Goal: Task Accomplishment & Management: Complete application form

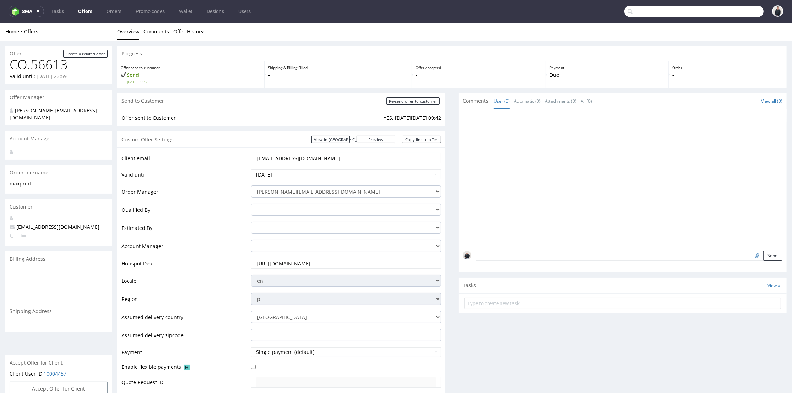
drag, startPoint x: 717, startPoint y: 8, endPoint x: 658, endPoint y: 0, distance: 59.1
click at [716, 8] on input "text" at bounding box center [693, 11] width 139 height 11
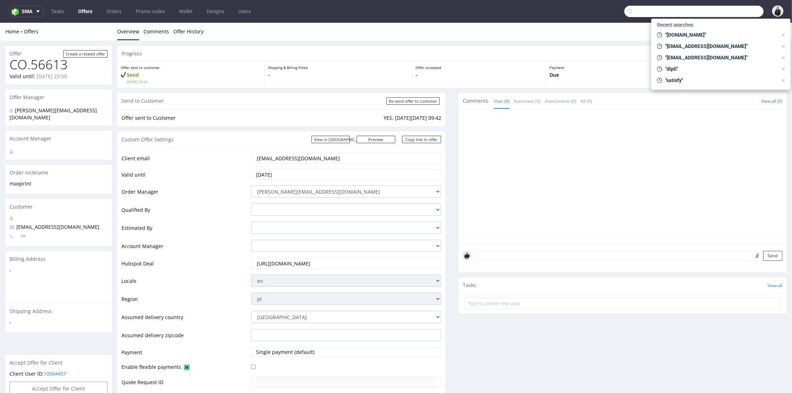
click at [85, 12] on link "Offers" at bounding box center [85, 11] width 23 height 11
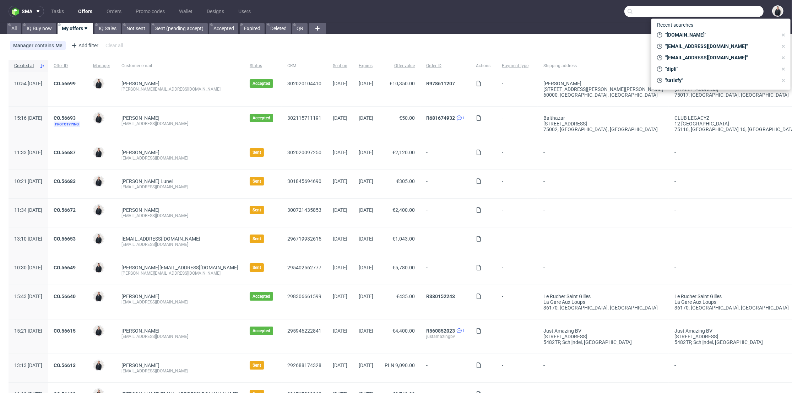
click at [354, 50] on div "Manager contains Me Add filter Hide filters Clear all Add Custom Offer" at bounding box center [396, 47] width 792 height 20
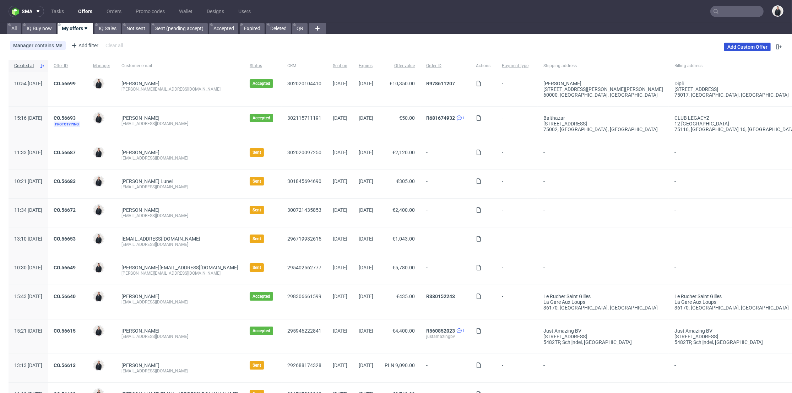
click at [746, 47] on link "Add Custom Offer" at bounding box center [747, 47] width 47 height 9
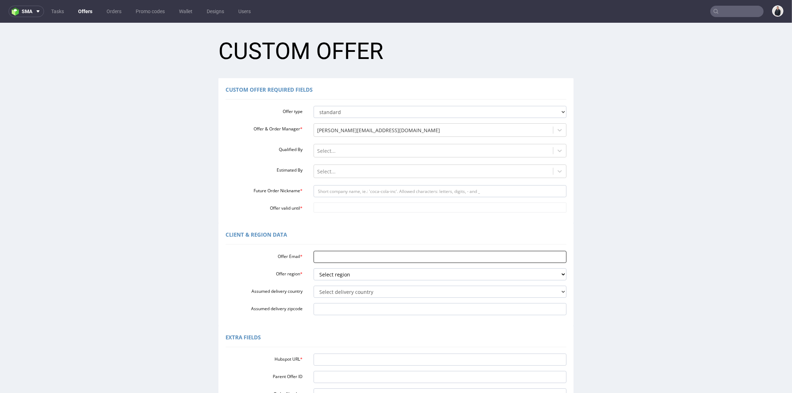
click at [364, 257] on input "Offer Email *" at bounding box center [439, 257] width 253 height 12
paste input "[PERSON_NAME][EMAIL_ADDRESS][DOMAIN_NAME]"
type input "[PERSON_NAME][EMAIL_ADDRESS][DOMAIN_NAME]"
click at [335, 272] on select "Select region eu gb de pl fr it es" at bounding box center [439, 274] width 253 height 12
click at [313, 268] on select "Select region eu gb de pl fr it es" at bounding box center [439, 274] width 253 height 12
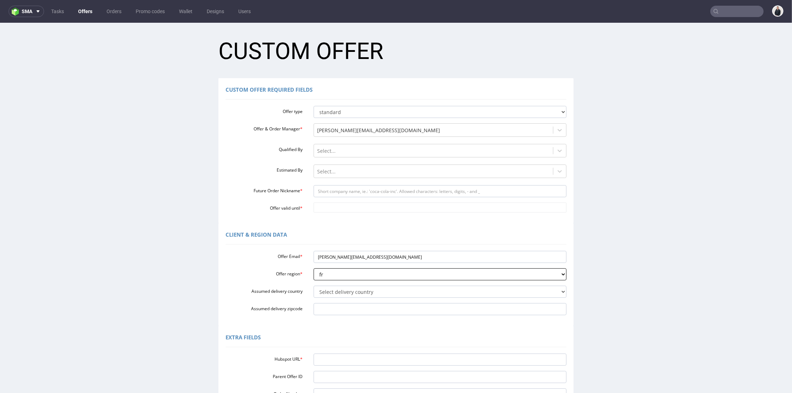
click at [341, 272] on select "Select region eu gb de pl fr it es" at bounding box center [439, 274] width 253 height 12
select select "eu"
click at [313, 268] on select "Select region eu gb de pl fr it es" at bounding box center [439, 274] width 253 height 12
click at [342, 292] on select "Select delivery country Andorra Afghanistan Anguilla Albania Armenia Antarctica…" at bounding box center [439, 291] width 253 height 12
select select "134"
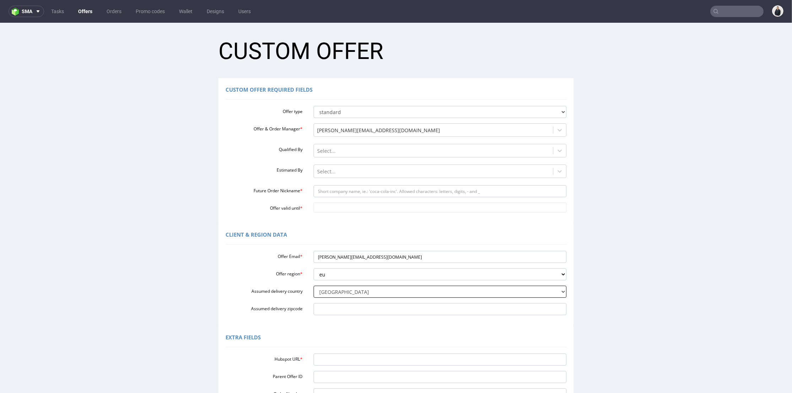
click at [313, 285] on select "Select delivery country Andorra Afghanistan Anguilla Albania Armenia Antarctica…" at bounding box center [439, 291] width 253 height 12
click at [346, 277] on select "Select region eu gb de pl fr it es" at bounding box center [439, 274] width 253 height 12
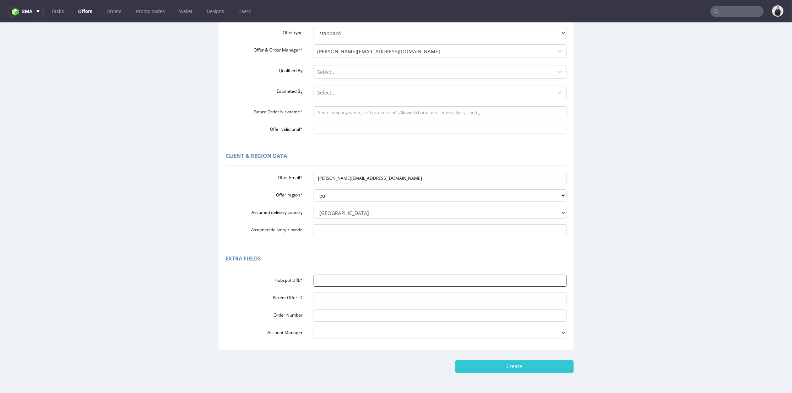
click at [346, 278] on input "Hubspot URL *" at bounding box center [439, 280] width 253 height 12
drag, startPoint x: 332, startPoint y: 176, endPoint x: 348, endPoint y: 178, distance: 16.8
click at [348, 178] on input "michael@lunivers.lu" at bounding box center [439, 178] width 253 height 12
click at [346, 114] on input "Future Order Nickname *" at bounding box center [439, 112] width 253 height 12
paste input "lunivers"
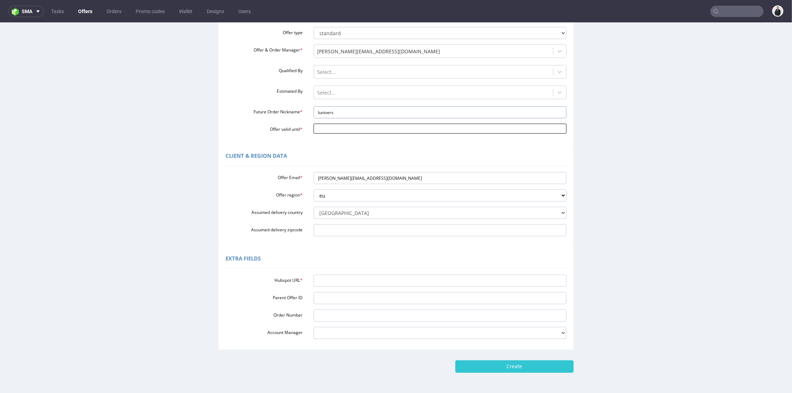
type input "lunivers"
click at [332, 126] on input "Offer valid until *" at bounding box center [439, 129] width 253 height 10
click at [380, 97] on td "27" at bounding box center [380, 96] width 11 height 11
type input "2025-09-27"
click at [348, 282] on input "Hubspot URL *" at bounding box center [439, 280] width 253 height 12
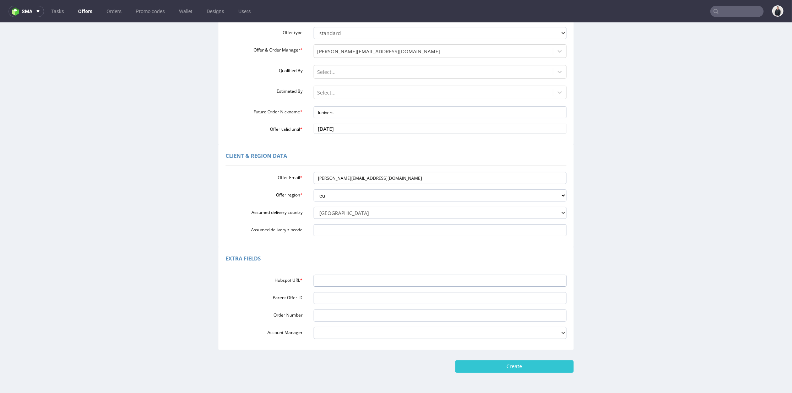
paste input "https://app-eu1.hubspot.com/contacts/25600958/record/0-3/302475516102"
type input "https://app-eu1.hubspot.com/contacts/25600958/record/0-3/302475516102"
click at [490, 366] on input "Create" at bounding box center [514, 366] width 118 height 12
type input "Please wait..."
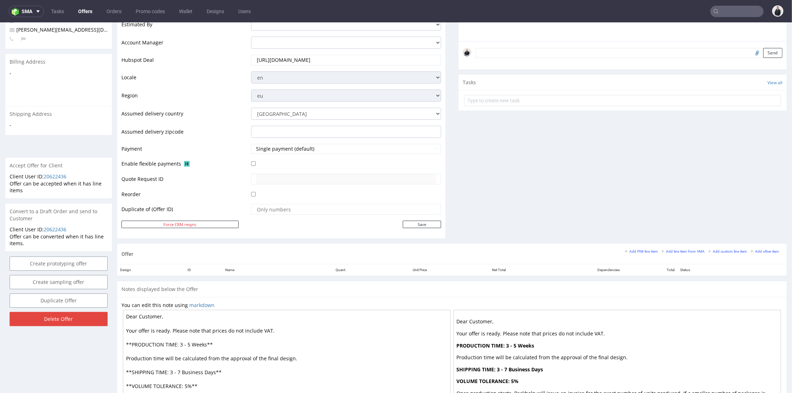
scroll to position [265, 0]
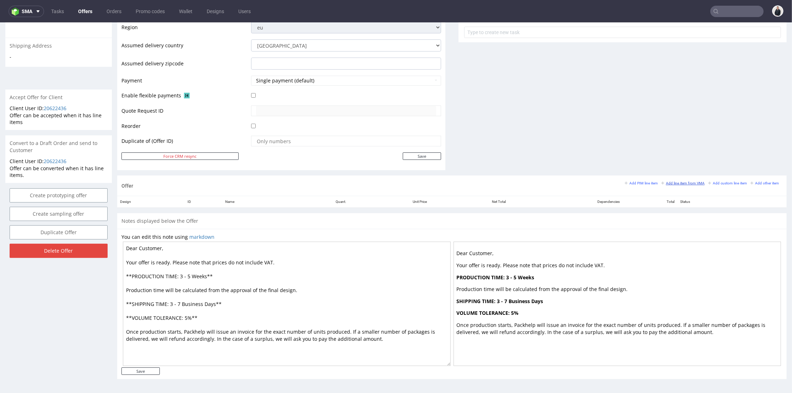
click at [684, 182] on small "Add line item from VMA" at bounding box center [682, 183] width 43 height 4
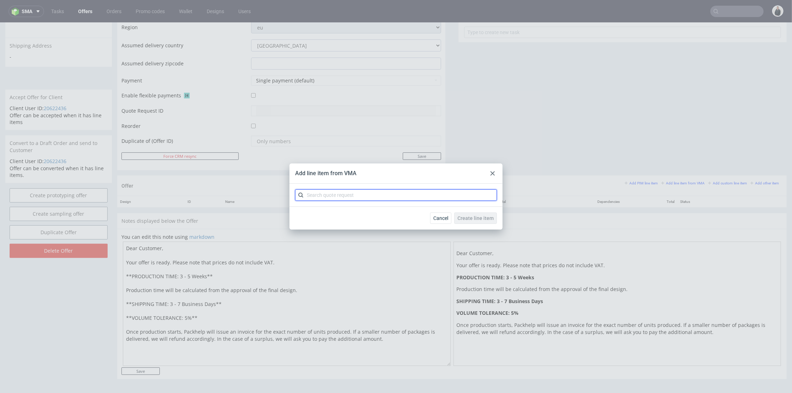
click at [422, 195] on input "text" at bounding box center [396, 194] width 202 height 11
type input "cbhl"
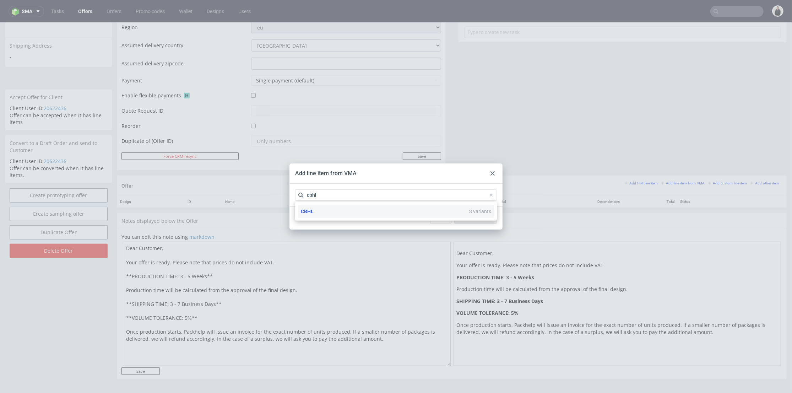
click at [392, 211] on div "CBHL 3 variants" at bounding box center [396, 211] width 196 height 13
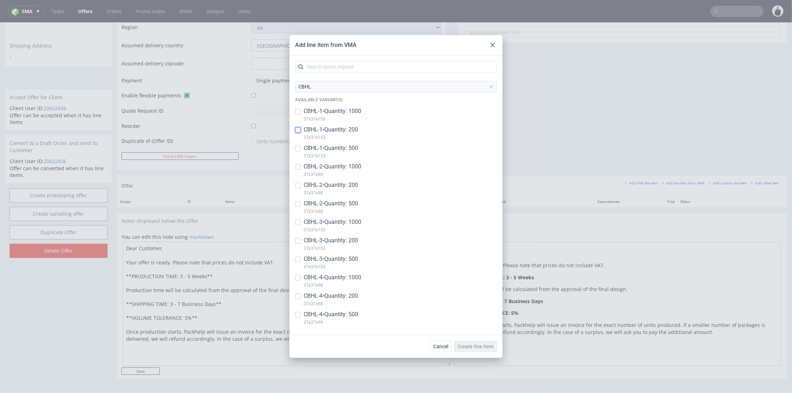
click at [300, 131] on input "checkbox" at bounding box center [298, 130] width 6 height 6
checkbox input "true"
click at [297, 187] on input "checkbox" at bounding box center [298, 185] width 6 height 6
checkbox input "true"
drag, startPoint x: 300, startPoint y: 242, endPoint x: 304, endPoint y: 258, distance: 15.8
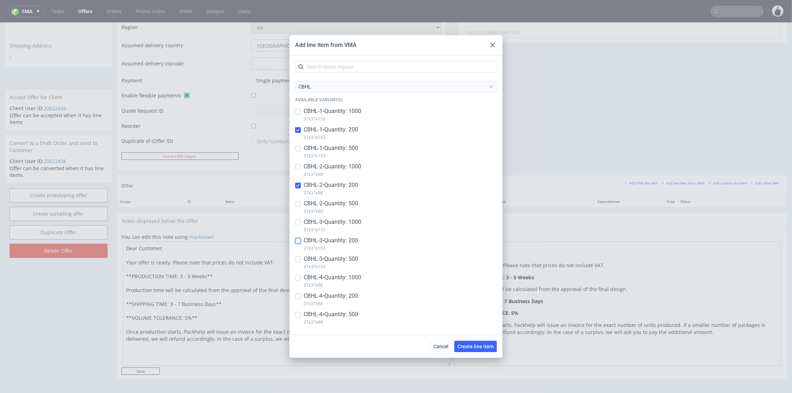
click at [300, 242] on input "checkbox" at bounding box center [298, 241] width 6 height 6
checkbox input "true"
click at [298, 296] on input "checkbox" at bounding box center [298, 296] width 6 height 6
checkbox input "true"
click at [479, 345] on span "Create line item" at bounding box center [475, 346] width 36 height 5
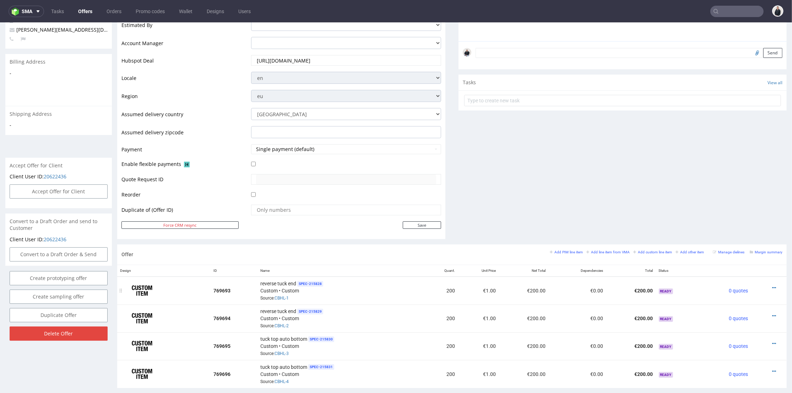
scroll to position [276, 0]
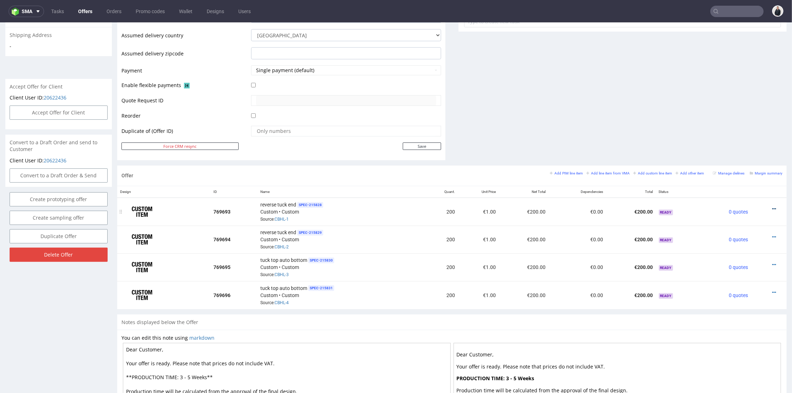
drag, startPoint x: 760, startPoint y: 208, endPoint x: 764, endPoint y: 207, distance: 4.3
click at [763, 207] on div at bounding box center [766, 208] width 26 height 7
click at [772, 207] on icon at bounding box center [774, 208] width 4 height 5
click at [731, 165] on span "Add quantity" at bounding box center [741, 168] width 57 height 7
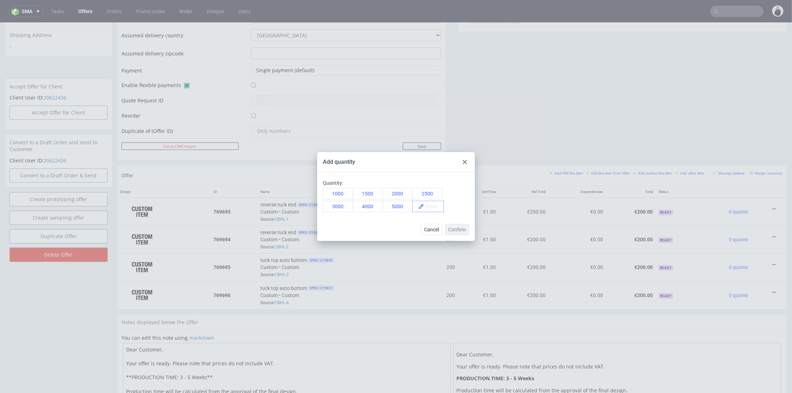
click at [432, 206] on span at bounding box center [434, 206] width 20 height 11
drag, startPoint x: 426, startPoint y: 207, endPoint x: 434, endPoint y: 207, distance: 8.2
click at [434, 207] on span "500" at bounding box center [432, 206] width 16 height 11
copy span "500"
drag, startPoint x: 434, startPoint y: 205, endPoint x: 425, endPoint y: 205, distance: 8.9
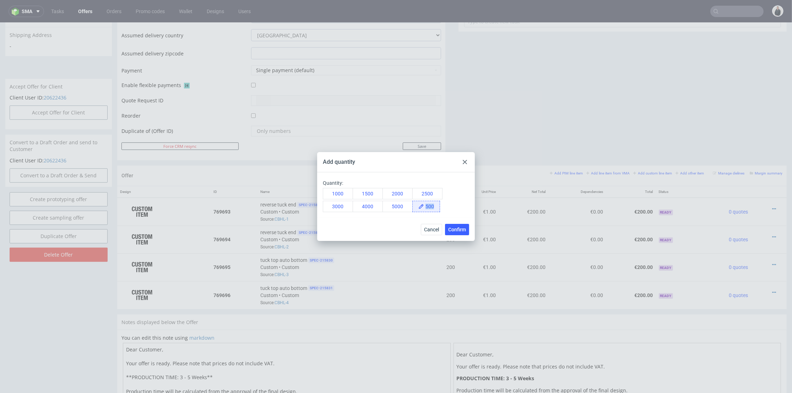
click at [425, 205] on span "500" at bounding box center [432, 206] width 16 height 11
copy span "500"
click at [458, 226] on button "Confirm" at bounding box center [457, 229] width 24 height 11
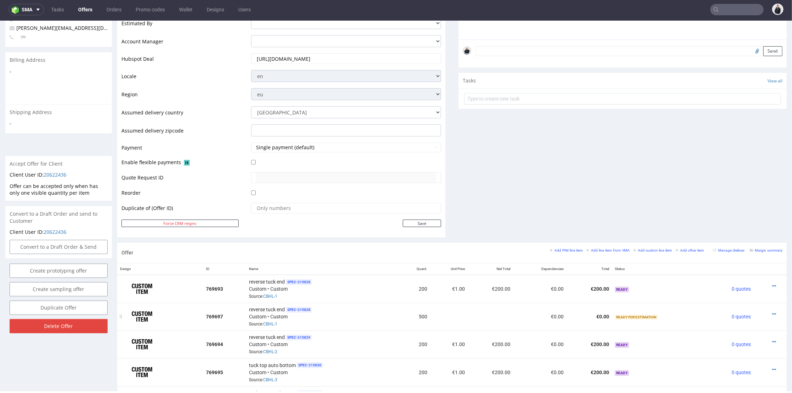
scroll to position [236, 0]
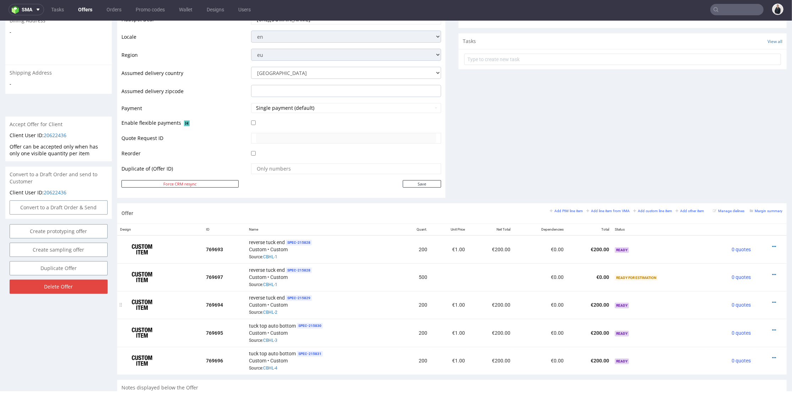
click at [764, 299] on div at bounding box center [767, 302] width 23 height 7
click at [772, 300] on icon at bounding box center [774, 302] width 4 height 5
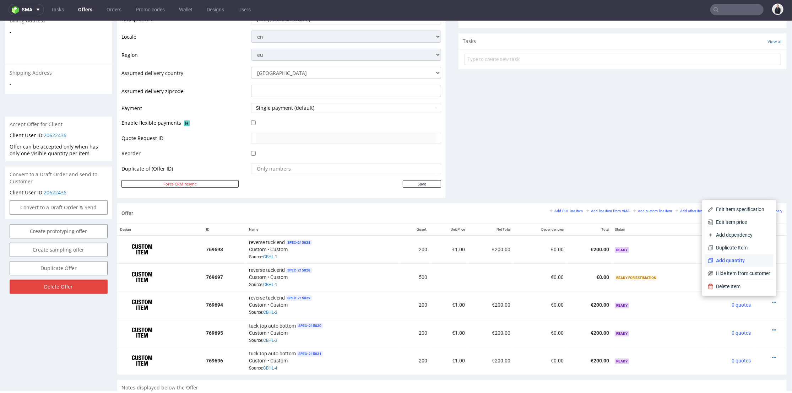
click at [726, 258] on span "Add quantity" at bounding box center [741, 260] width 57 height 7
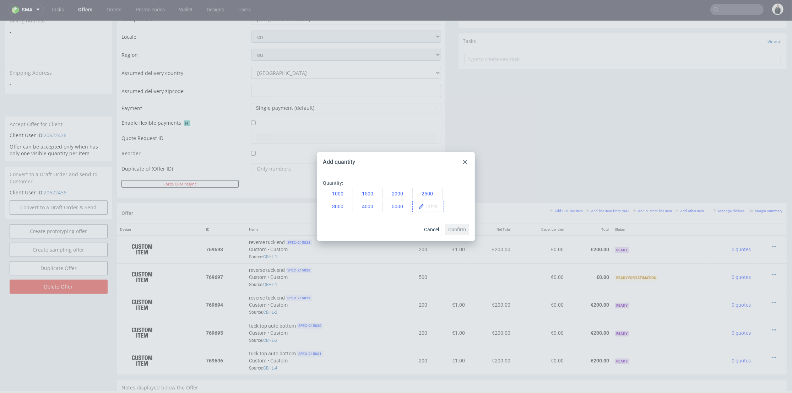
click at [437, 207] on span at bounding box center [434, 206] width 20 height 11
paste span
click at [454, 225] on div "Confirm" at bounding box center [457, 229] width 24 height 11
click at [463, 226] on button "Confirm" at bounding box center [457, 229] width 24 height 11
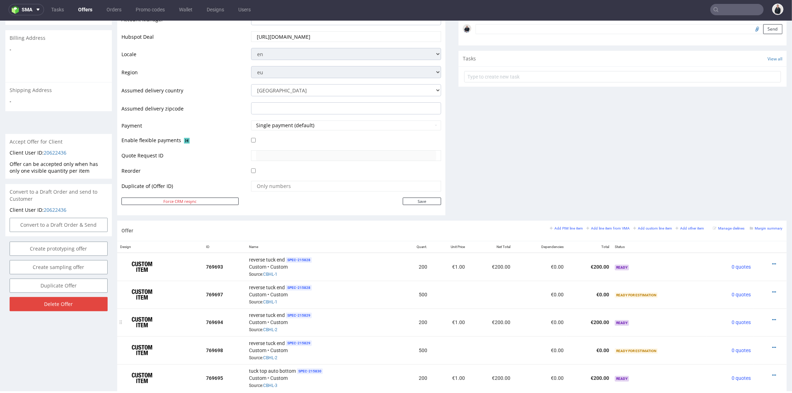
scroll to position [298, 0]
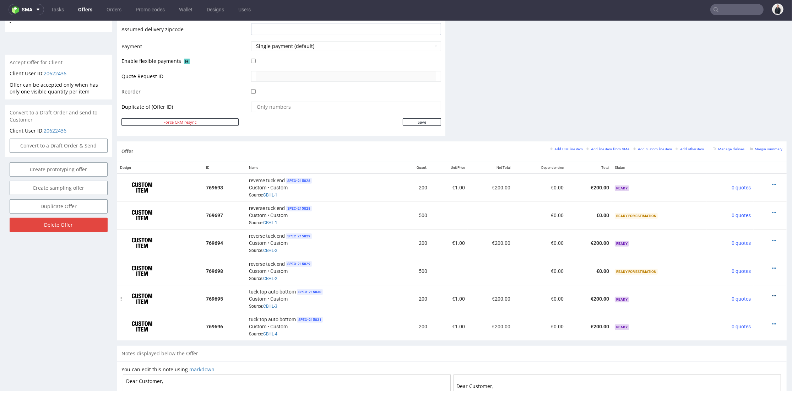
click at [772, 293] on icon at bounding box center [774, 295] width 4 height 5
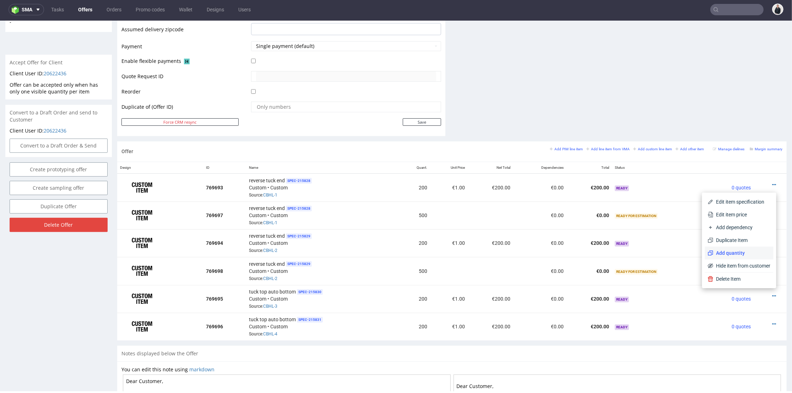
click at [734, 252] on span "Add quantity" at bounding box center [741, 252] width 57 height 7
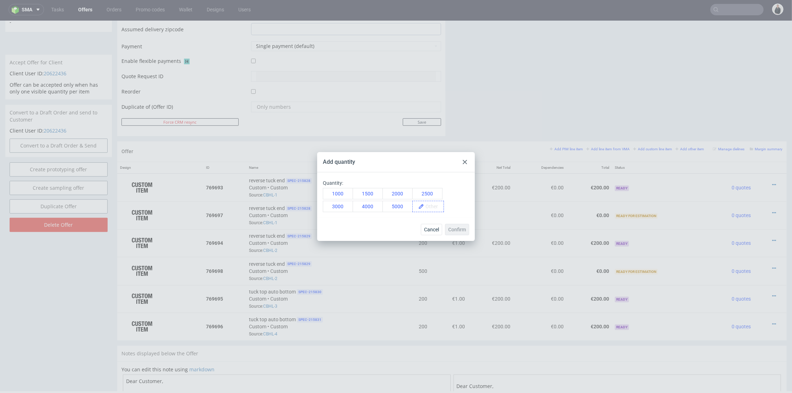
click at [428, 206] on span at bounding box center [434, 206] width 20 height 11
paste span
click at [452, 228] on div "Confirm" at bounding box center [457, 229] width 24 height 11
click at [459, 229] on span "Confirm" at bounding box center [457, 229] width 18 height 5
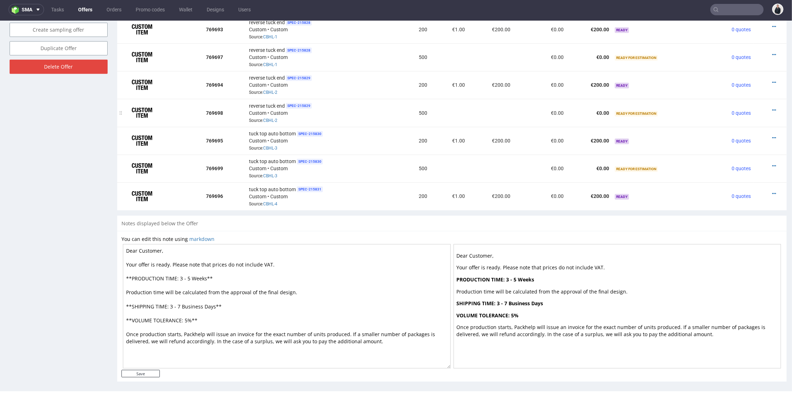
scroll to position [338, 0]
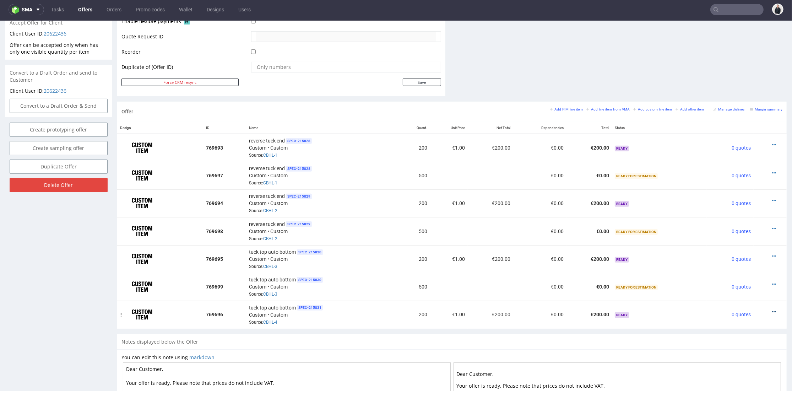
click at [772, 309] on icon at bounding box center [774, 311] width 4 height 5
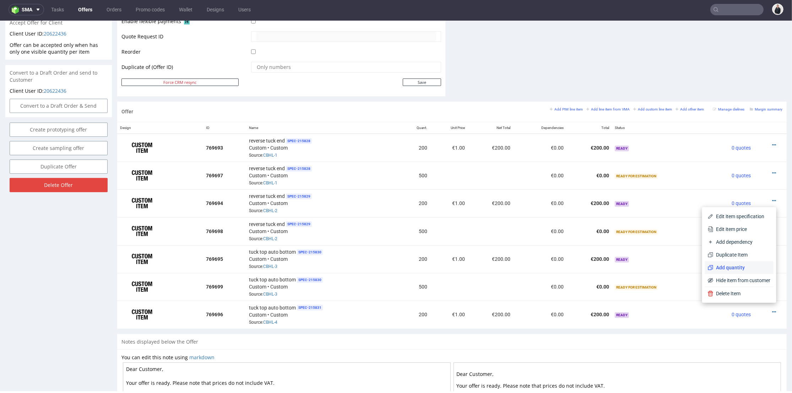
click at [742, 271] on li "Add quantity" at bounding box center [739, 267] width 69 height 13
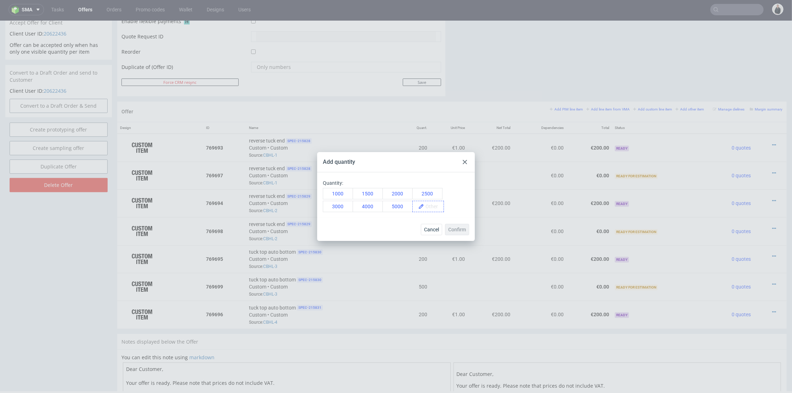
click at [440, 208] on span at bounding box center [434, 206] width 20 height 11
paste span
click at [455, 229] on div "Confirm" at bounding box center [457, 229] width 24 height 11
click at [457, 228] on span "Confirm" at bounding box center [457, 229] width 18 height 5
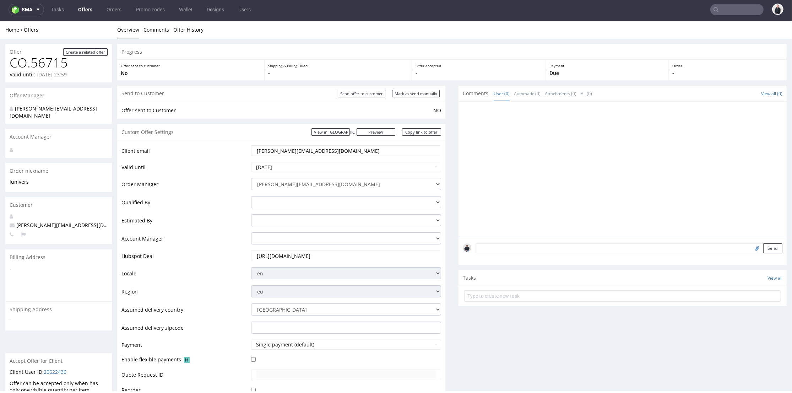
scroll to position [276, 0]
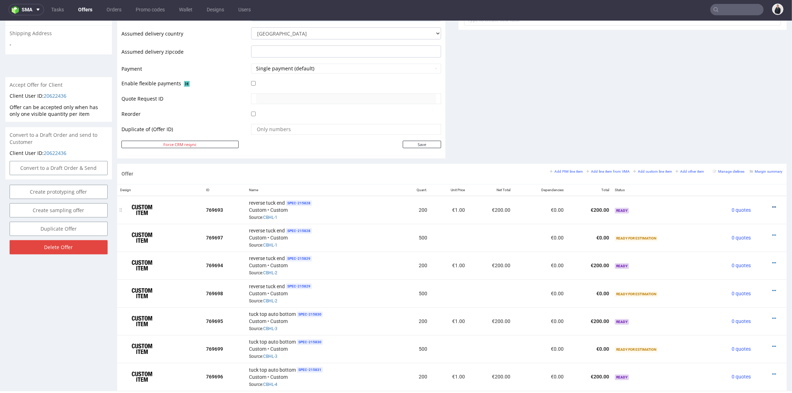
click at [772, 206] on icon at bounding box center [774, 207] width 4 height 5
click at [743, 165] on span "Add quantity" at bounding box center [741, 166] width 57 height 7
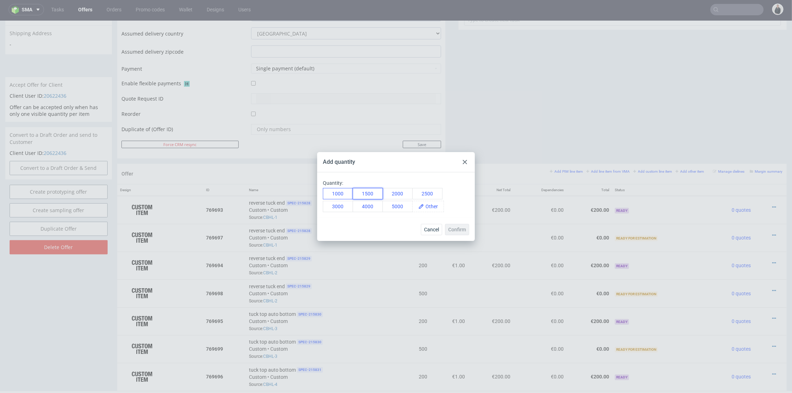
click at [353, 193] on button "1500" at bounding box center [368, 193] width 30 height 11
click at [343, 192] on button "1000" at bounding box center [338, 193] width 30 height 11
click at [456, 228] on span "Confirm" at bounding box center [457, 229] width 18 height 5
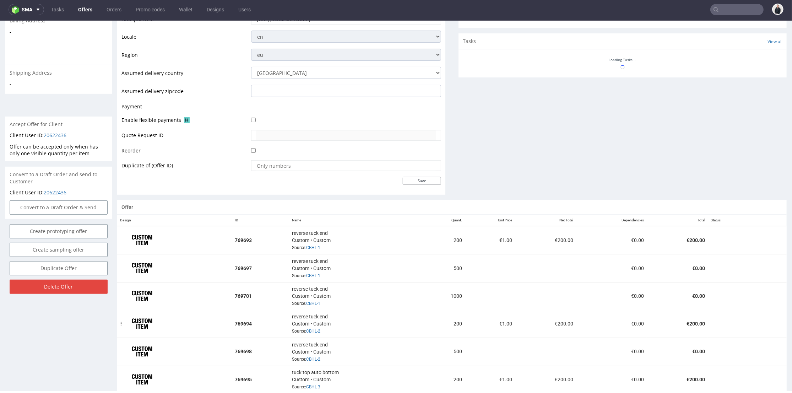
scroll to position [315, 0]
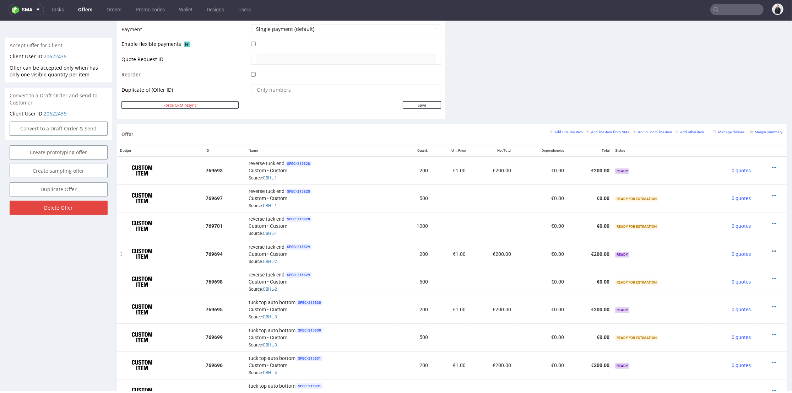
click at [772, 249] on icon at bounding box center [774, 251] width 4 height 5
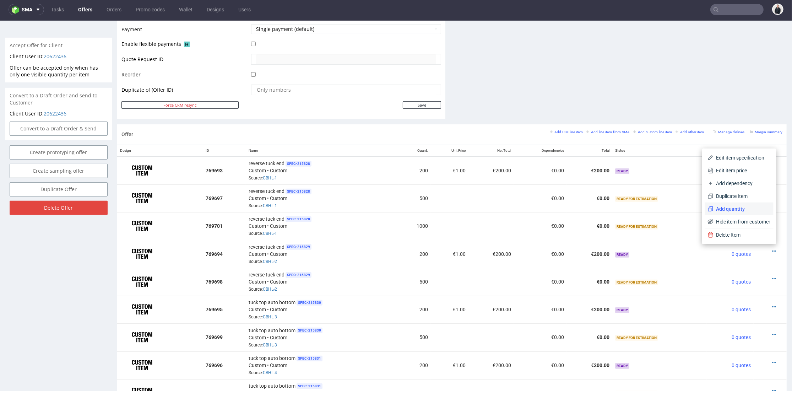
click at [737, 211] on span "Add quantity" at bounding box center [741, 208] width 57 height 7
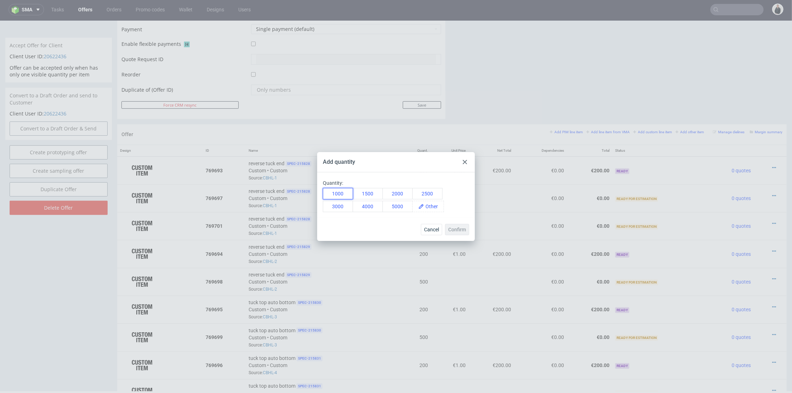
click at [347, 193] on button "1000" at bounding box center [338, 193] width 30 height 11
click at [463, 232] on span "Confirm" at bounding box center [457, 229] width 18 height 5
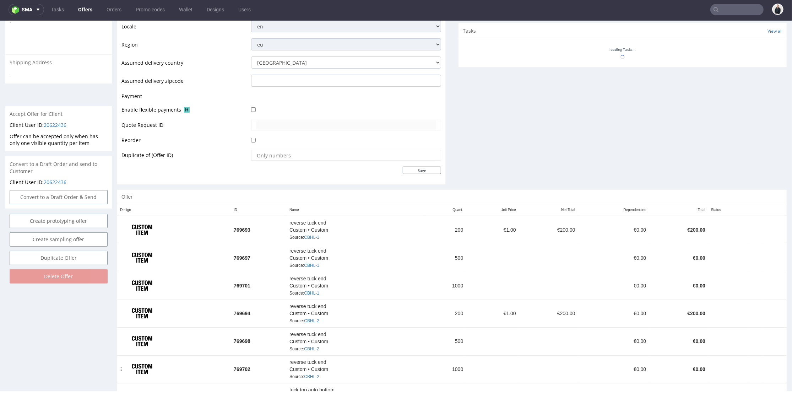
scroll to position [329, 0]
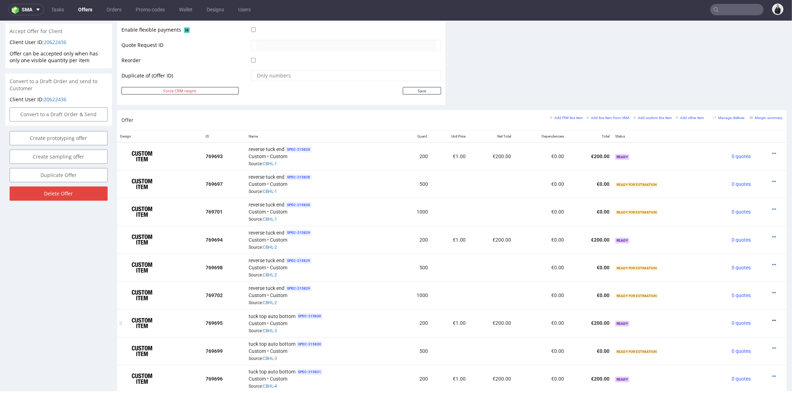
click at [772, 318] on icon at bounding box center [774, 320] width 4 height 5
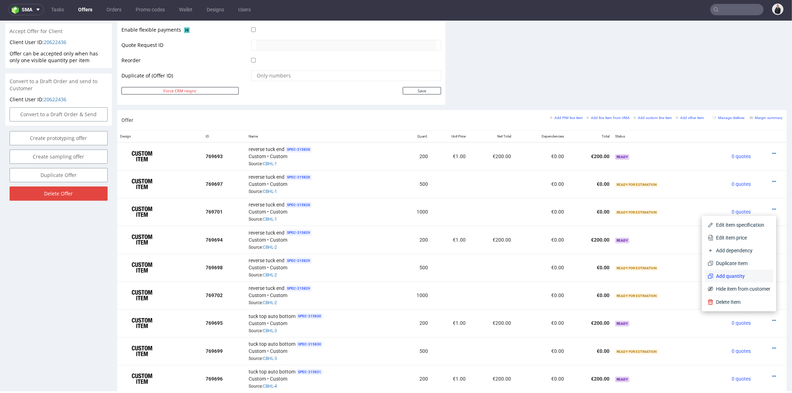
click at [741, 276] on span "Add quantity" at bounding box center [741, 275] width 57 height 7
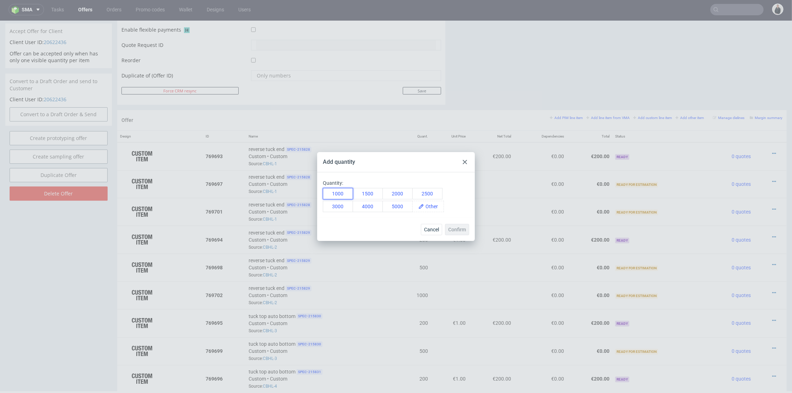
click at [333, 191] on button "1000" at bounding box center [338, 193] width 30 height 11
click at [457, 229] on span "Confirm" at bounding box center [457, 229] width 18 height 5
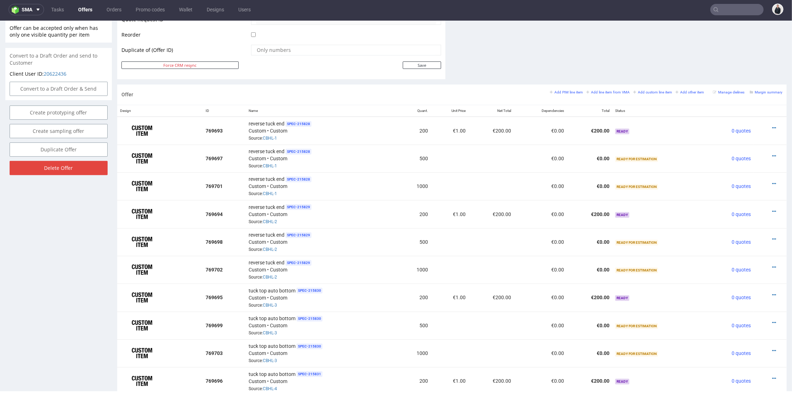
scroll to position [565, 0]
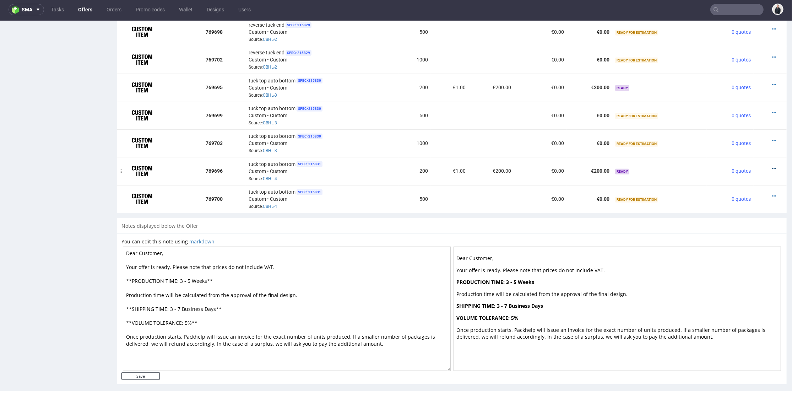
click at [772, 166] on icon at bounding box center [774, 168] width 4 height 5
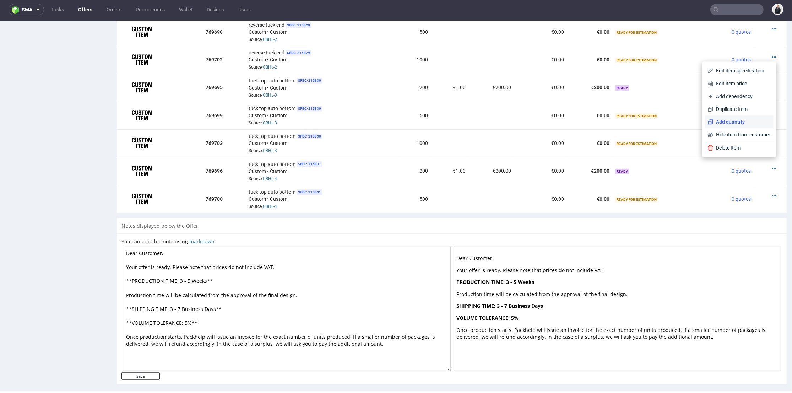
click at [741, 117] on li "Add quantity" at bounding box center [739, 121] width 69 height 13
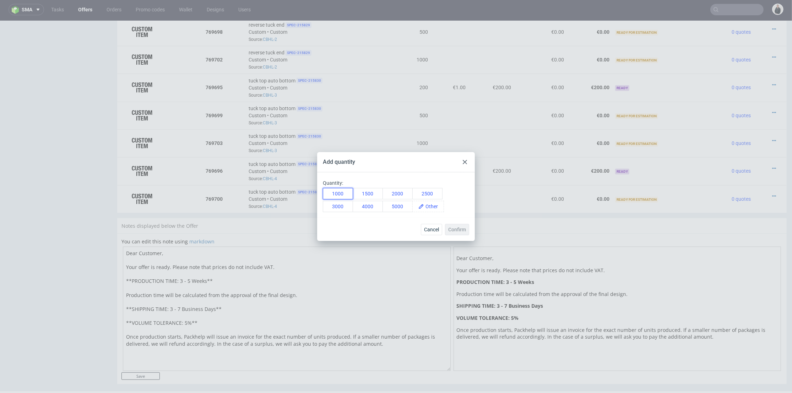
click at [340, 188] on button "1000" at bounding box center [338, 193] width 30 height 11
click at [470, 232] on div "Cancel Confirm" at bounding box center [396, 229] width 158 height 23
click at [465, 231] on span "Confirm" at bounding box center [457, 229] width 18 height 5
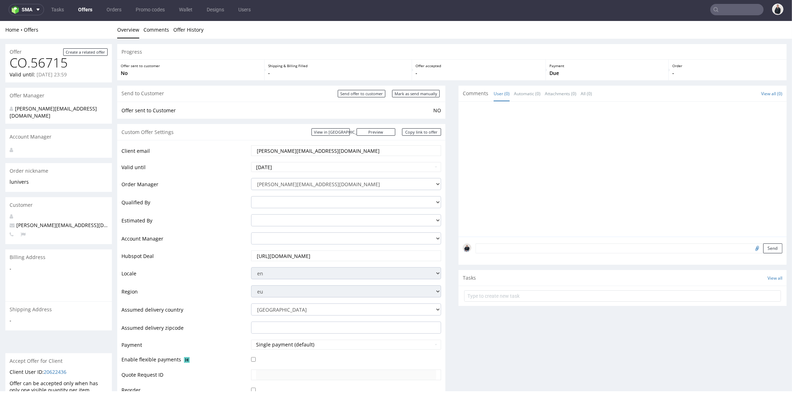
scroll to position [315, 0]
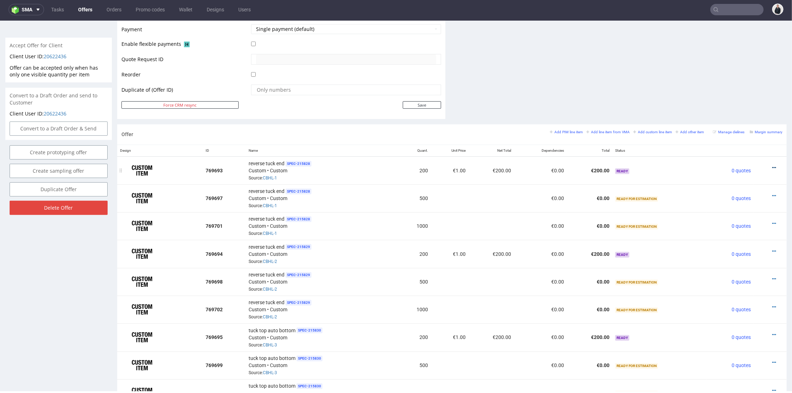
click at [772, 165] on icon at bounding box center [774, 167] width 4 height 5
click at [713, 86] on span "Edit item price" at bounding box center [741, 88] width 57 height 7
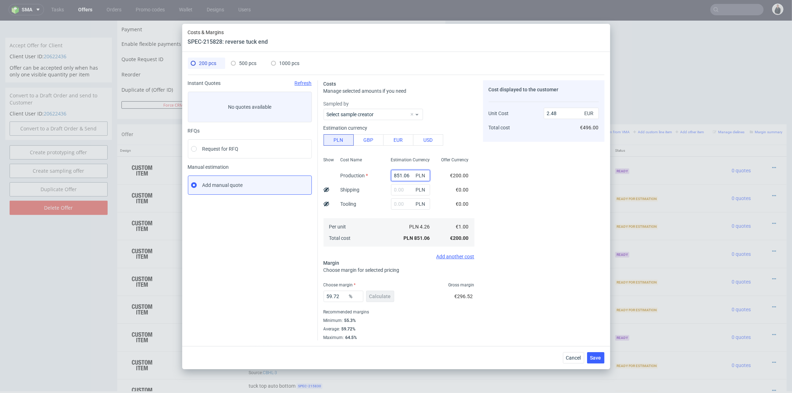
click at [394, 175] on input "851.06" at bounding box center [410, 175] width 39 height 11
paste input "724"
type input "724"
type input "2.11"
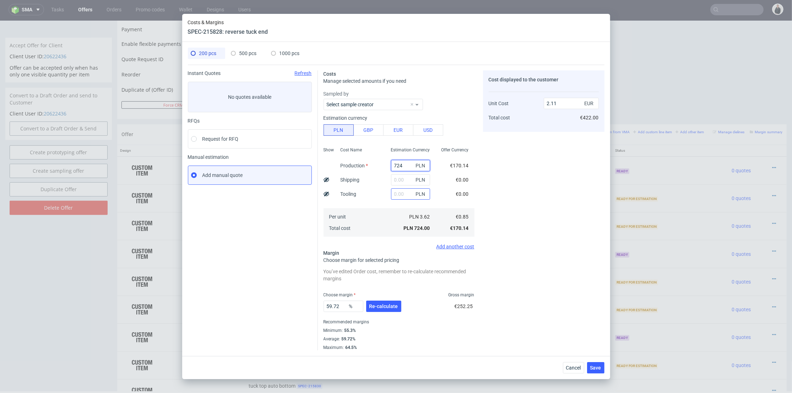
type input "724"
click at [391, 192] on input "text" at bounding box center [410, 193] width 39 height 11
type input "39"
type input "2.12"
type input "3990"
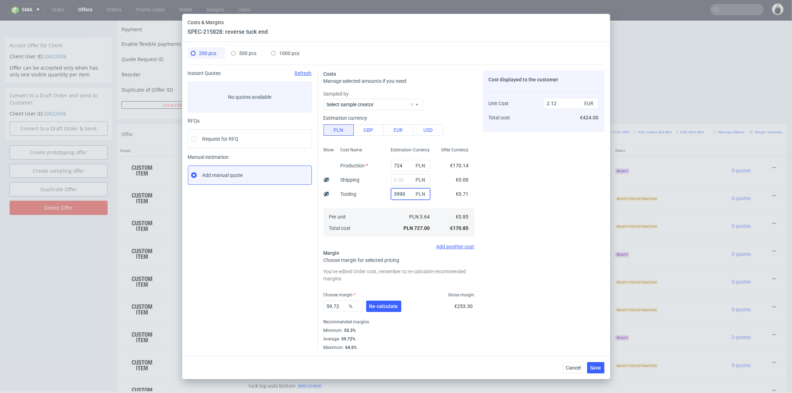
type input "13.75"
drag, startPoint x: 394, startPoint y: 193, endPoint x: 406, endPoint y: 193, distance: 11.4
click at [406, 193] on input "3990" at bounding box center [410, 193] width 39 height 11
type input "390"
type input "3.25"
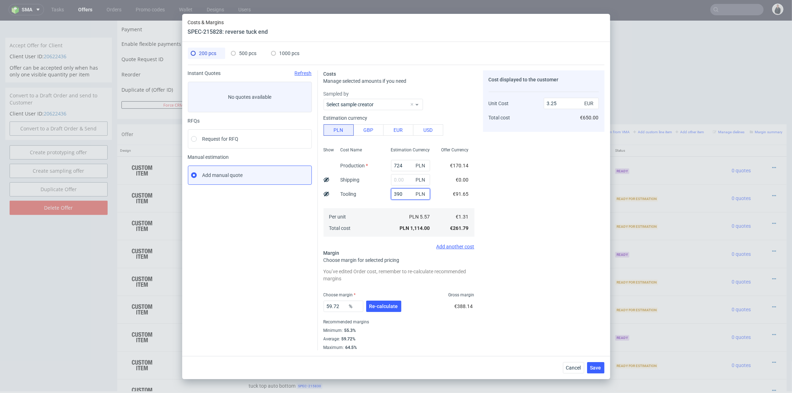
type input "390"
click at [245, 54] on span "500 pcs" at bounding box center [247, 53] width 17 height 6
type input "0"
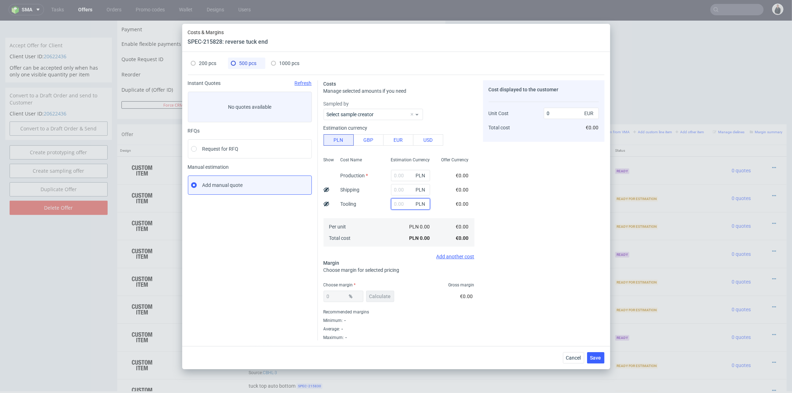
click at [391, 204] on input "text" at bounding box center [410, 203] width 39 height 11
type input "390"
type input "0.18"
type input "390"
click at [285, 60] on span "1000 pcs" at bounding box center [289, 63] width 20 height 6
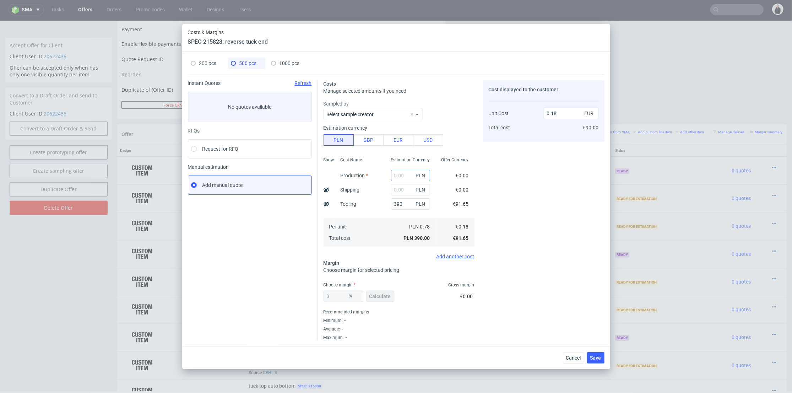
type input "0"
click at [397, 206] on input "3" at bounding box center [410, 203] width 39 height 11
type input "390"
type input "0.09"
type input "390"
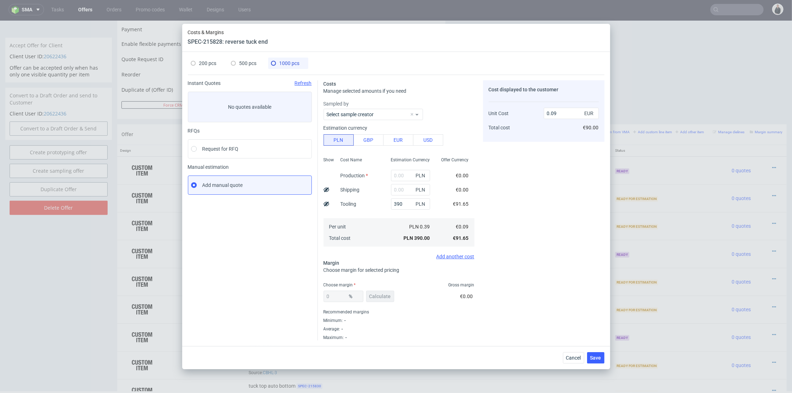
click at [252, 65] on span "500 pcs" at bounding box center [247, 63] width 17 height 6
type input "0.18"
click at [398, 177] on input "text" at bounding box center [410, 175] width 39 height 11
paste input "875"
type input "875"
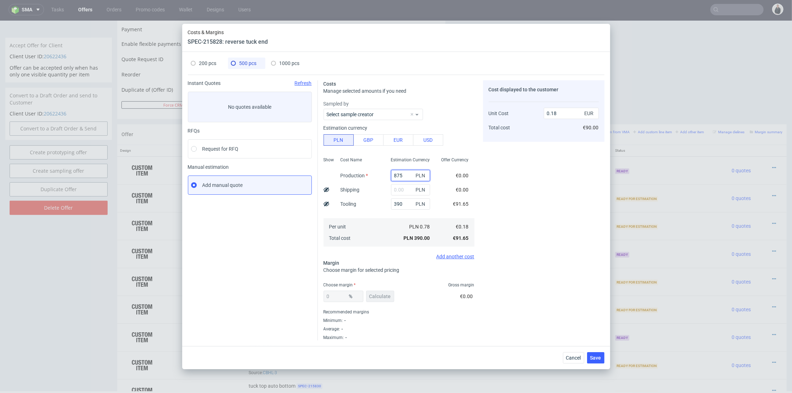
type input "0.59"
type input "875"
click at [297, 62] on span "1000 pcs" at bounding box center [289, 63] width 20 height 6
type input "0.09"
click at [392, 173] on input "text" at bounding box center [410, 175] width 39 height 11
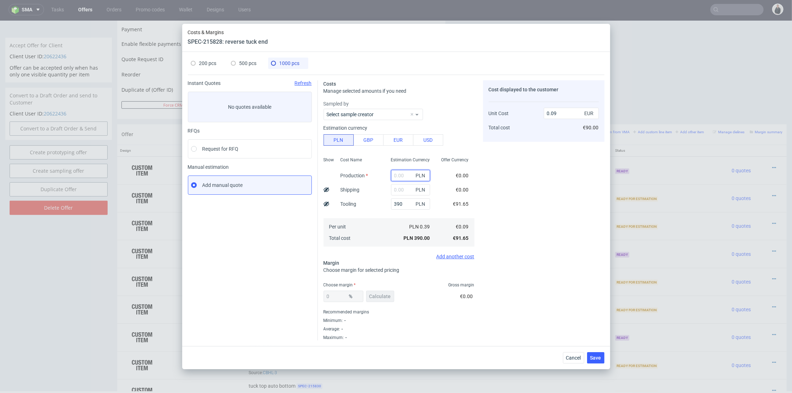
paste input "1140"
type input "1140"
type input "0.36"
type input "1140"
click at [369, 295] on span "Calculate" at bounding box center [380, 296] width 22 height 5
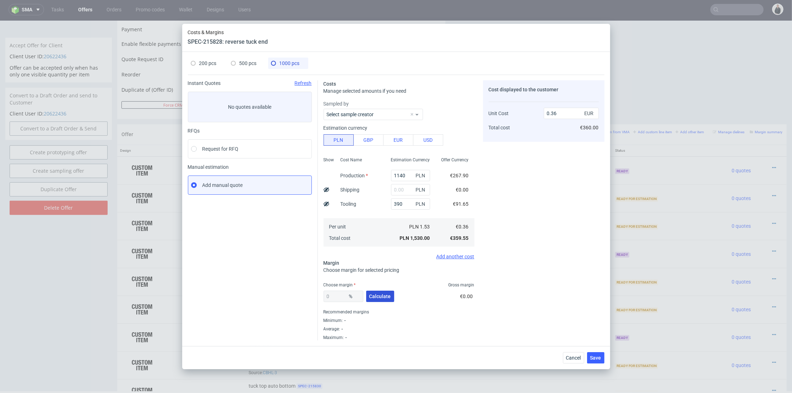
type input "46.18"
type input "0.67"
click at [244, 64] on span "500 pcs" at bounding box center [247, 63] width 17 height 6
type input "875"
type input "0"
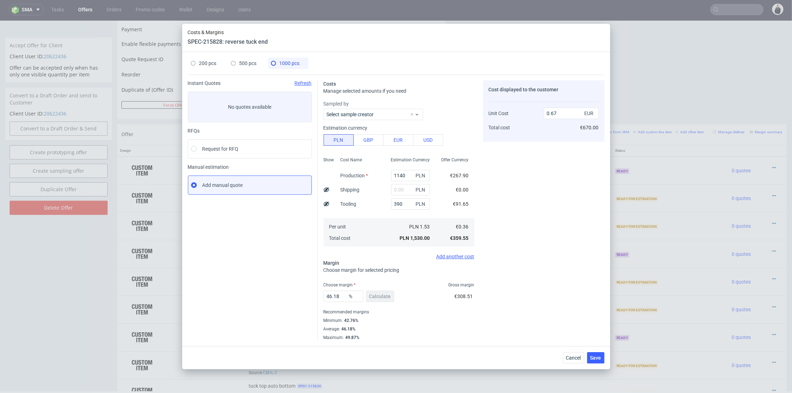
type input "0.59"
click at [382, 292] on button "Calculate" at bounding box center [380, 295] width 28 height 11
type input "47.44"
type input "1.13"
click at [205, 63] on span "200 pcs" at bounding box center [207, 63] width 17 height 6
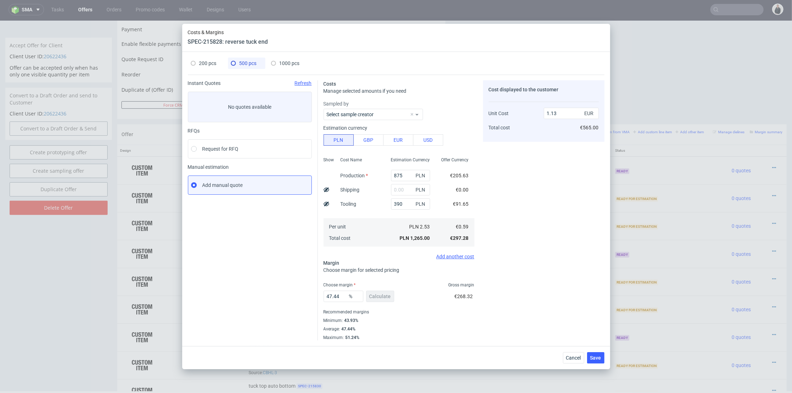
type input "724"
type input "59.72"
type input "3.25"
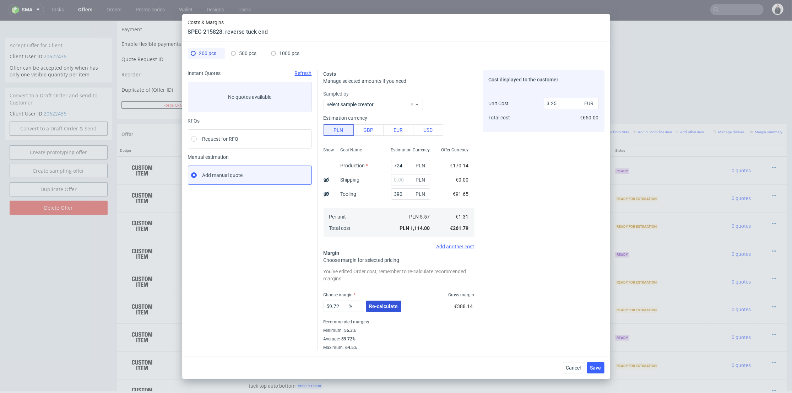
click at [386, 306] on span "Re-calculate" at bounding box center [383, 306] width 29 height 5
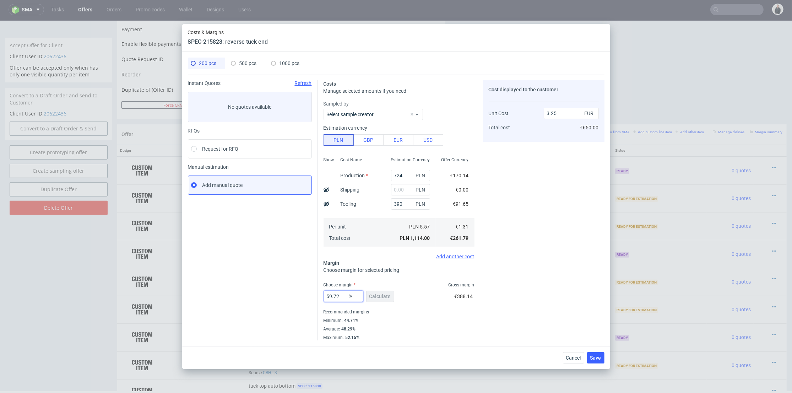
drag, startPoint x: 340, startPoint y: 293, endPoint x: 294, endPoint y: 289, distance: 46.0
click at [294, 290] on div "Instant Quotes Refresh No quotes available RFQs Request for RFQ Manual estimati…" at bounding box center [396, 208] width 416 height 266
type input "49"
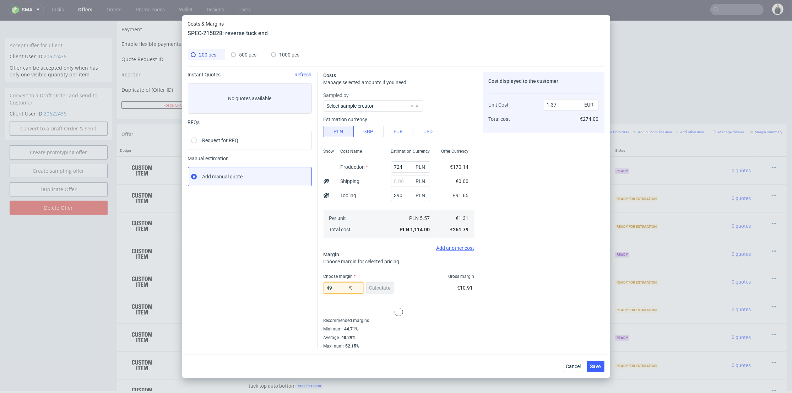
type input "2.57"
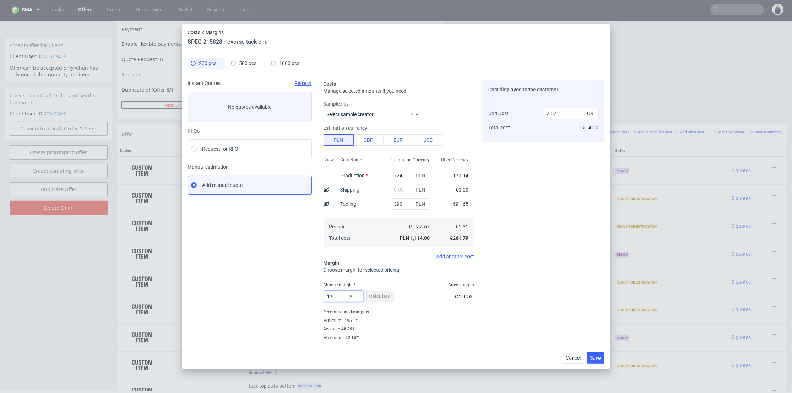
type input "49"
click at [537, 268] on div "Cost displayed to the customer Unit Cost Total cost 2.57 EUR €514.00" at bounding box center [543, 210] width 121 height 260
click at [402, 186] on input "text" at bounding box center [410, 189] width 39 height 11
type input "80"
type input "2.75"
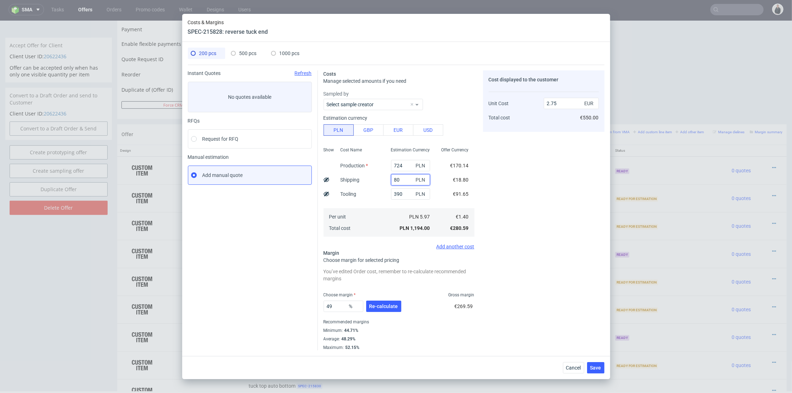
type input "80"
click at [249, 46] on div "200 pcs 500 pcs 1000 pcs Instant Quotes Refresh No quotes available RFQs Reques…" at bounding box center [396, 199] width 428 height 314
click at [248, 46] on div "200 pcs 500 pcs 1000 pcs Instant Quotes Refresh No quotes available RFQs Reques…" at bounding box center [396, 199] width 428 height 314
click at [250, 53] on span "500 pcs" at bounding box center [247, 53] width 17 height 6
type input "875"
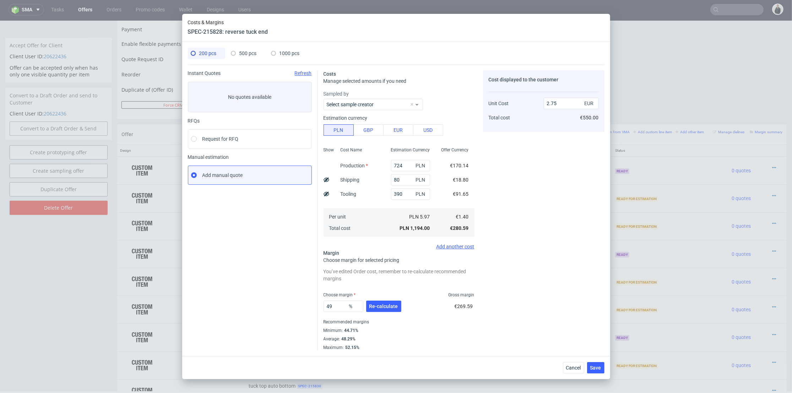
type input "47.44"
type input "1.13"
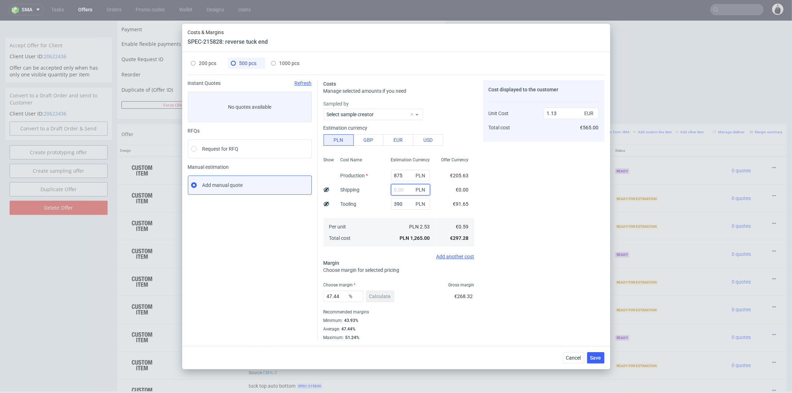
drag, startPoint x: 403, startPoint y: 189, endPoint x: 394, endPoint y: 191, distance: 8.4
click at [403, 189] on input "text" at bounding box center [410, 189] width 39 height 11
type input "80"
click at [374, 195] on div "Cost Name Production Shipping Tooling Per unit Total cost" at bounding box center [360, 201] width 50 height 94
type input "1.2"
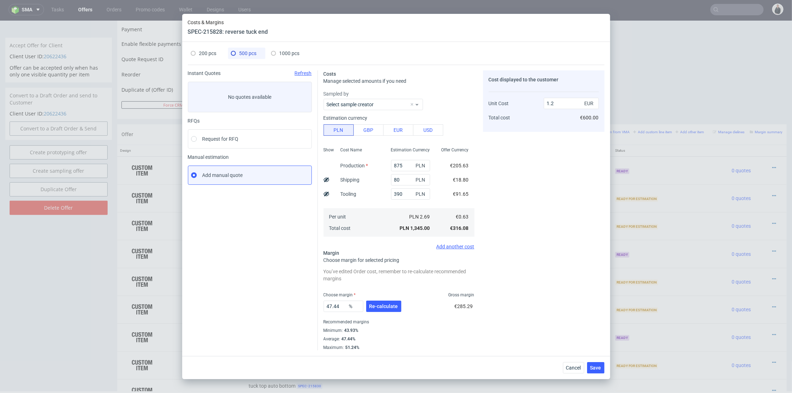
click at [524, 201] on div "Cost displayed to the customer Unit Cost Total cost 1.2 EUR €600.00" at bounding box center [543, 210] width 121 height 280
click at [386, 310] on button "Re-calculate" at bounding box center [383, 305] width 35 height 11
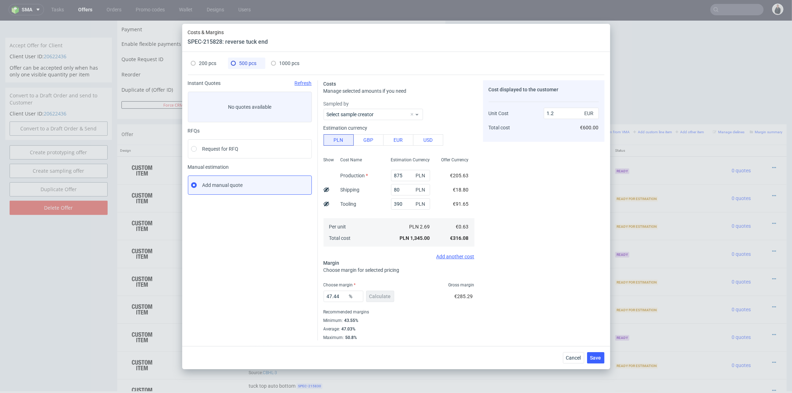
click at [287, 63] on span "1000 pcs" at bounding box center [289, 63] width 20 height 6
type input "1140"
type input "46.18"
type input "0.67"
click at [400, 186] on input "text" at bounding box center [410, 189] width 39 height 11
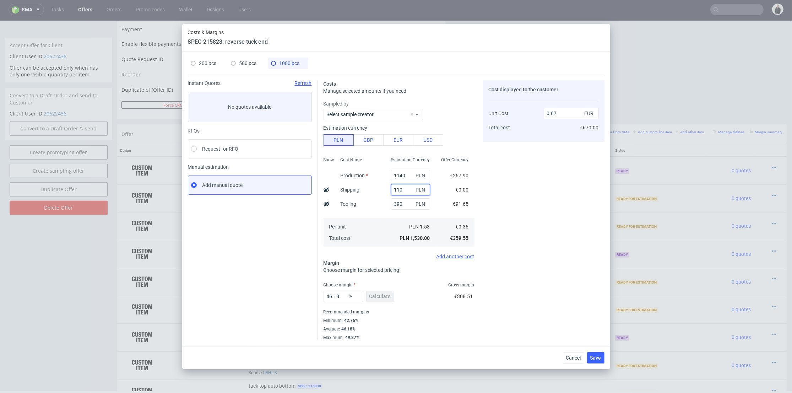
type input "110"
type input "0.72"
drag, startPoint x: 363, startPoint y: 200, endPoint x: 365, endPoint y: 207, distance: 7.2
click at [363, 200] on div "Cost Name Production Shipping Tooling Per unit Total cost" at bounding box center [360, 201] width 50 height 94
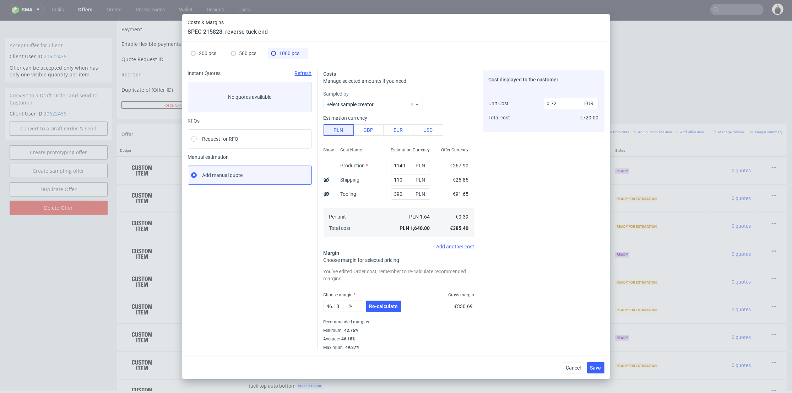
drag, startPoint x: 383, startPoint y: 306, endPoint x: 366, endPoint y: 307, distance: 16.4
click at [383, 306] on span "Re-calculate" at bounding box center [383, 306] width 29 height 5
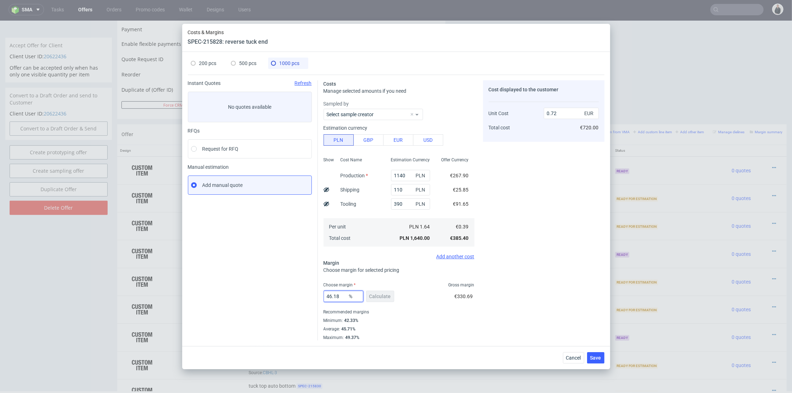
drag, startPoint x: 343, startPoint y: 294, endPoint x: 290, endPoint y: 284, distance: 54.3
click at [281, 287] on div "Instant Quotes Refresh No quotes available RFQs Request for RFQ Manual estimati…" at bounding box center [396, 208] width 416 height 266
type input "46"
click at [252, 65] on span "500 pcs" at bounding box center [247, 63] width 17 height 6
type input "875"
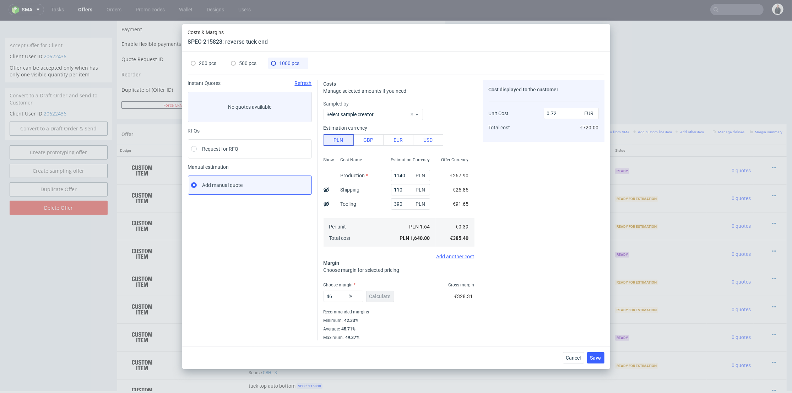
type input "80"
type input "47.44"
type input "1.2"
drag, startPoint x: 341, startPoint y: 291, endPoint x: 313, endPoint y: 290, distance: 27.4
click at [313, 290] on div "Instant Quotes Refresh No quotes available RFQs Request for RFQ Manual estimati…" at bounding box center [396, 208] width 416 height 266
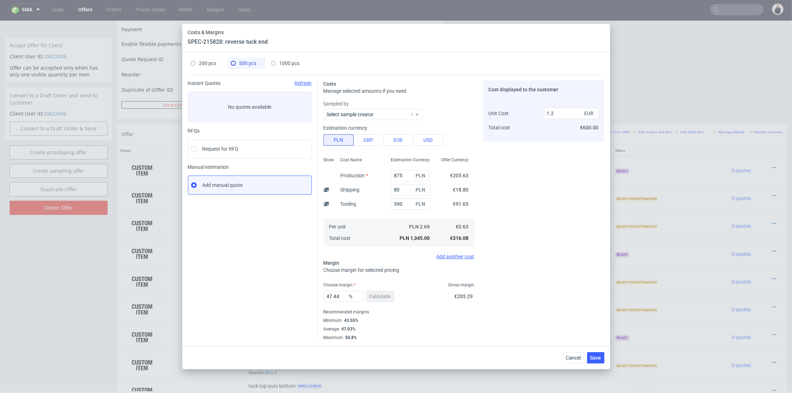
drag, startPoint x: 295, startPoint y: 282, endPoint x: 291, endPoint y: 266, distance: 16.1
click at [295, 281] on div "Instant Quotes Refresh No quotes available RFQs Request for RFQ Manual estimati…" at bounding box center [253, 210] width 130 height 260
click at [208, 65] on span "200 pcs" at bounding box center [207, 63] width 17 height 6
type input "724"
type input "49"
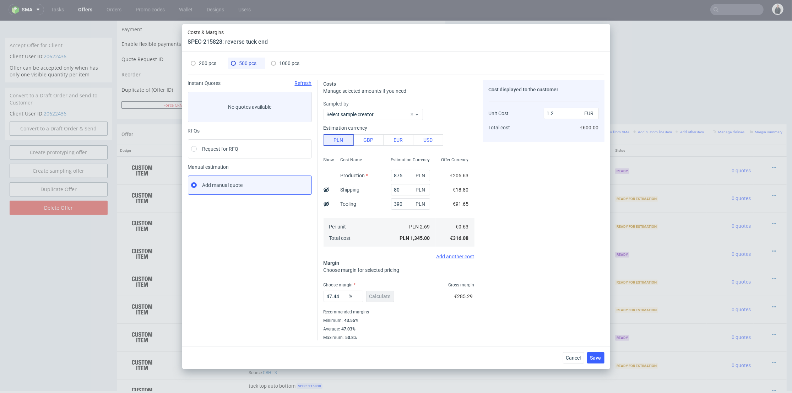
type input "2.75"
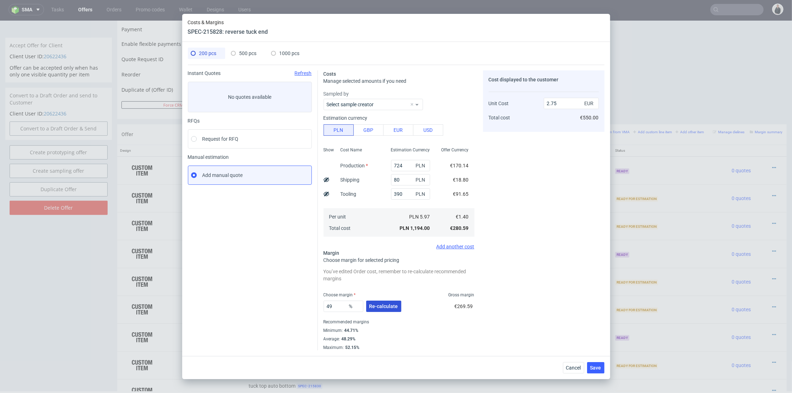
click at [378, 306] on span "Re-calculate" at bounding box center [383, 306] width 29 height 5
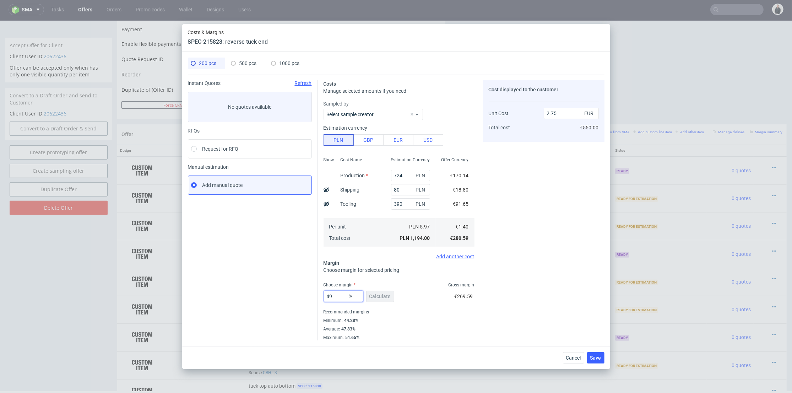
drag, startPoint x: 339, startPoint y: 297, endPoint x: 301, endPoint y: 291, distance: 39.1
click at [301, 291] on div "Instant Quotes Refresh No quotes available RFQs Request for RFQ Manual estimati…" at bounding box center [396, 208] width 416 height 266
type input "48"
click at [553, 261] on div "Cost displayed to the customer Unit Cost Total cost 2.75 EUR €550.00" at bounding box center [543, 210] width 121 height 260
type input "2.7"
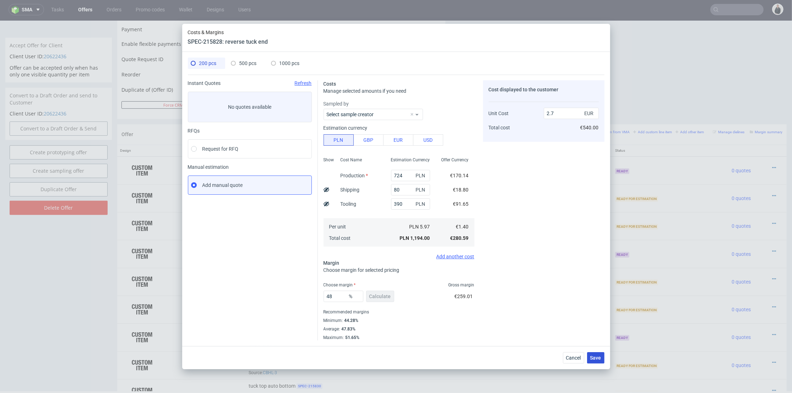
click at [594, 358] on span "Save" at bounding box center [595, 357] width 11 height 5
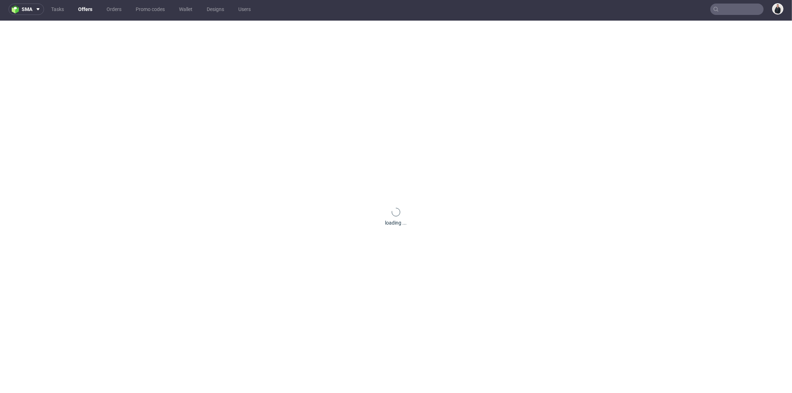
scroll to position [0, 0]
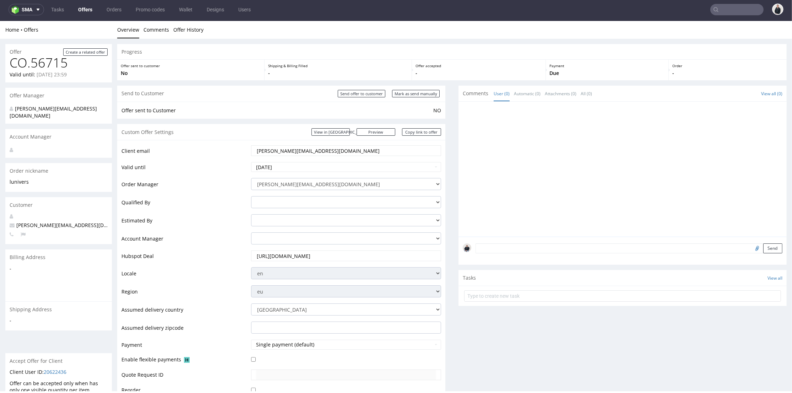
click at [571, 170] on div at bounding box center [625, 171] width 324 height 131
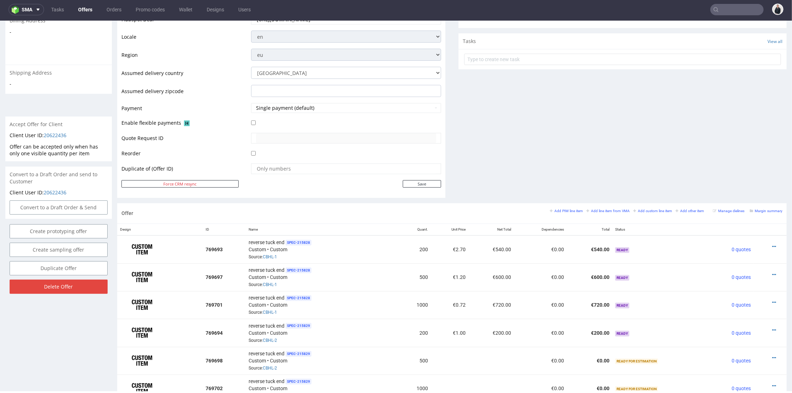
scroll to position [315, 0]
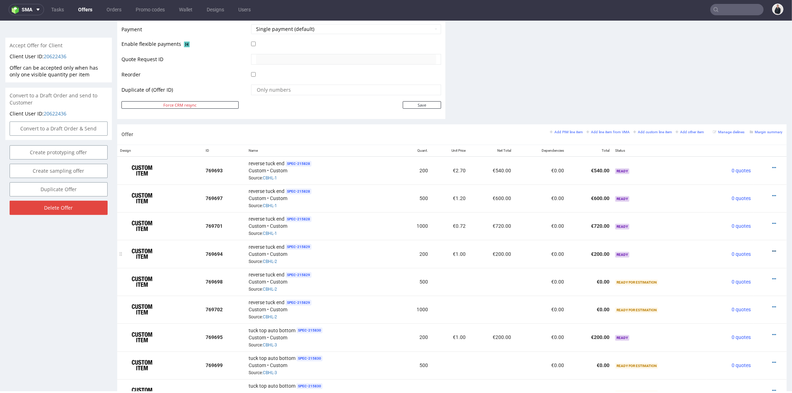
click at [772, 249] on icon at bounding box center [774, 251] width 4 height 5
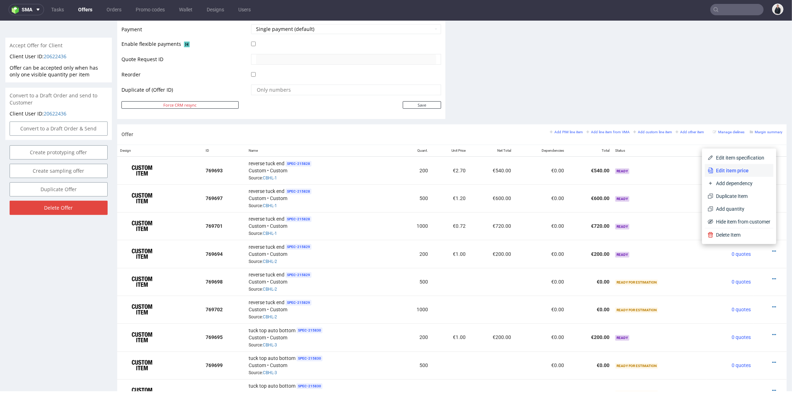
click at [745, 171] on span "Edit item price" at bounding box center [741, 170] width 57 height 7
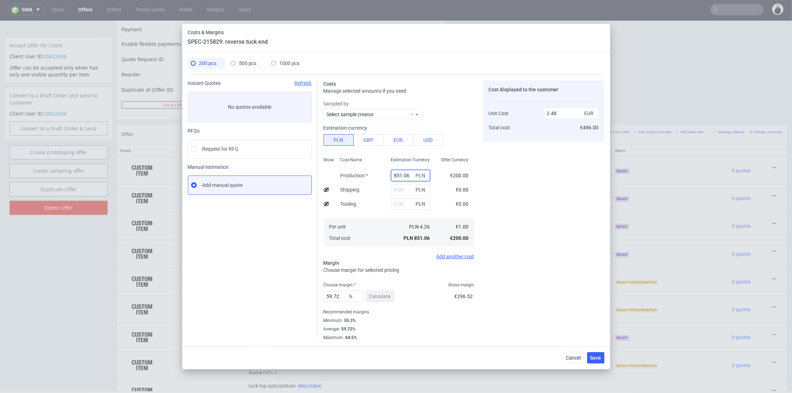
drag, startPoint x: 388, startPoint y: 173, endPoint x: 427, endPoint y: 175, distance: 39.8
click at [430, 178] on div "Show Cost Name Production Shipping Tooling Per unit Total cost Estimation Curre…" at bounding box center [398, 201] width 151 height 94
type input "7734"
type input "22.56"
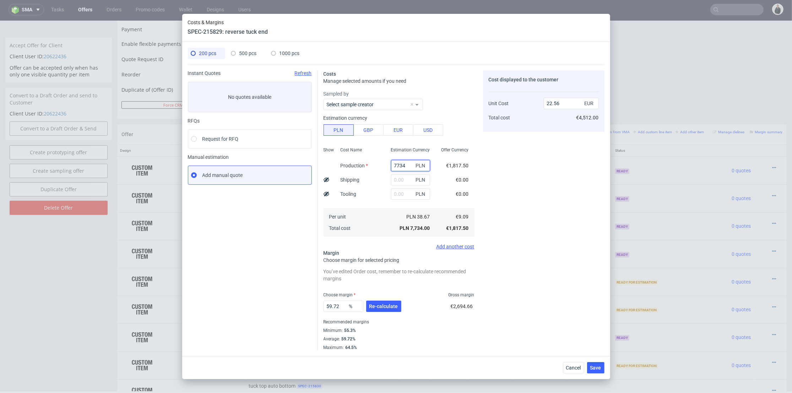
drag, startPoint x: 392, startPoint y: 166, endPoint x: 402, endPoint y: 164, distance: 10.2
click at [402, 164] on input "7734" at bounding box center [410, 165] width 39 height 11
type input "734"
type input "2.14"
type input "734"
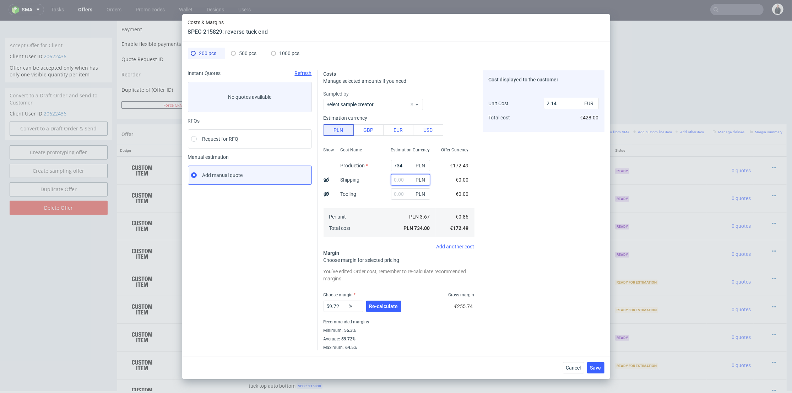
click at [391, 180] on input "text" at bounding box center [410, 179] width 39 height 11
type input "80"
type input "2.37"
type input "80"
click at [391, 191] on input "text" at bounding box center [410, 193] width 39 height 11
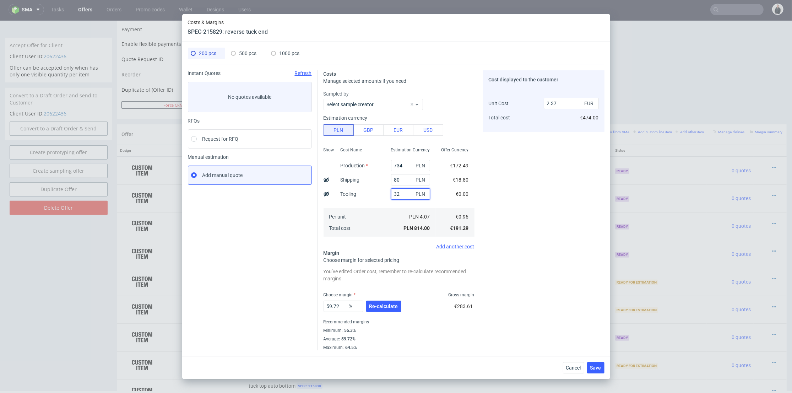
type input "320"
type input "3.31"
type input "320"
drag, startPoint x: 363, startPoint y: 182, endPoint x: 272, endPoint y: 71, distance: 143.1
click at [363, 181] on div "Shipping" at bounding box center [350, 180] width 31 height 14
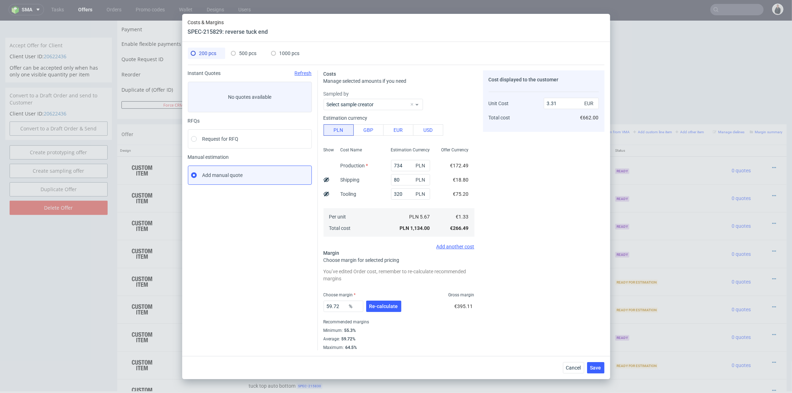
click at [248, 48] on div "500 pcs" at bounding box center [244, 53] width 26 height 11
type input "0"
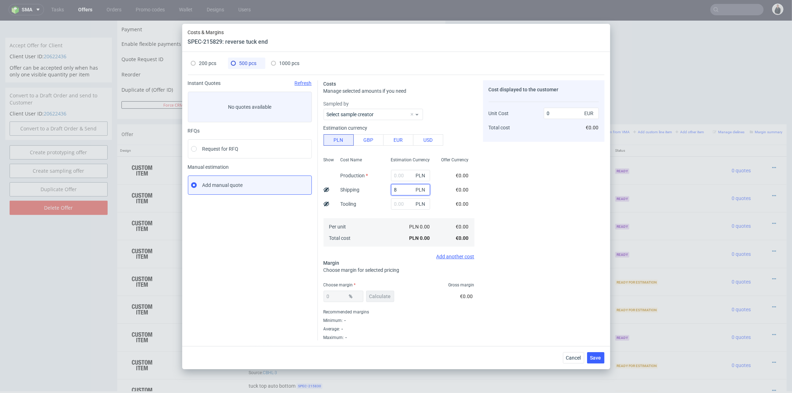
drag, startPoint x: 402, startPoint y: 189, endPoint x: 400, endPoint y: 193, distance: 4.0
click at [402, 189] on input "8" at bounding box center [410, 189] width 39 height 11
type input "80"
type input "0.04"
click at [393, 205] on input "text" at bounding box center [410, 203] width 39 height 11
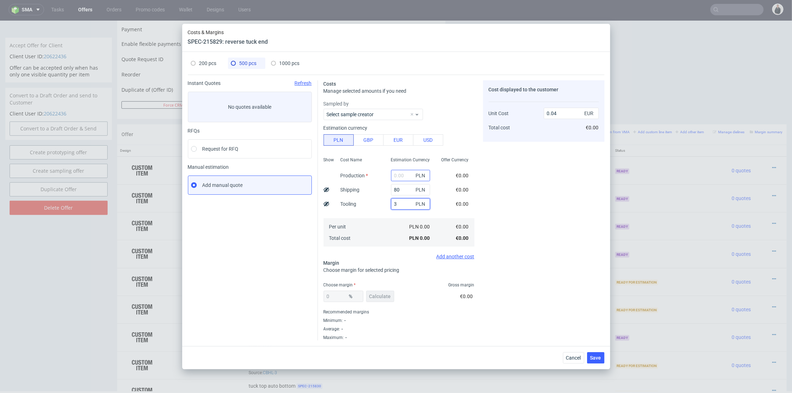
type input "32"
type input "0.06"
type input "320"
type input "0.19"
type input "320"
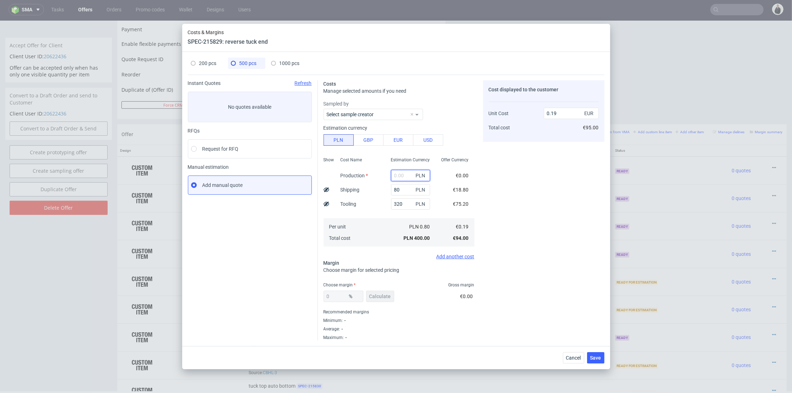
click at [401, 174] on input "text" at bounding box center [410, 175] width 39 height 11
type input "885"
type input "0.61"
type input "885"
drag, startPoint x: 283, startPoint y: 64, endPoint x: 301, endPoint y: 78, distance: 23.5
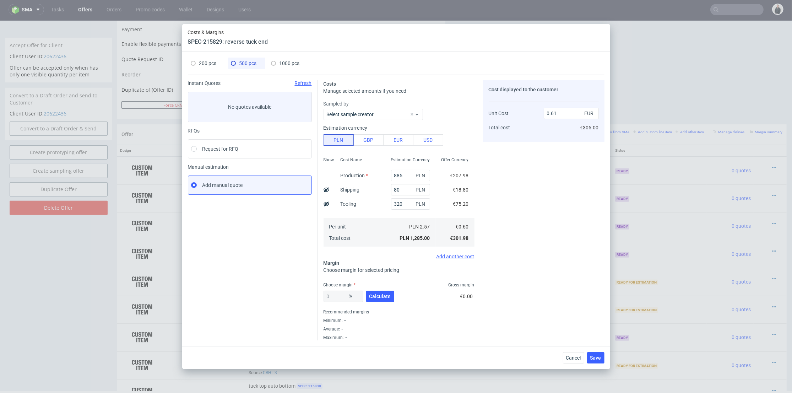
click at [283, 64] on span "1000 pcs" at bounding box center [289, 63] width 20 height 6
type input "0"
click at [396, 175] on input "text" at bounding box center [410, 175] width 39 height 11
type input "1140"
type input "0.27"
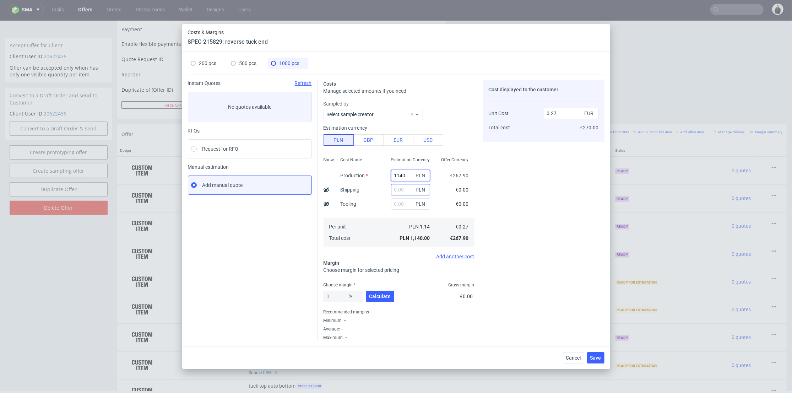
type input "1140"
click at [391, 192] on input "text" at bounding box center [410, 189] width 39 height 11
type input "80"
click at [392, 202] on input "text" at bounding box center [410, 203] width 39 height 11
type input "0.29"
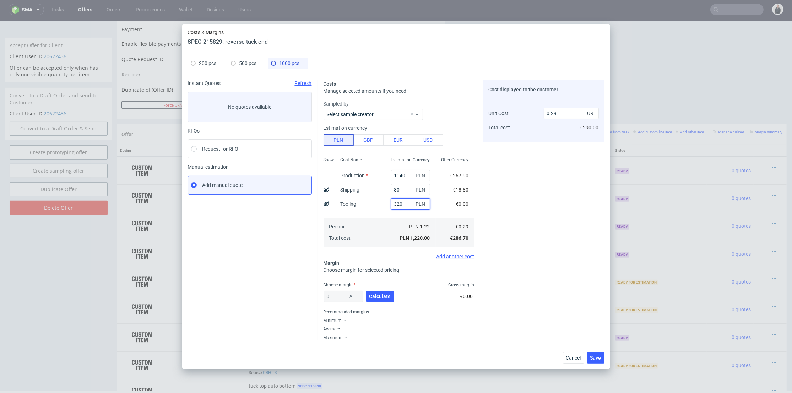
type input "320"
click at [379, 229] on div "Per unit Total cost" at bounding box center [360, 232] width 50 height 28
type input "0.37"
click at [387, 294] on span "Calculate" at bounding box center [380, 296] width 22 height 5
type input "46.13"
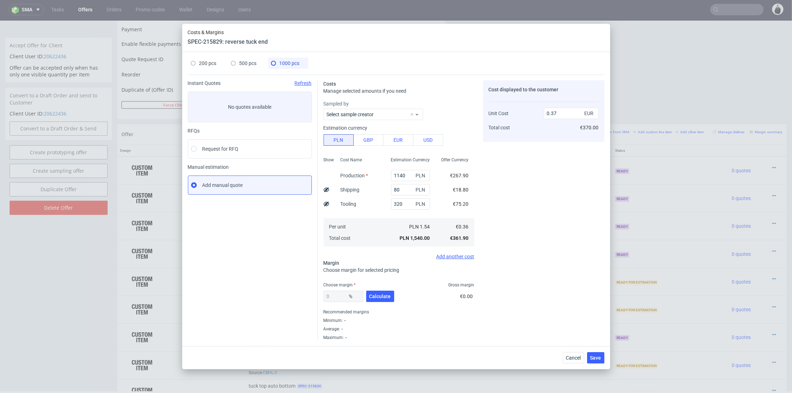
type input "0.68"
drag, startPoint x: 341, startPoint y: 295, endPoint x: 293, endPoint y: 282, distance: 49.9
click at [282, 289] on div "Instant Quotes Refresh No quotes available RFQs Request for RFQ Manual estimati…" at bounding box center [396, 208] width 416 height 266
type input "43"
click at [252, 61] on span "500 pcs" at bounding box center [247, 63] width 17 height 6
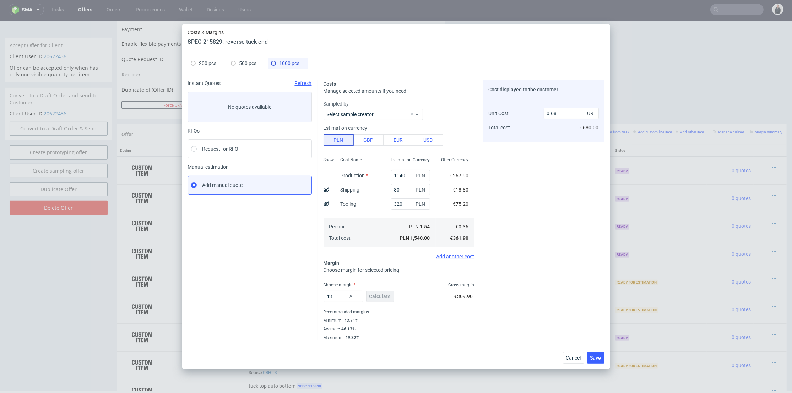
type input "885"
type input "0"
type input "0.61"
click at [381, 300] on button "Calculate" at bounding box center [380, 295] width 28 height 11
type input "47.34"
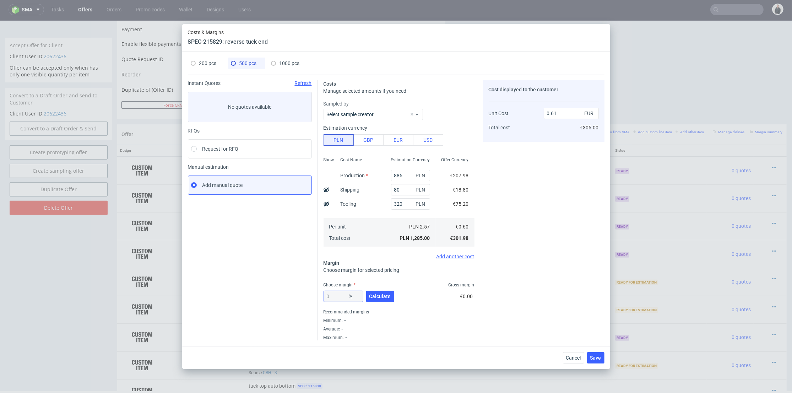
type input "1.15"
drag, startPoint x: 345, startPoint y: 296, endPoint x: 293, endPoint y: 288, distance: 52.5
click at [294, 290] on div "Instant Quotes Refresh No quotes available RFQs Request for RFQ Manual estimati…" at bounding box center [396, 208] width 416 height 266
type input "48"
click at [284, 62] on span "1000 pcs" at bounding box center [289, 63] width 20 height 6
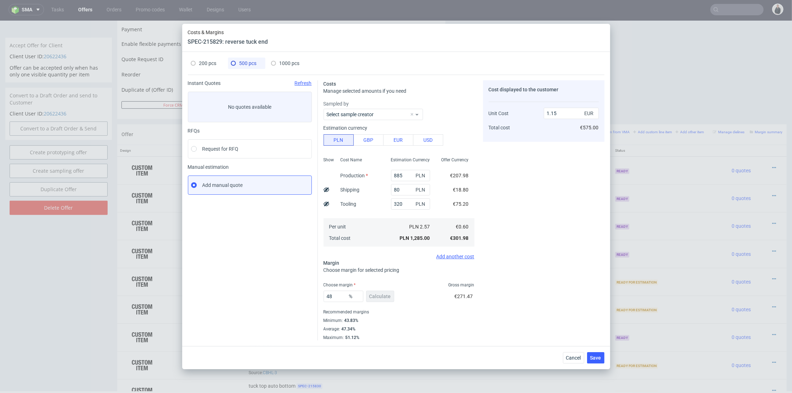
type input "1140"
type input "43"
type input "0.64"
drag, startPoint x: 377, startPoint y: 302, endPoint x: 372, endPoint y: 298, distance: 6.8
click at [377, 302] on div "43 % Calculate" at bounding box center [359, 298] width 72 height 20
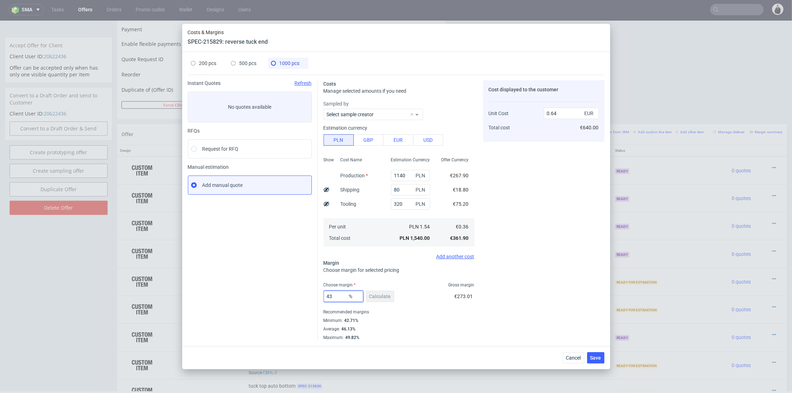
drag, startPoint x: 340, startPoint y: 295, endPoint x: 305, endPoint y: 293, distance: 34.8
click at [305, 293] on div "Instant Quotes Refresh No quotes available RFQs Request for RFQ Manual estimati…" at bounding box center [396, 208] width 416 height 266
type input "47"
click at [207, 67] on div "200 pcs" at bounding box center [204, 63] width 26 height 11
type input "734"
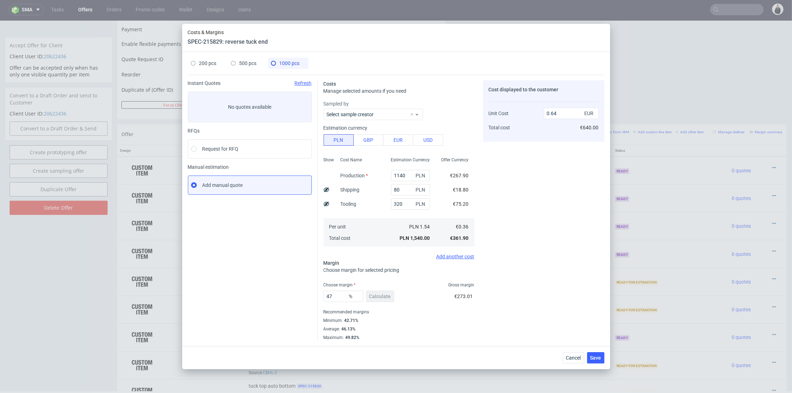
type input "59.72"
type input "3.31"
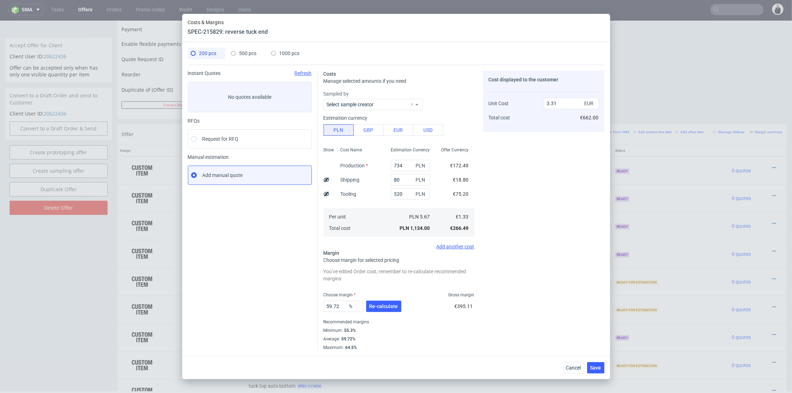
click at [381, 316] on div "59.72 % Re-calculate" at bounding box center [362, 308] width 79 height 20
click at [380, 309] on button "Re-calculate" at bounding box center [383, 305] width 35 height 11
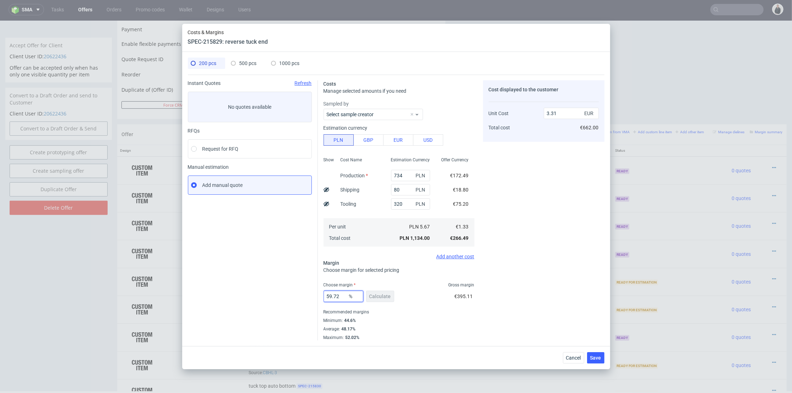
drag, startPoint x: 340, startPoint y: 295, endPoint x: 321, endPoint y: 288, distance: 20.8
click at [294, 292] on div "Instant Quotes Refresh No quotes available RFQs Request for RFQ Manual estimati…" at bounding box center [396, 208] width 416 height 266
type input "49"
click at [540, 272] on div "Cost displayed to the customer Unit Cost Total cost 3.31 EUR €662.00" at bounding box center [543, 210] width 121 height 260
type input "2.61"
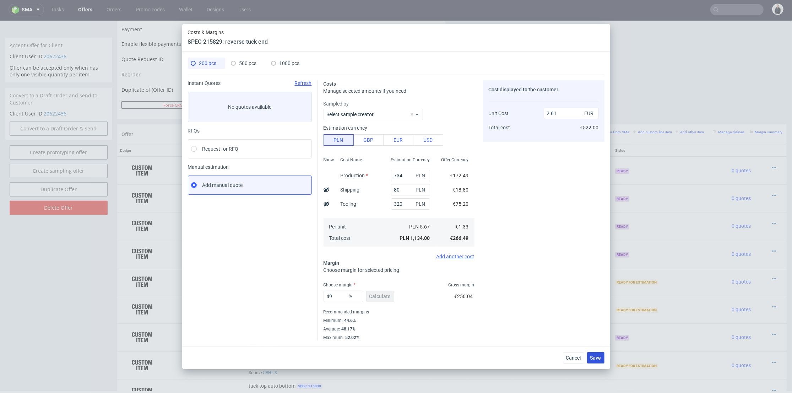
click at [595, 357] on span "Save" at bounding box center [595, 357] width 11 height 5
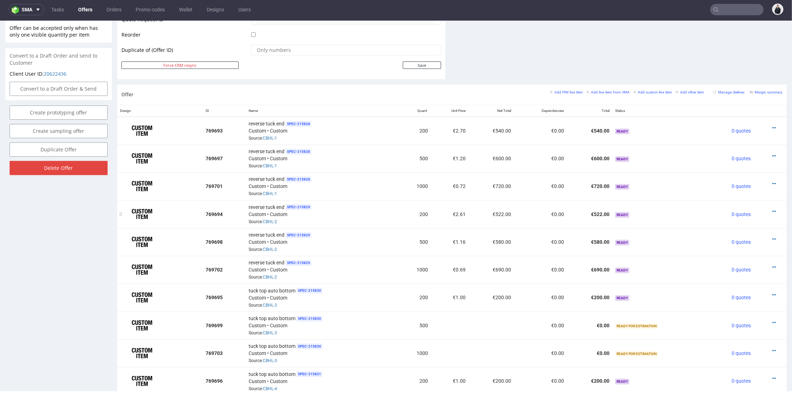
scroll to position [394, 0]
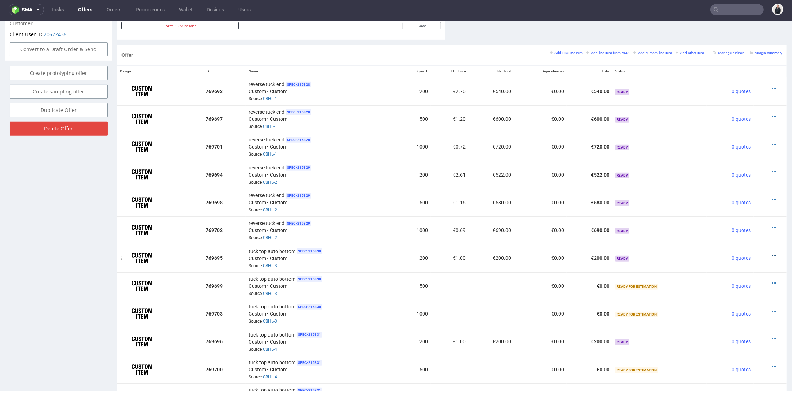
click at [772, 253] on icon at bounding box center [774, 255] width 4 height 5
click at [735, 170] on span "Edit item price" at bounding box center [741, 172] width 57 height 7
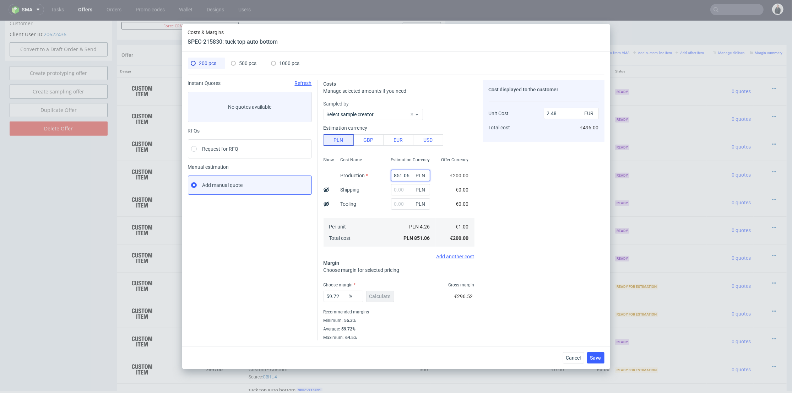
drag, startPoint x: 390, startPoint y: 175, endPoint x: 422, endPoint y: 175, distance: 32.3
click at [422, 175] on div "851.06 PLN" at bounding box center [410, 175] width 39 height 11
type input "1076"
type input "3.14"
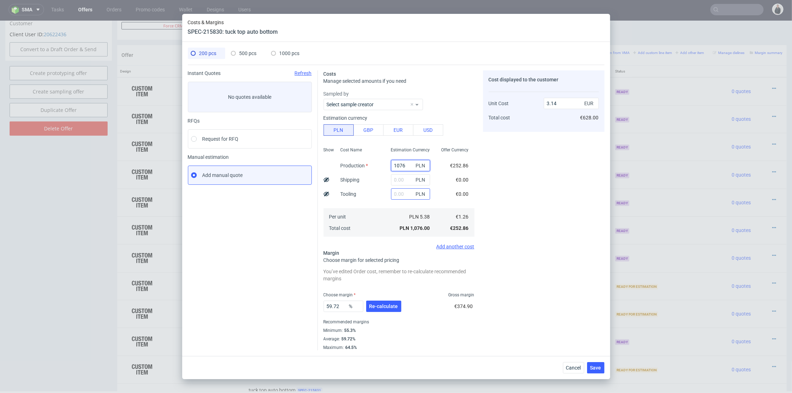
type input "1076"
click at [394, 193] on input "text" at bounding box center [410, 193] width 39 height 11
type input "415"
type input "4.35"
type input "415"
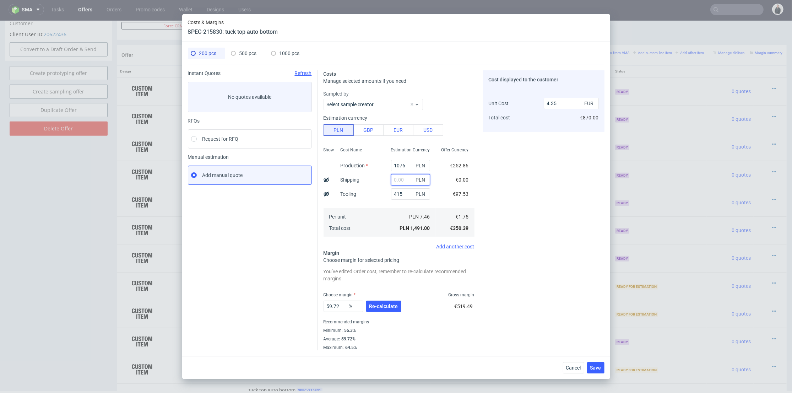
click at [394, 179] on input "text" at bounding box center [410, 179] width 39 height 11
type input "80"
click at [370, 186] on div "Cost Name Production Shipping Tooling Per unit Total cost" at bounding box center [360, 191] width 50 height 94
type input "4.58"
click at [387, 307] on span "Re-calculate" at bounding box center [383, 306] width 29 height 5
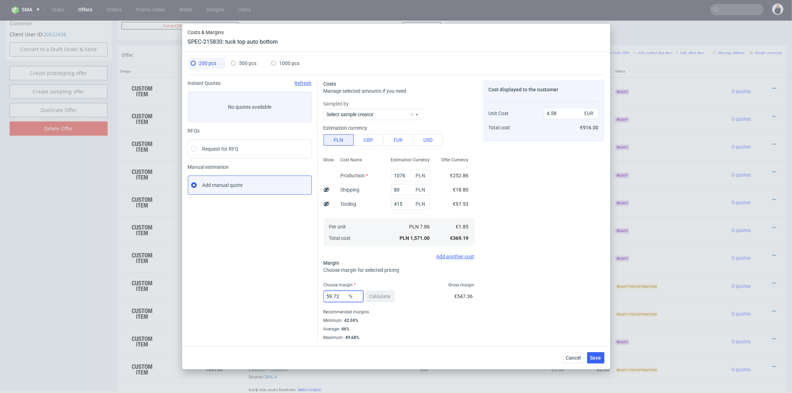
drag, startPoint x: 339, startPoint y: 295, endPoint x: 272, endPoint y: 256, distance: 77.2
click at [274, 284] on div "Instant Quotes Refresh No quotes available RFQs Request for RFQ Manual estimati…" at bounding box center [396, 208] width 416 height 266
type input "46"
type input "3.42"
type input "46"
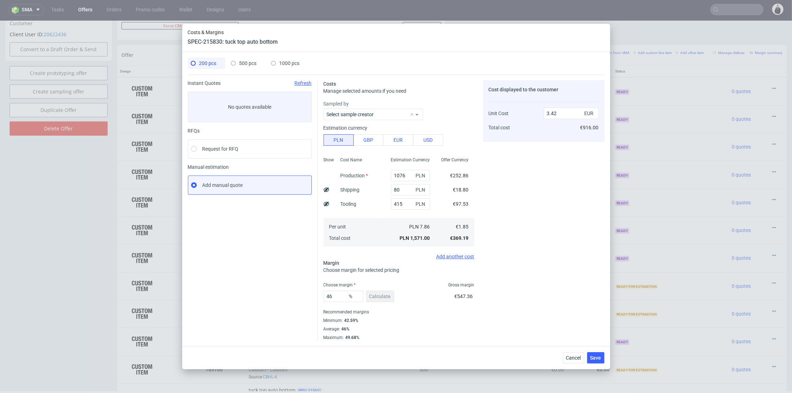
click at [244, 62] on span "500 pcs" at bounding box center [247, 63] width 17 height 6
type input "0"
click at [393, 176] on input "text" at bounding box center [410, 175] width 39 height 11
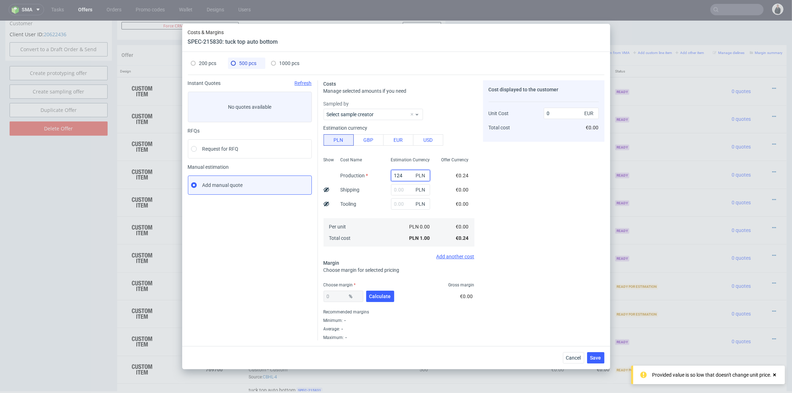
type input "1240"
type input "0.58"
type input "1240"
click at [391, 189] on input "text" at bounding box center [410, 189] width 39 height 11
type input "110"
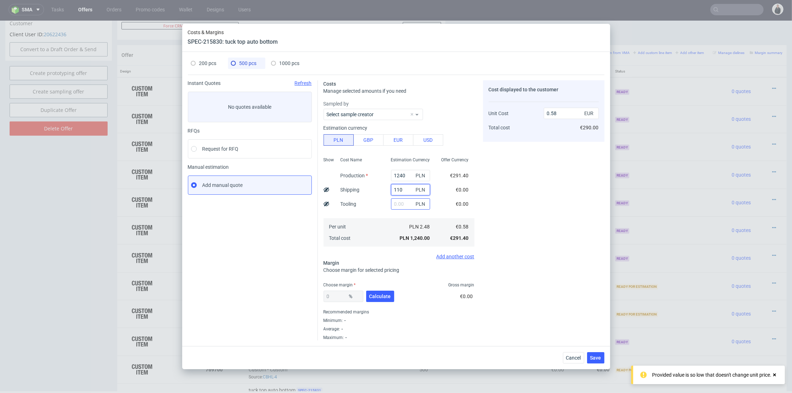
type input "0.63"
type input "110"
click at [391, 204] on input "text" at bounding box center [410, 203] width 39 height 11
type input "415"
type input "0.83"
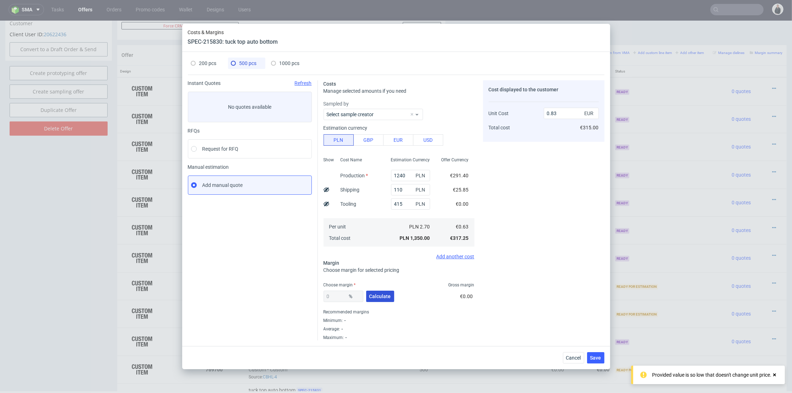
click at [385, 297] on span "Calculate" at bounding box center [380, 296] width 22 height 5
type input "45.22"
type input "1.52"
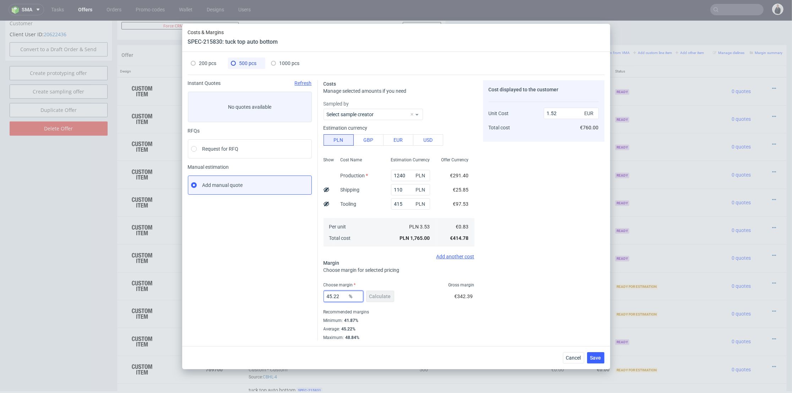
drag, startPoint x: 342, startPoint y: 293, endPoint x: 280, endPoint y: 274, distance: 64.8
click at [278, 287] on div "Instant Quotes Refresh No quotes available RFQs Request for RFQ Manual estimati…" at bounding box center [396, 208] width 416 height 266
click at [286, 63] on span "1000 pcs" at bounding box center [289, 63] width 20 height 6
type input "0"
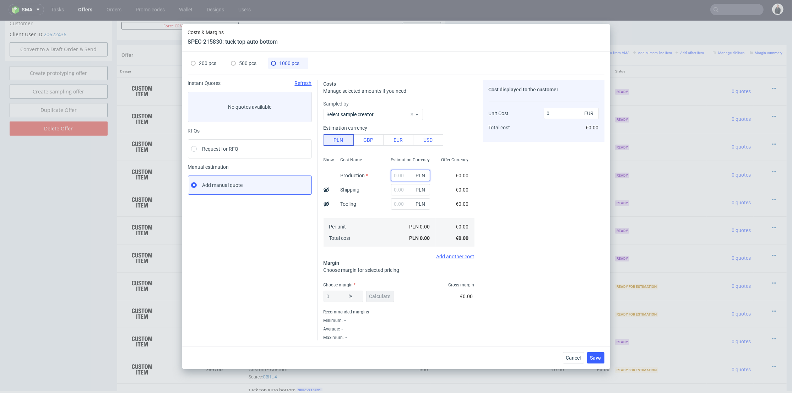
click at [397, 173] on input "text" at bounding box center [410, 175] width 39 height 11
type input "155"
type input "0.04"
drag, startPoint x: 394, startPoint y: 175, endPoint x: 398, endPoint y: 177, distance: 4.3
click at [398, 175] on input "152" at bounding box center [410, 175] width 39 height 11
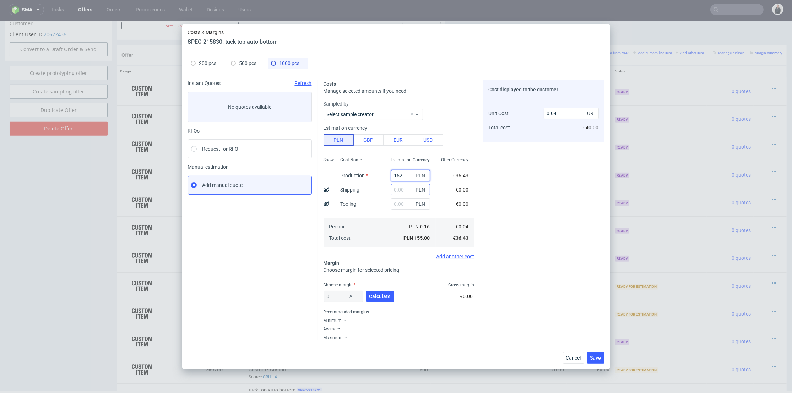
type input "1520"
type input "0.36"
type input "1520"
click at [392, 188] on input "text" at bounding box center [410, 189] width 39 height 11
click at [392, 197] on div "PLN" at bounding box center [410, 204] width 50 height 14
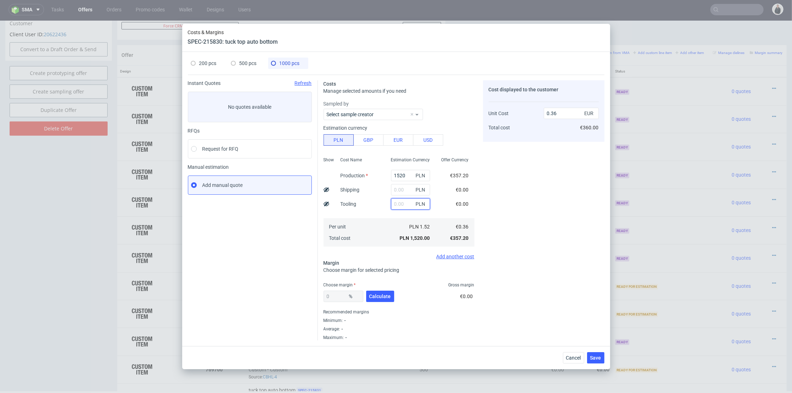
click at [394, 204] on input "text" at bounding box center [410, 203] width 39 height 11
type input "415"
type input "0.46"
type input "415"
click at [398, 193] on input "text" at bounding box center [410, 189] width 39 height 11
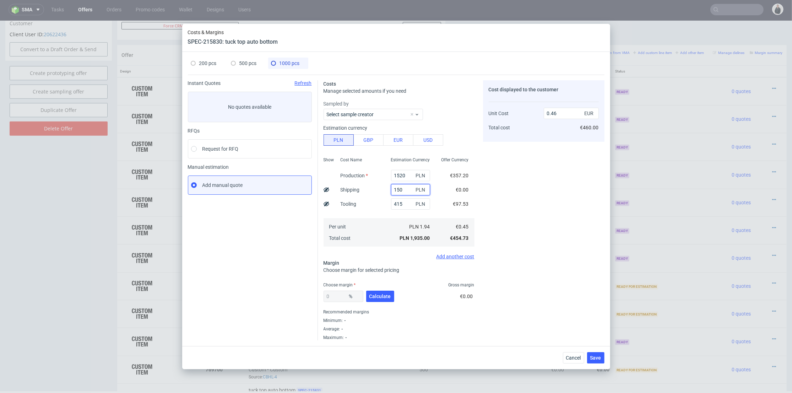
type input "150"
click at [357, 205] on div "Tooling" at bounding box center [348, 204] width 27 height 14
type input "0.5"
click at [377, 291] on button "Calculate" at bounding box center [380, 295] width 28 height 11
type input "44.11"
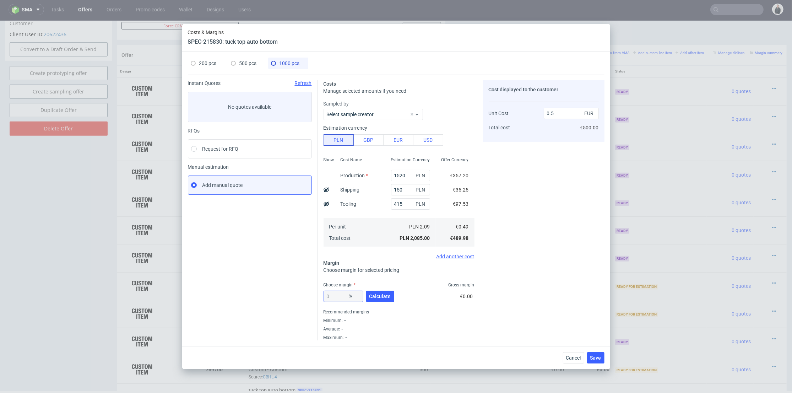
type input "0.88"
click at [339, 295] on input "44.11" at bounding box center [343, 295] width 40 height 11
click at [541, 278] on div "Cost displayed to the customer Unit Cost Total cost 0.88 EUR €880.00" at bounding box center [543, 210] width 121 height 260
click at [596, 356] on span "Save" at bounding box center [595, 357] width 11 height 5
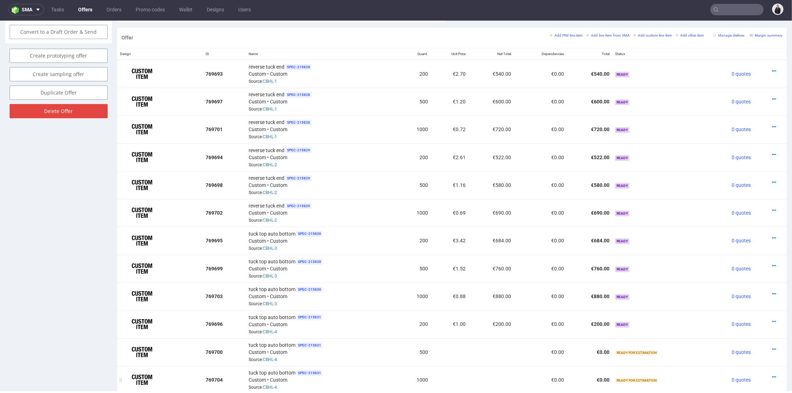
scroll to position [491, 0]
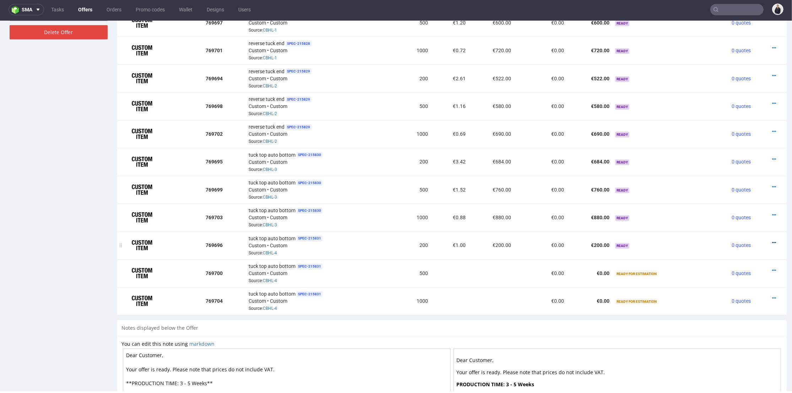
click at [772, 240] on icon at bounding box center [774, 242] width 4 height 5
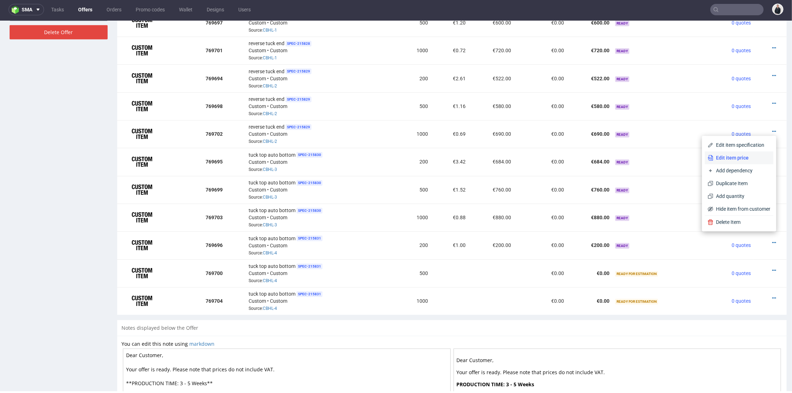
click at [736, 158] on span "Edit item price" at bounding box center [741, 157] width 57 height 7
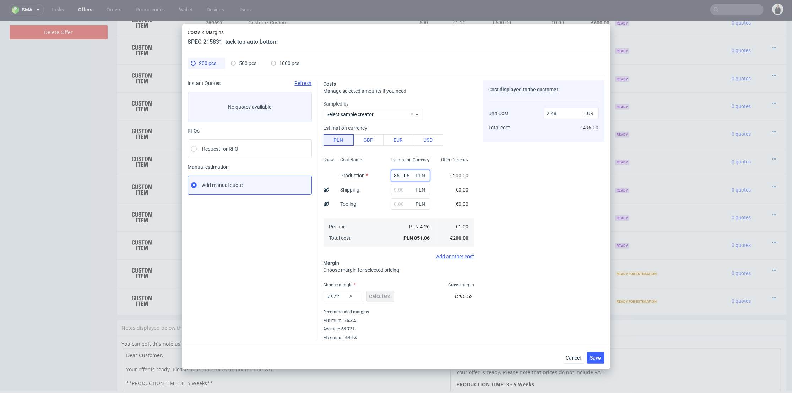
drag, startPoint x: 389, startPoint y: 176, endPoint x: 424, endPoint y: 174, distance: 35.6
click at [424, 174] on div "851.06 PLN" at bounding box center [410, 175] width 50 height 14
type input "1032"
type input "3.01"
type input "1032"
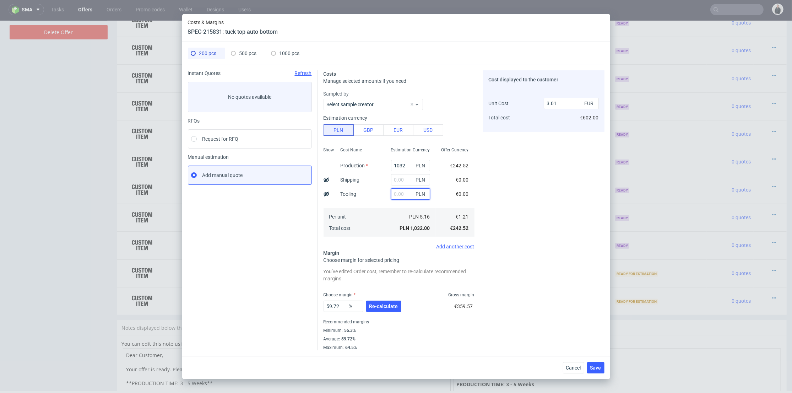
click at [391, 189] on input "text" at bounding box center [410, 193] width 39 height 11
click at [393, 177] on input "text" at bounding box center [410, 179] width 39 height 11
type input "80"
type input "3.24"
type input "80"
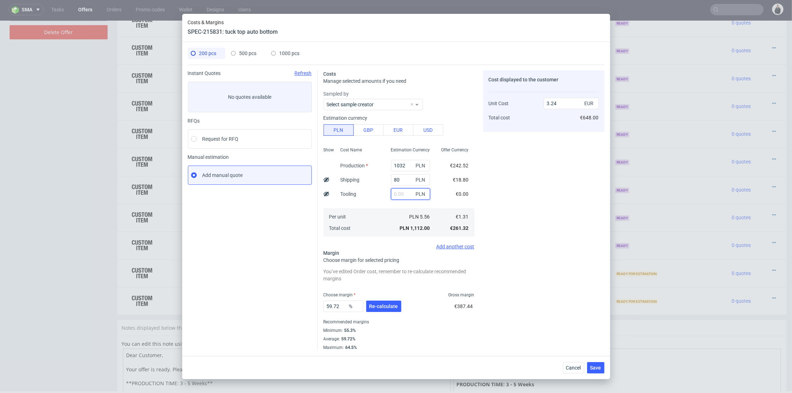
click at [391, 194] on input "text" at bounding box center [410, 193] width 39 height 11
drag, startPoint x: 240, startPoint y: 51, endPoint x: 244, endPoint y: 54, distance: 4.5
click at [240, 51] on span "500 pcs" at bounding box center [247, 53] width 17 height 6
type input "0"
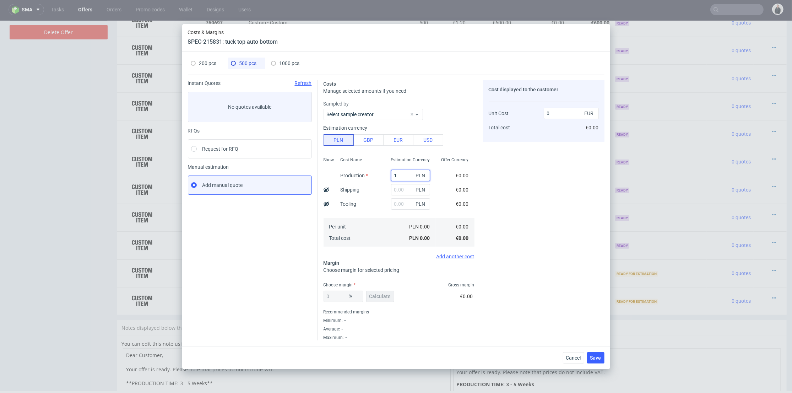
click at [391, 174] on input "1" at bounding box center [410, 175] width 39 height 11
type input "1032"
type input "0.49"
type input "1032"
click at [394, 188] on input "text" at bounding box center [410, 189] width 39 height 11
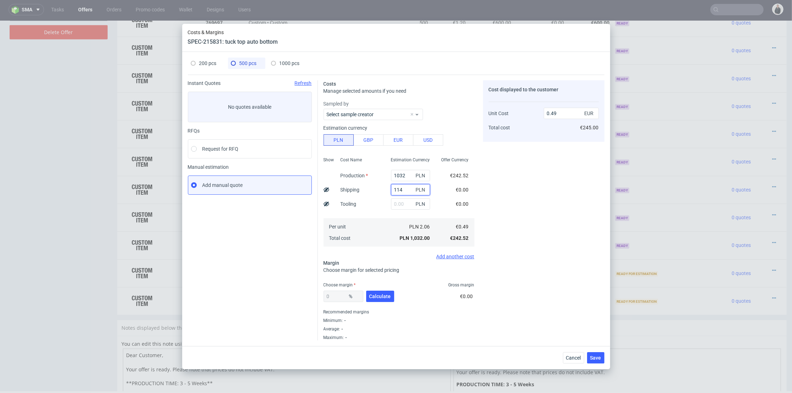
type input "1145"
type input "1.03"
click at [210, 65] on span "200 pcs" at bounding box center [207, 63] width 17 height 6
type input "80"
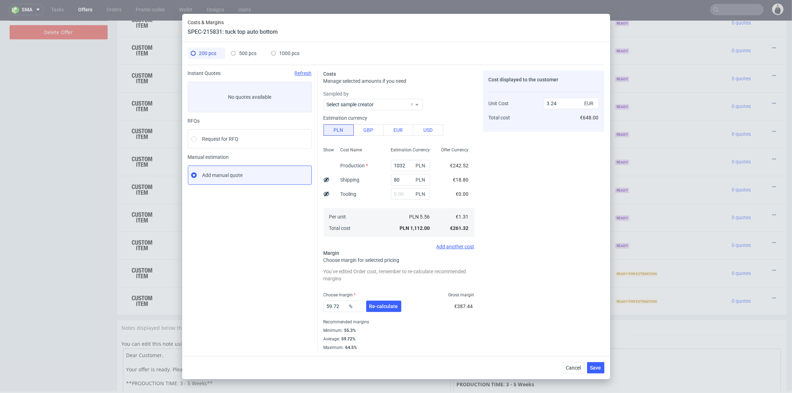
click at [244, 65] on div "Instant Quotes Refresh No quotes available RFQs Request for RFQ Manual estimati…" at bounding box center [396, 207] width 416 height 285
click at [248, 53] on span "500 pcs" at bounding box center [247, 53] width 17 height 6
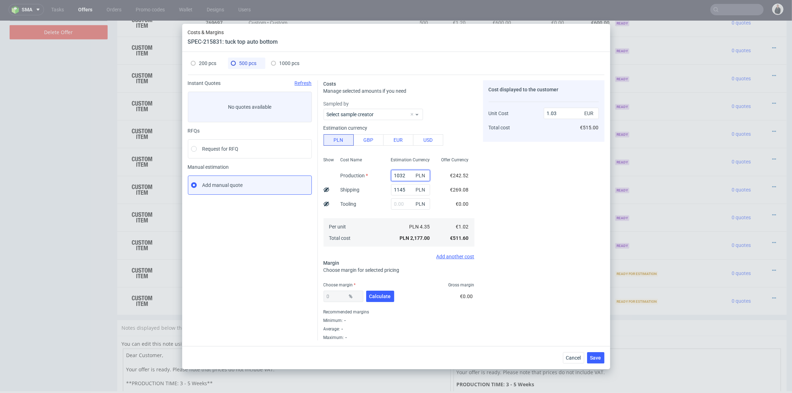
drag, startPoint x: 399, startPoint y: 173, endPoint x: 366, endPoint y: 168, distance: 33.7
click at [366, 169] on div "Show Cost Name Production Shipping Tooling Per unit Total cost Estimation Curre…" at bounding box center [398, 201] width 151 height 94
drag, startPoint x: 408, startPoint y: 192, endPoint x: 411, endPoint y: 195, distance: 4.8
click at [414, 194] on div "1145 PLN" at bounding box center [410, 189] width 39 height 11
click at [391, 204] on input "text" at bounding box center [410, 203] width 39 height 11
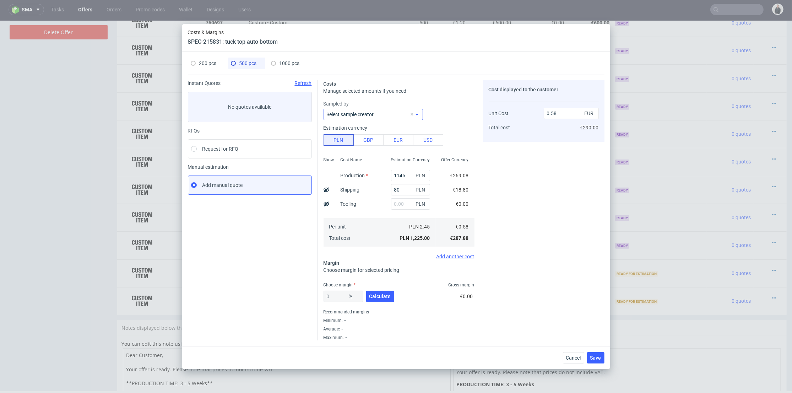
drag, startPoint x: 289, startPoint y: 64, endPoint x: 334, endPoint y: 110, distance: 65.0
click at [289, 64] on span "1000 pcs" at bounding box center [289, 63] width 20 height 6
click at [398, 176] on input "text" at bounding box center [410, 175] width 39 height 11
click at [391, 188] on input "text" at bounding box center [410, 189] width 39 height 11
drag, startPoint x: 252, startPoint y: 60, endPoint x: 274, endPoint y: 75, distance: 26.4
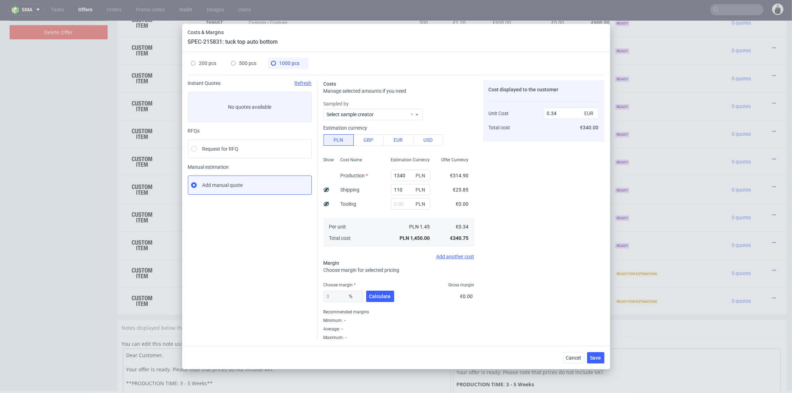
click at [252, 60] on span "500 pcs" at bounding box center [247, 63] width 17 height 6
drag, startPoint x: 396, startPoint y: 192, endPoint x: 372, endPoint y: 190, distance: 23.9
click at [372, 190] on div "Show Cost Name Production Shipping Tooling Per unit Total cost Estimation Curre…" at bounding box center [398, 201] width 151 height 94
click at [383, 297] on span "Calculate" at bounding box center [380, 296] width 22 height 5
click at [286, 61] on span "1000 pcs" at bounding box center [289, 63] width 20 height 6
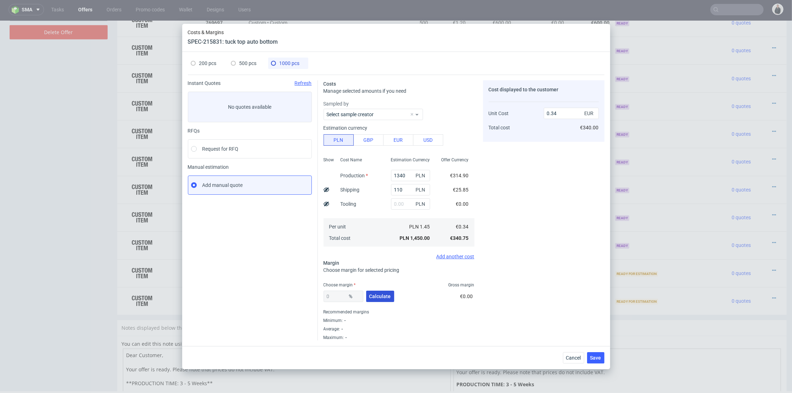
click at [373, 294] on span "Calculate" at bounding box center [380, 296] width 22 height 5
click at [206, 60] on span "200 pcs" at bounding box center [207, 63] width 17 height 6
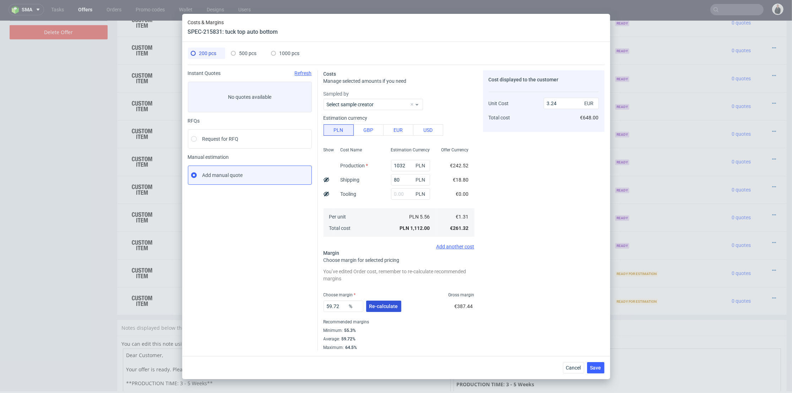
click at [373, 304] on span "Re-calculate" at bounding box center [383, 306] width 29 height 5
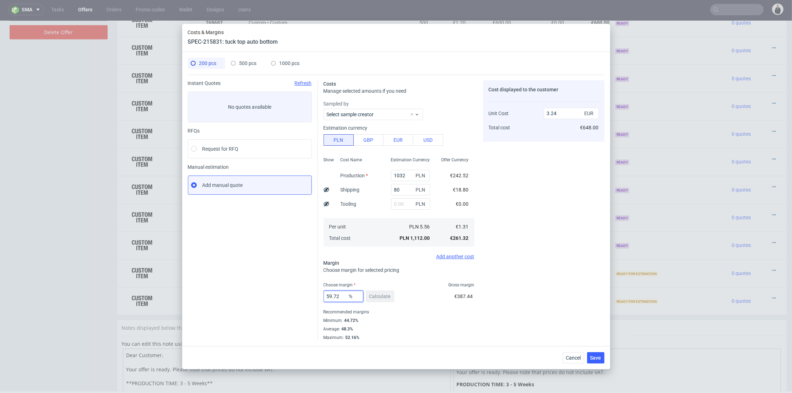
click at [339, 294] on input "59.72" at bounding box center [343, 295] width 40 height 11
drag, startPoint x: 335, startPoint y: 294, endPoint x: 316, endPoint y: 292, distance: 19.3
click at [311, 293] on div "Instant Quotes Refresh No quotes available RFQs Request for RFQ Manual estimati…" at bounding box center [396, 208] width 416 height 266
click at [553, 282] on div "Cost displayed to the customer Unit Cost Total cost 3.24 EUR €648.00" at bounding box center [543, 210] width 121 height 260
click at [593, 359] on span "Save" at bounding box center [595, 357] width 11 height 5
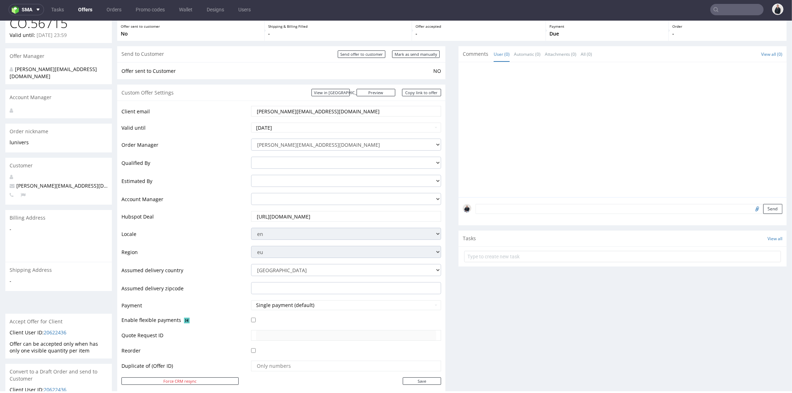
scroll to position [0, 0]
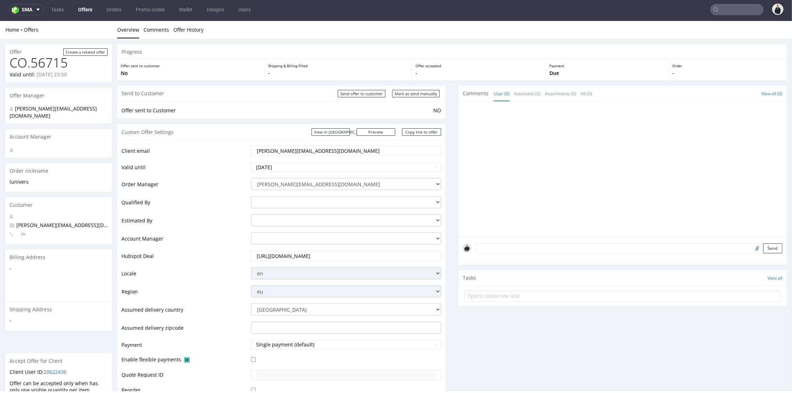
click at [423, 131] on link "Copy link to offer" at bounding box center [421, 131] width 39 height 7
drag, startPoint x: 357, startPoint y: 96, endPoint x: 450, endPoint y: 25, distance: 116.8
click at [357, 96] on input "Send offer to customer" at bounding box center [362, 93] width 48 height 7
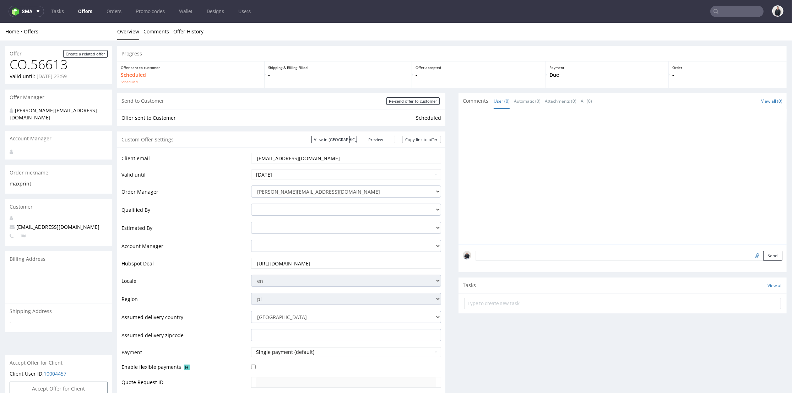
click at [720, 10] on input "text" at bounding box center [736, 11] width 53 height 11
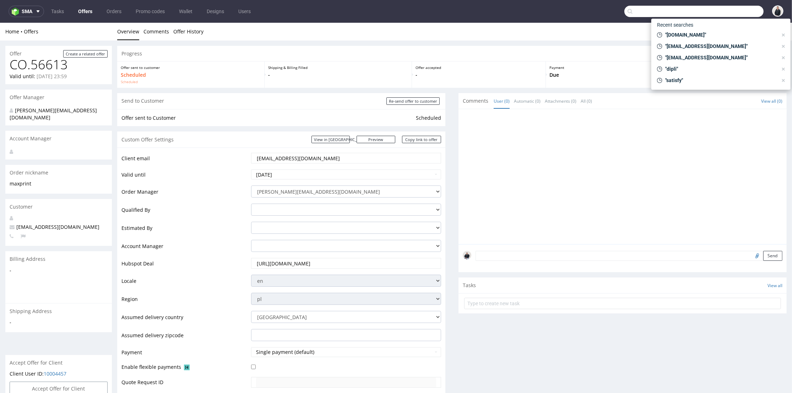
paste input "[PERSON_NAME][EMAIL_ADDRESS][DOMAIN_NAME]"
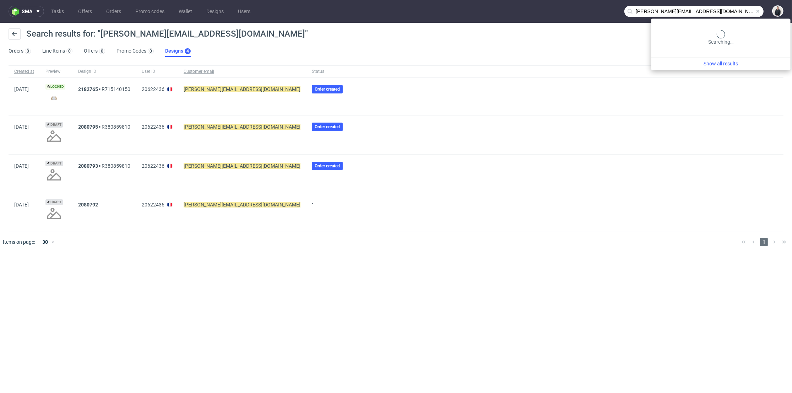
drag, startPoint x: 737, startPoint y: 15, endPoint x: 715, endPoint y: 12, distance: 22.5
click at [737, 14] on input "michael@lunivers.lu" at bounding box center [693, 11] width 139 height 11
click at [653, 8] on input "michael@lunivers.lu" at bounding box center [693, 11] width 139 height 11
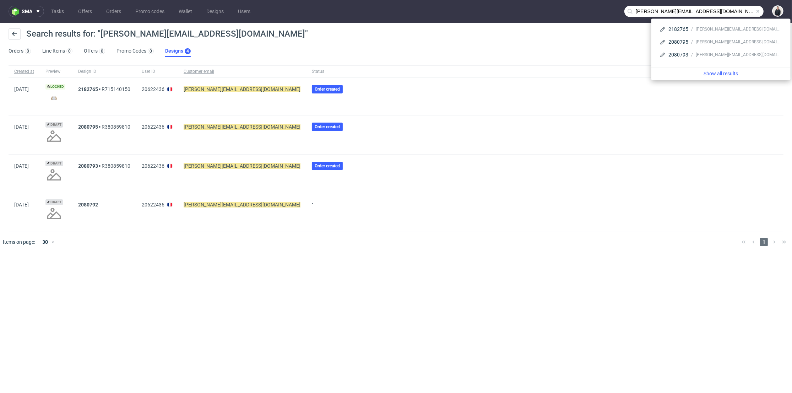
drag, startPoint x: 658, startPoint y: 10, endPoint x: 623, endPoint y: 7, distance: 34.1
click at [623, 7] on nav "sma Tasks Offers Orders Promo codes Wallet Designs Users michael@lunivers.lu" at bounding box center [396, 11] width 792 height 23
type input "lunivers.lu"
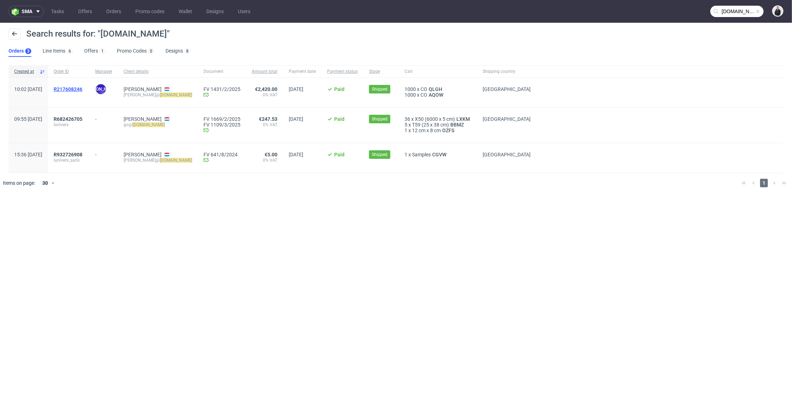
click at [82, 87] on span "R217608246" at bounding box center [68, 89] width 29 height 6
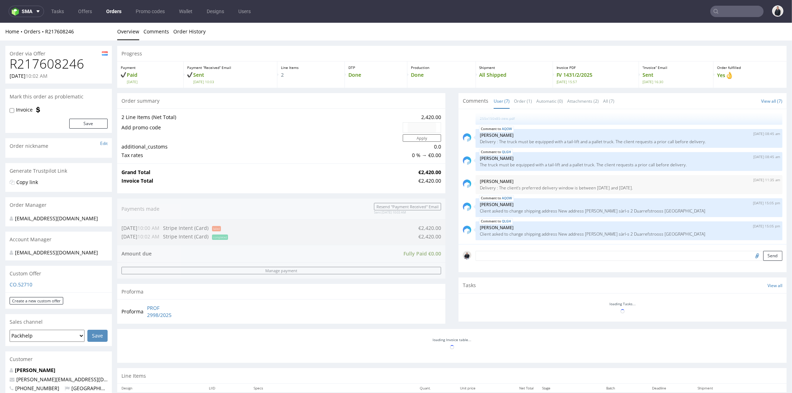
scroll to position [118, 0]
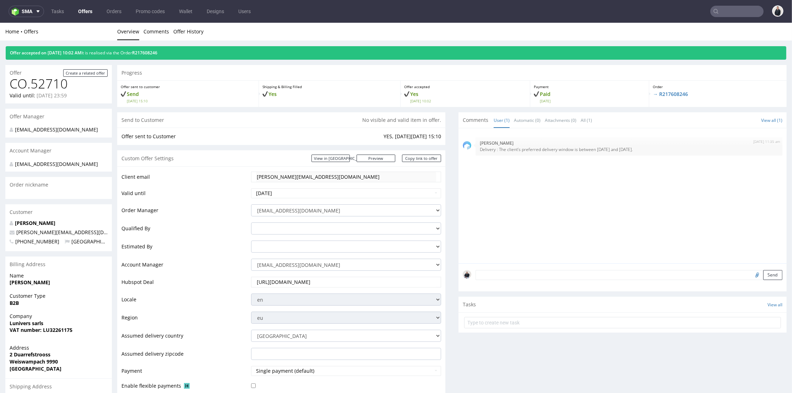
click at [716, 4] on nav "sma Tasks Offers Orders Promo codes Wallet Designs Users" at bounding box center [396, 11] width 792 height 23
click at [721, 10] on input "text" at bounding box center [693, 11] width 139 height 11
paste input "claroprint.co.uk"
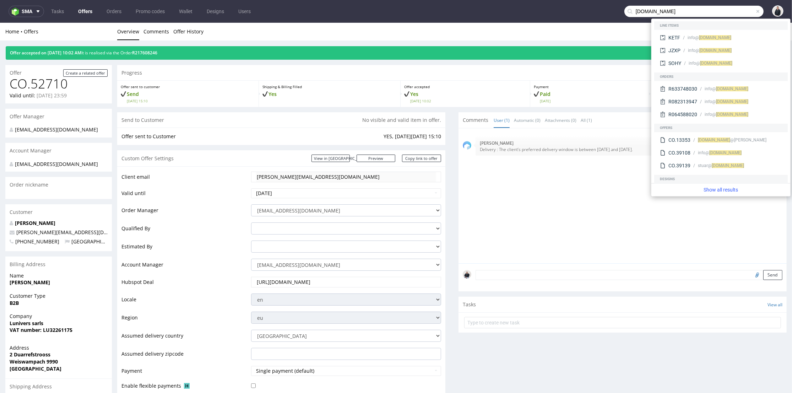
type input "claroprint.co.uk"
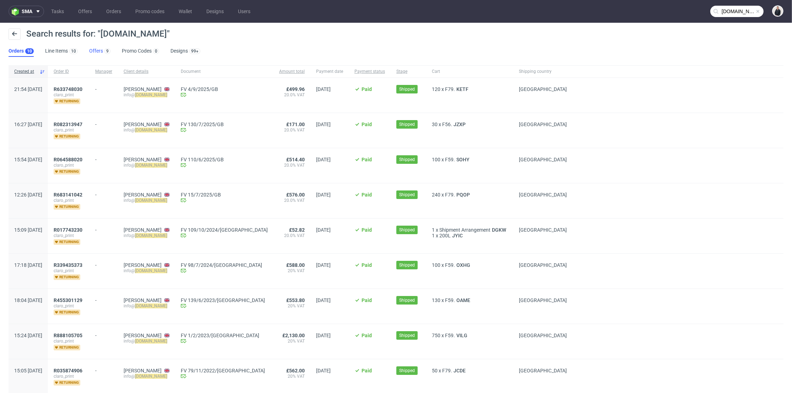
click at [93, 50] on link "Offers 9" at bounding box center [99, 50] width 21 height 11
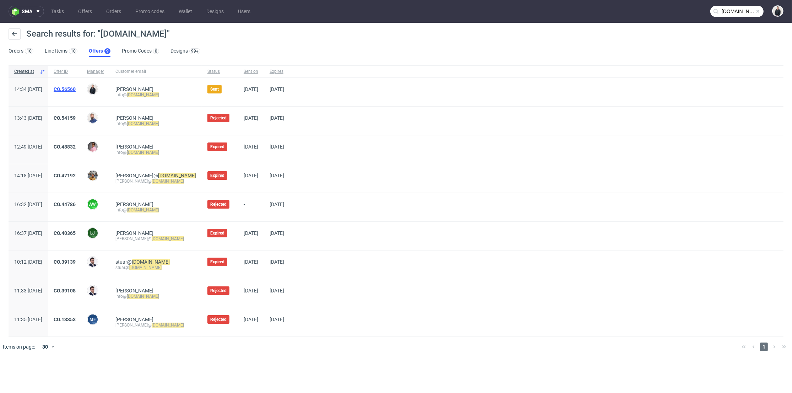
click at [76, 89] on link "CO.56560" at bounding box center [65, 89] width 22 height 6
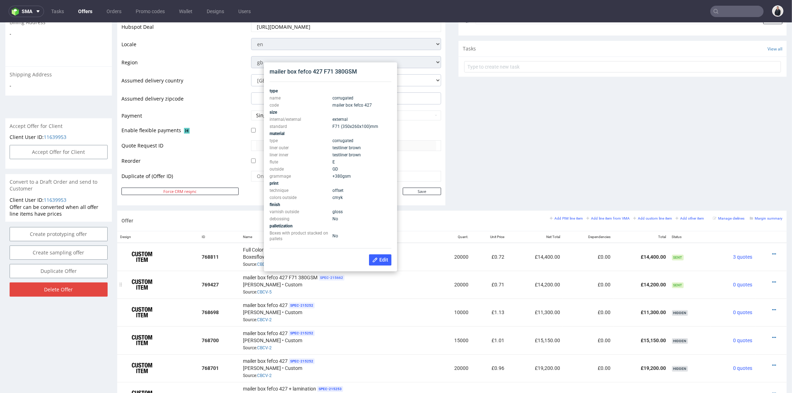
scroll to position [276, 0]
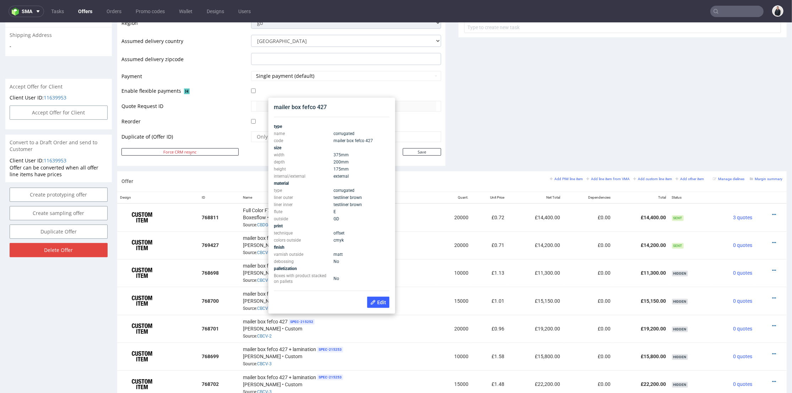
click at [349, 262] on td "No" at bounding box center [361, 261] width 58 height 7
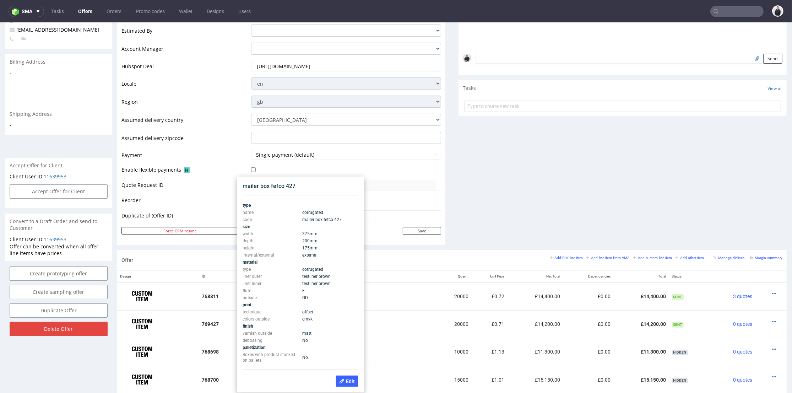
scroll to position [236, 0]
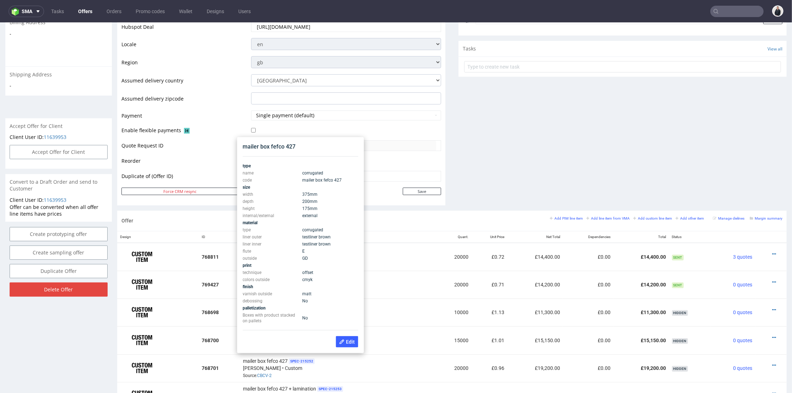
click at [540, 166] on div "Comments User (0) Automatic (0) Attachments (0) All (0) View all (0) Send Tasks…" at bounding box center [622, 34] width 328 height 354
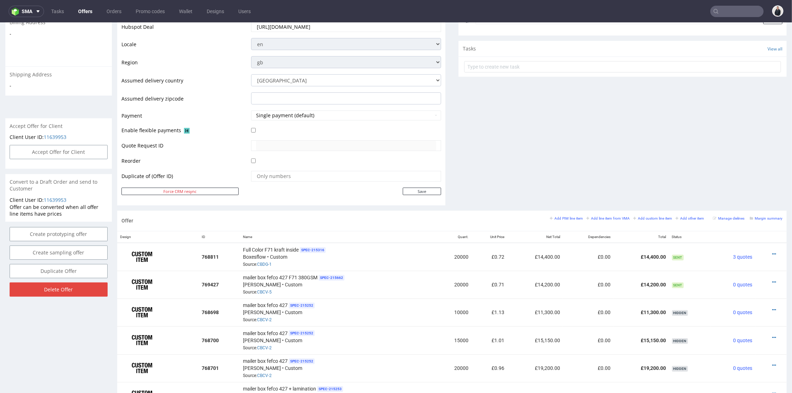
click at [540, 166] on div "Comments User (0) Automatic (0) Attachments (0) All (0) View all (0) Send Tasks…" at bounding box center [622, 34] width 328 height 354
click at [360, 279] on div "mailer box fefco 427 F71 380GSM SPEC- 215662 Serwach • Custom Source: CBCV-5" at bounding box center [338, 284] width 190 height 22
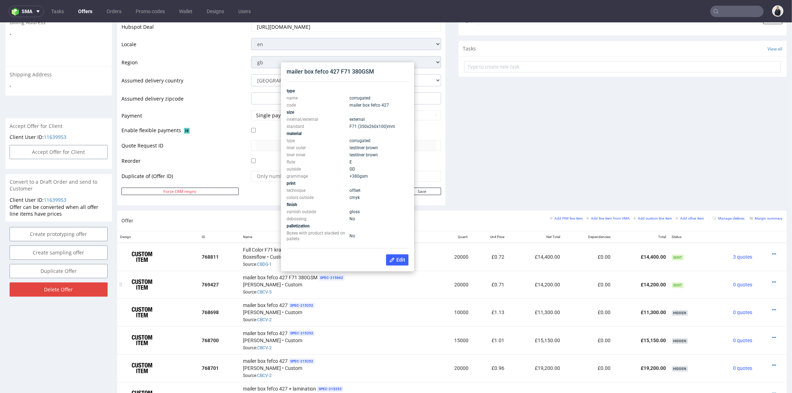
click at [350, 285] on div "mailer box fefco 427 F71 380GSM SPEC- 215662 Serwach • Custom Source: CBCV-5" at bounding box center [338, 284] width 190 height 22
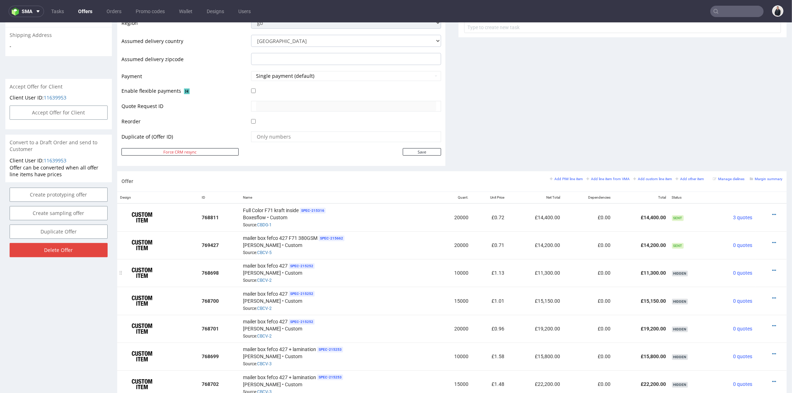
scroll to position [315, 0]
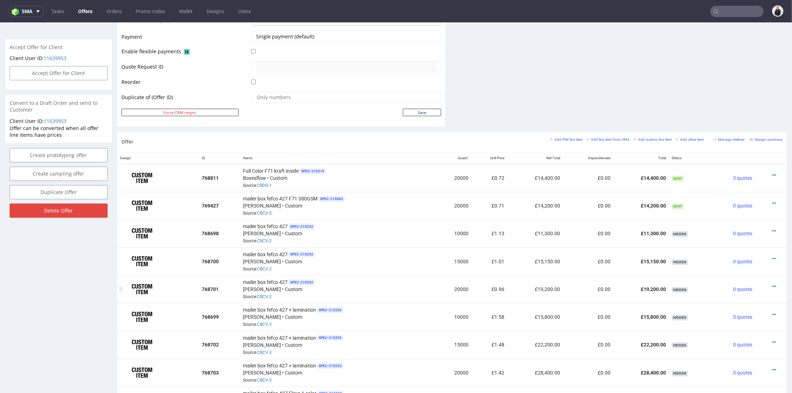
click at [308, 292] on div "mailer box fefco 427 SPEC- 215252 Serwach • Custom Source: CBCV-2" at bounding box center [338, 289] width 190 height 22
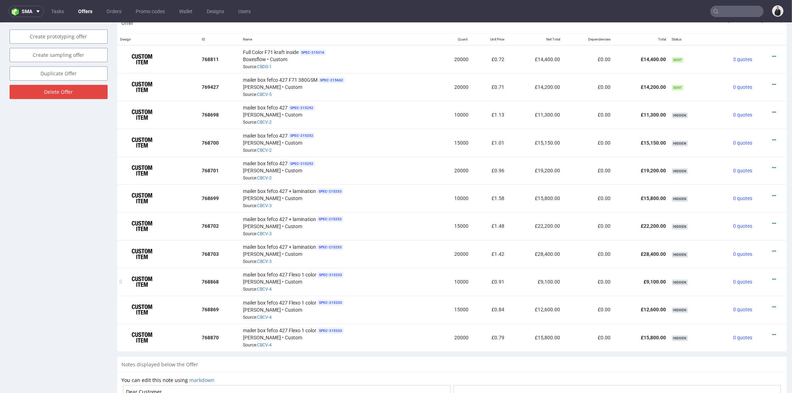
scroll to position [355, 0]
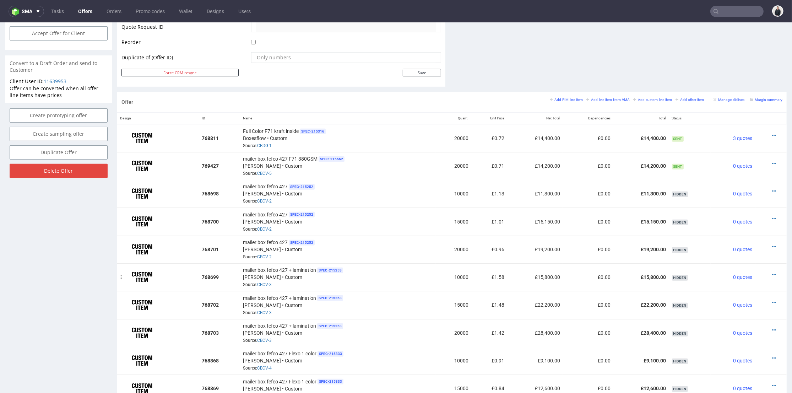
click at [309, 282] on div "mailer box fefco 427 + lamination SPEC- 215253 Serwach • Custom Source: CBCV-3" at bounding box center [338, 277] width 190 height 22
click at [304, 252] on div "mailer box fefco 427 SPEC- 215252 Serwach • Custom Source: CBCV-2" at bounding box center [338, 249] width 190 height 22
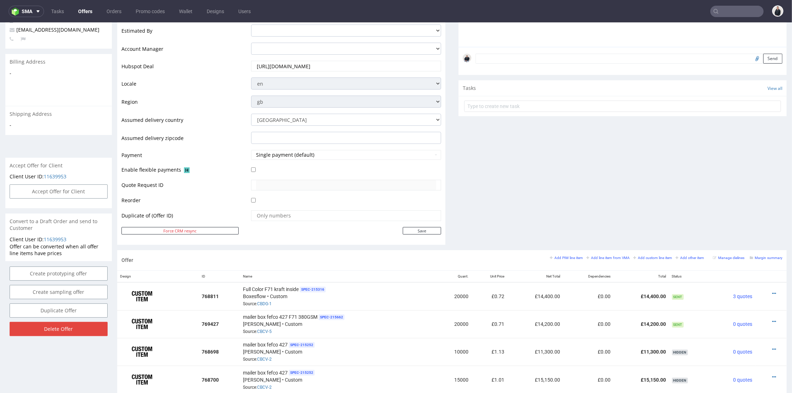
scroll to position [158, 0]
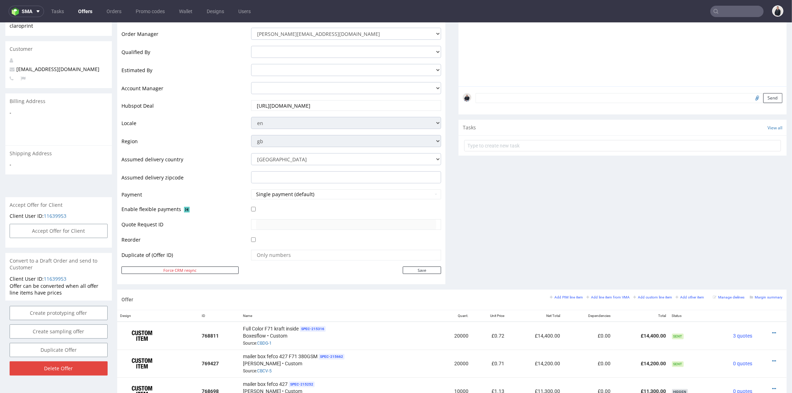
click at [471, 192] on div "Comments User (0) Automatic (0) Attachments (0) All (0) View all (0) Send Tasks…" at bounding box center [622, 112] width 328 height 354
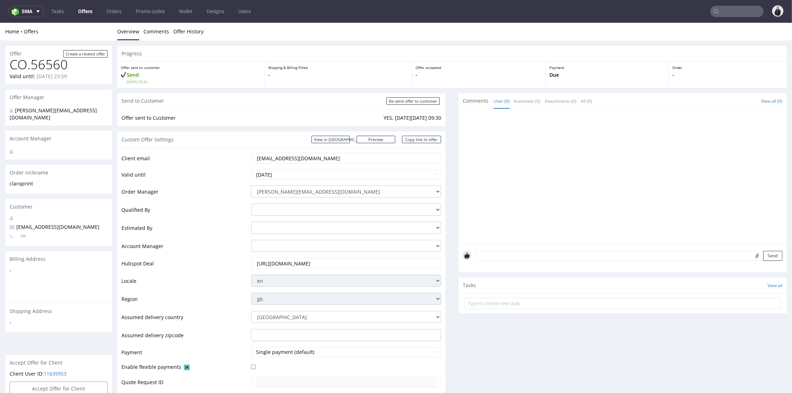
drag, startPoint x: 464, startPoint y: 191, endPoint x: 439, endPoint y: 178, distance: 28.3
click at [463, 191] on div at bounding box center [625, 178] width 324 height 131
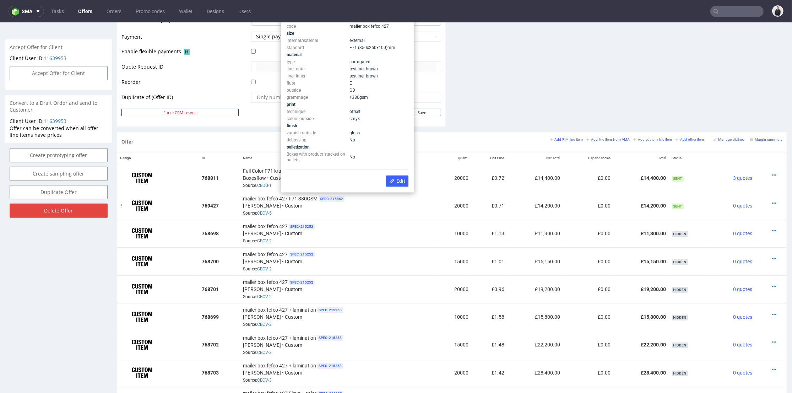
scroll to position [276, 0]
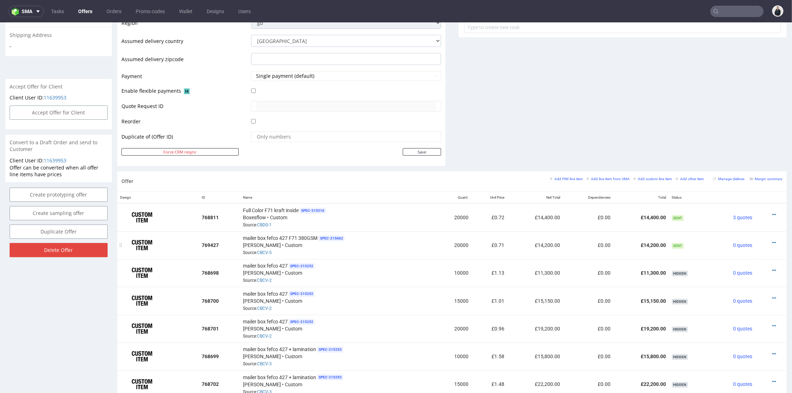
drag, startPoint x: 762, startPoint y: 241, endPoint x: 759, endPoint y: 236, distance: 5.4
click at [772, 241] on icon at bounding box center [774, 242] width 4 height 5
click at [724, 165] on span "Edit item price" at bounding box center [741, 162] width 57 height 7
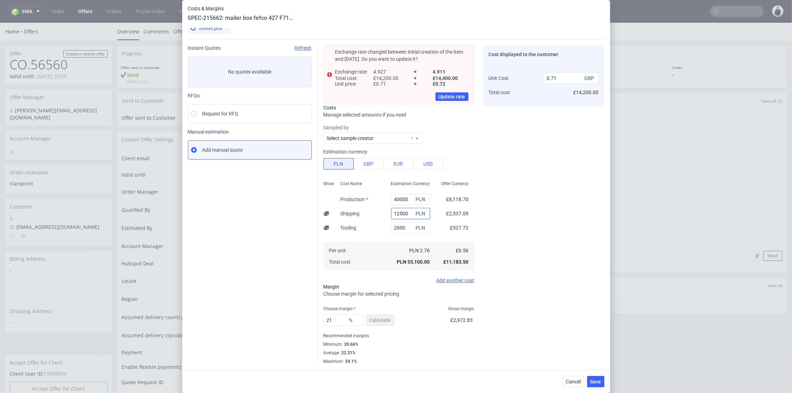
scroll to position [0, 0]
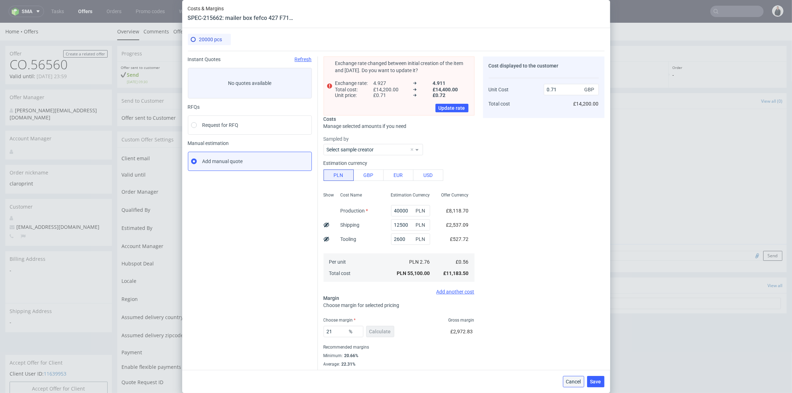
click at [581, 380] on span "Cancel" at bounding box center [573, 381] width 15 height 5
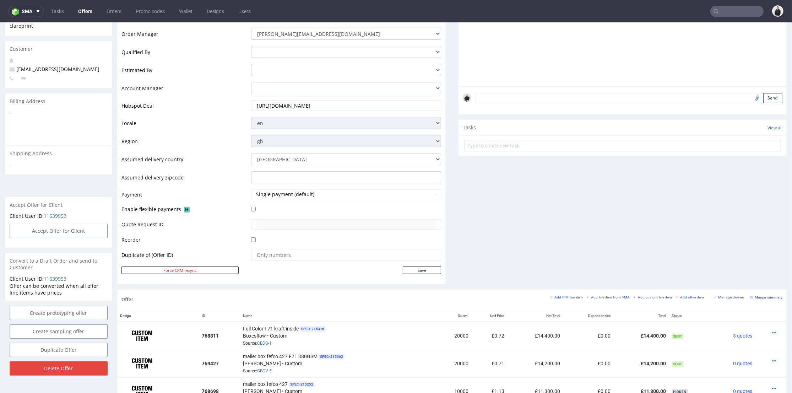
scroll to position [197, 0]
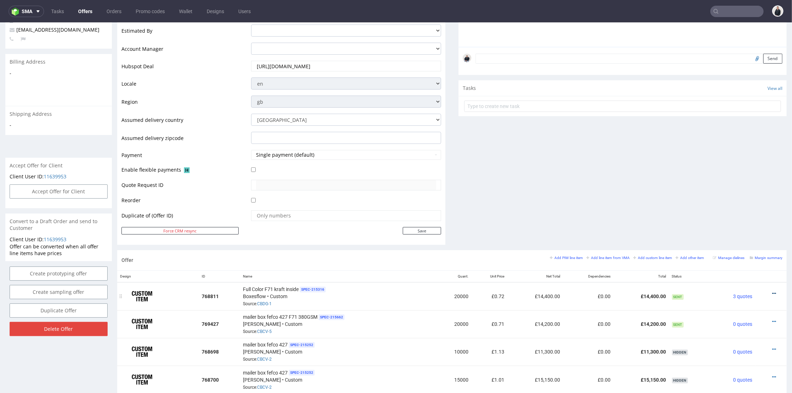
click at [772, 293] on icon at bounding box center [774, 293] width 4 height 5
click at [726, 218] on li "Edit item price" at bounding box center [739, 214] width 69 height 13
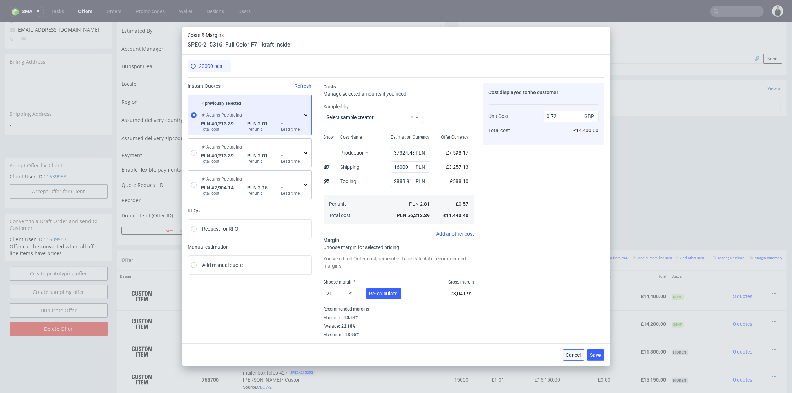
drag, startPoint x: 569, startPoint y: 355, endPoint x: 567, endPoint y: 316, distance: 39.8
click at [569, 355] on span "Cancel" at bounding box center [573, 354] width 15 height 5
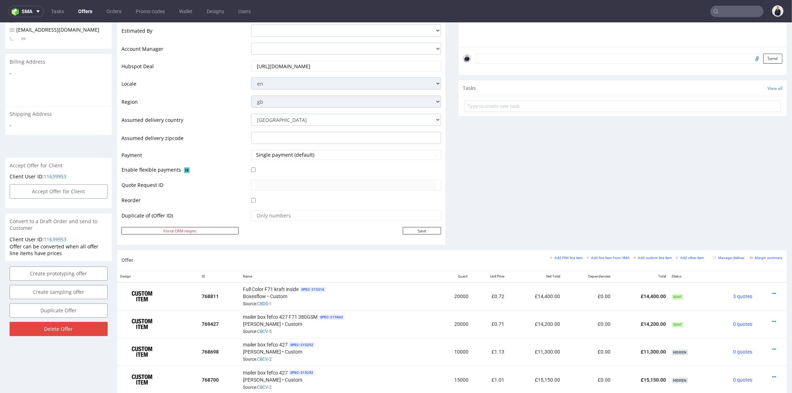
click at [541, 207] on div "Comments User (0) Automatic (0) Attachments (0) All (0) View all (0) Send Tasks…" at bounding box center [622, 73] width 328 height 354
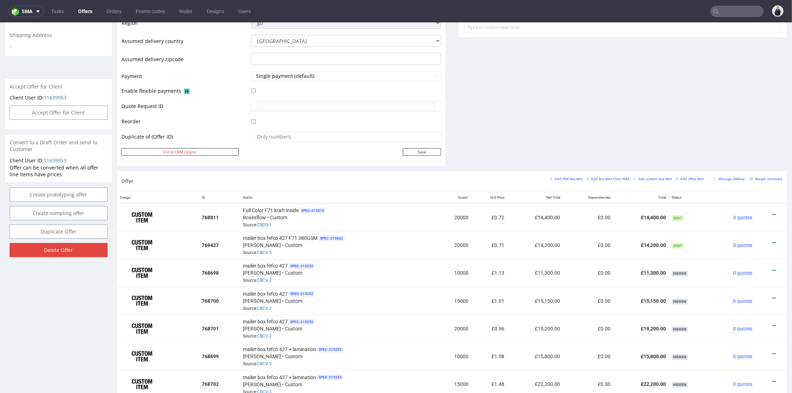
click at [725, 13] on input "text" at bounding box center [736, 11] width 53 height 11
paste input "[EMAIL_ADDRESS][DOMAIN_NAME]"
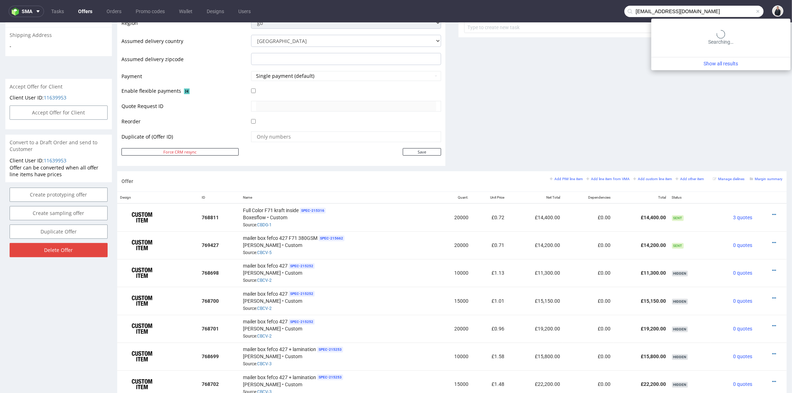
type input "[EMAIL_ADDRESS][DOMAIN_NAME]"
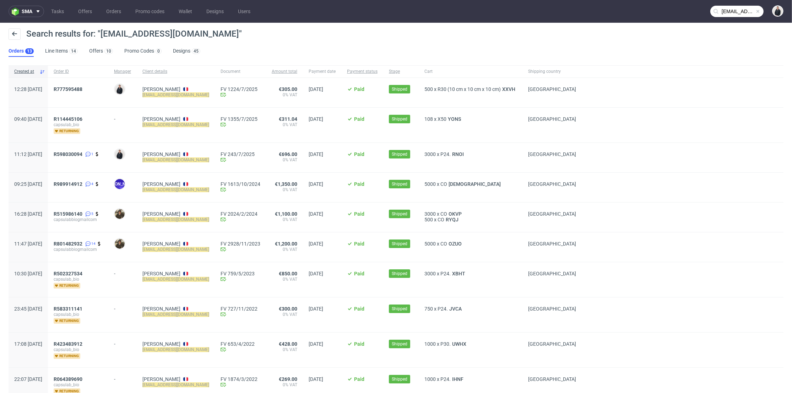
click at [430, 88] on span "500" at bounding box center [428, 89] width 9 height 6
click at [456, 153] on span "RNOI" at bounding box center [458, 154] width 15 height 6
click at [100, 49] on link "Offers 10" at bounding box center [101, 50] width 24 height 11
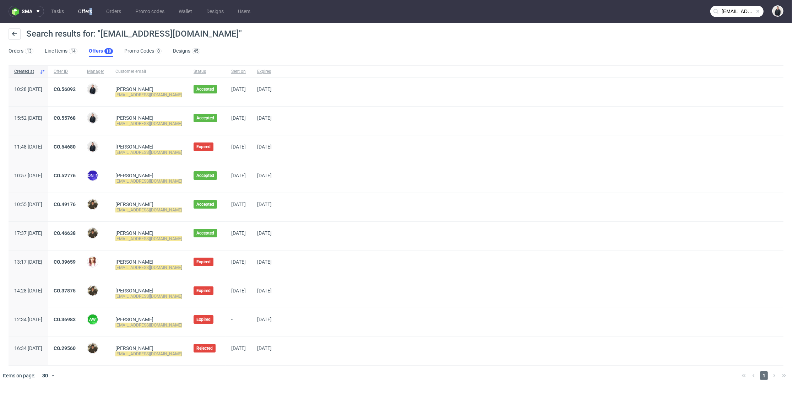
drag, startPoint x: 91, startPoint y: 12, endPoint x: 87, endPoint y: 12, distance: 3.6
click at [88, 11] on link "Offers" at bounding box center [85, 11] width 22 height 11
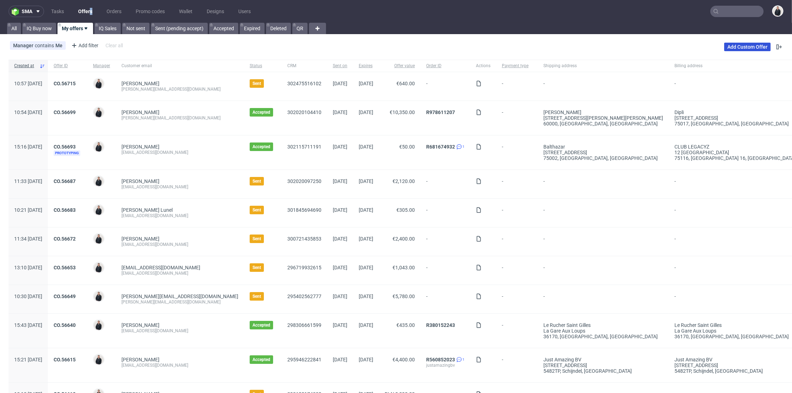
click at [748, 44] on link "Add Custom Offer" at bounding box center [747, 47] width 47 height 9
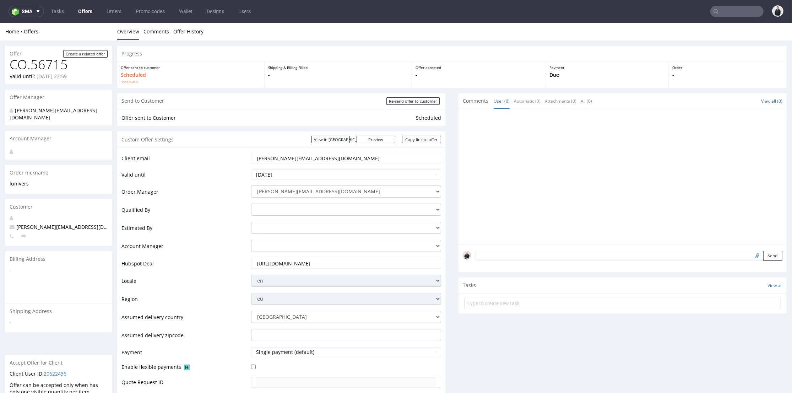
scroll to position [2, 0]
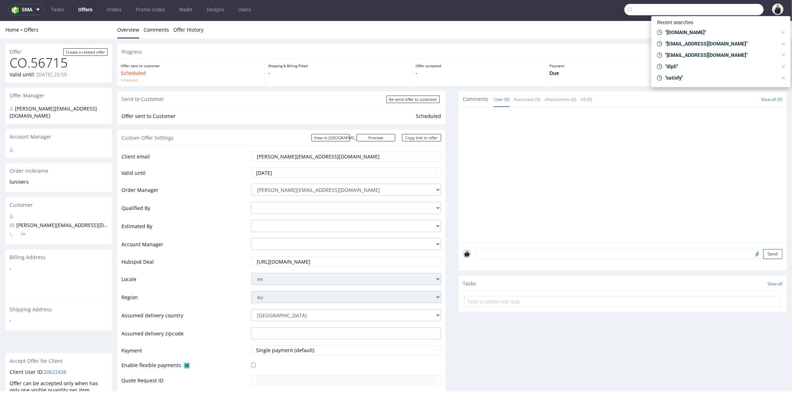
click at [724, 6] on input "text" at bounding box center [693, 9] width 139 height 11
paste input "majam-couture.com"
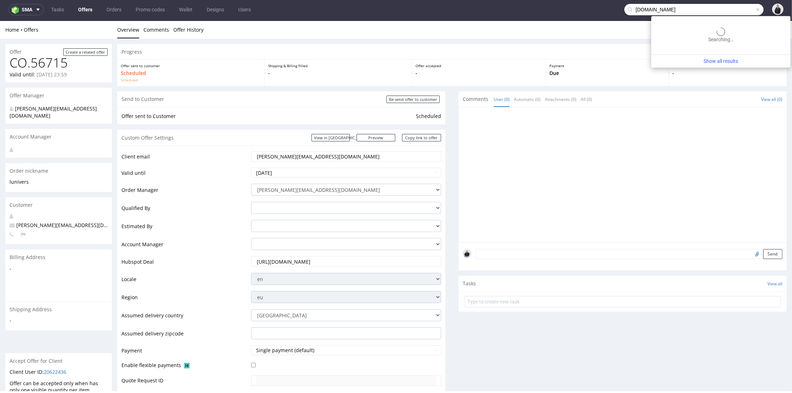
type input "majam-couture.com"
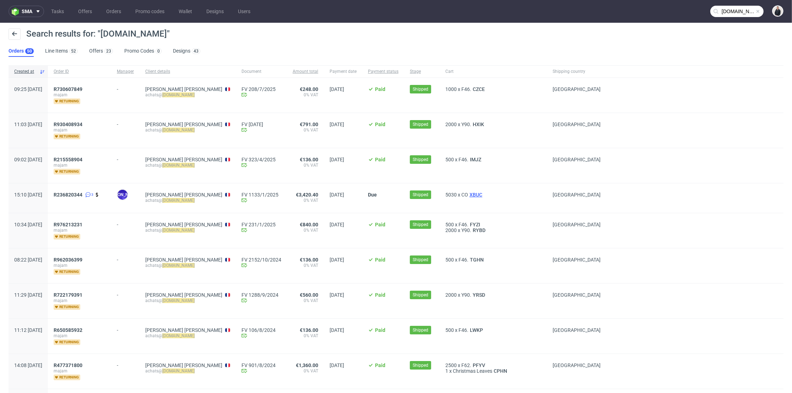
click at [479, 196] on span "XBUC" at bounding box center [476, 195] width 16 height 6
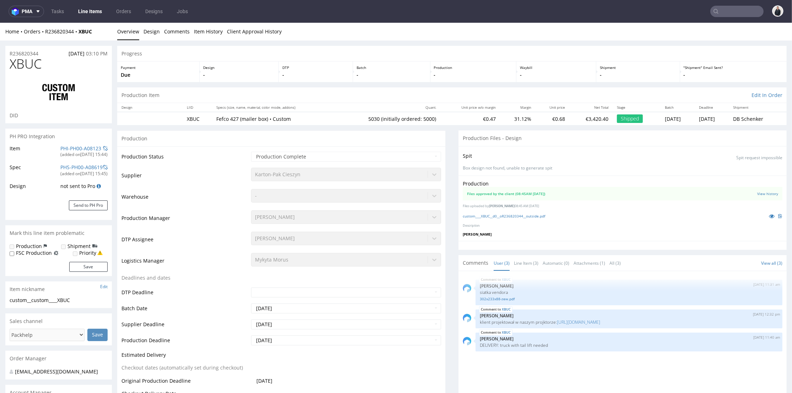
scroll to position [158, 0]
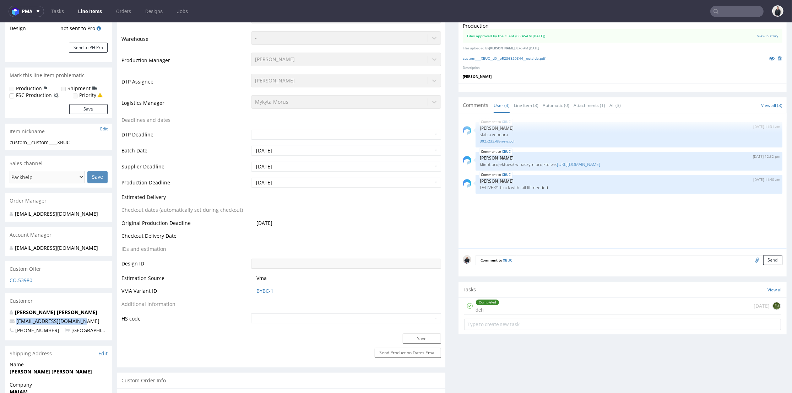
drag, startPoint x: 37, startPoint y: 327, endPoint x: -12, endPoint y: 325, distance: 49.7
copy span "achats@majam-couture.com"
click at [31, 16] on nav "pma Tasks Line Items Orders Designs Jobs" at bounding box center [396, 11] width 792 height 23
click at [29, 13] on span "pma" at bounding box center [27, 11] width 11 height 5
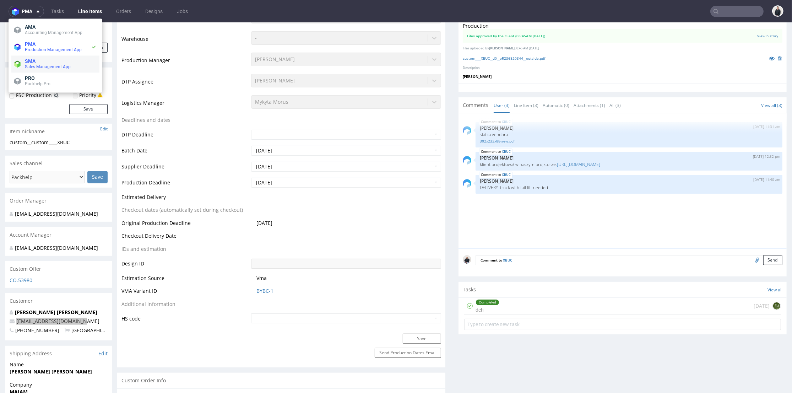
click at [57, 60] on span "SMA" at bounding box center [61, 61] width 72 height 6
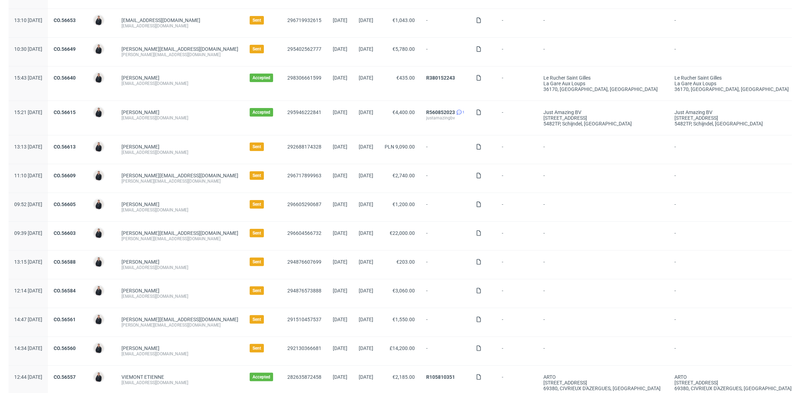
scroll to position [315, 0]
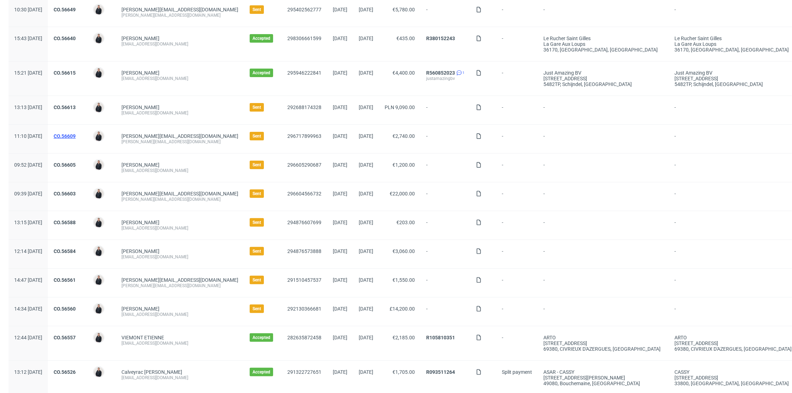
click at [76, 136] on link "CO.56609" at bounding box center [65, 136] width 22 height 6
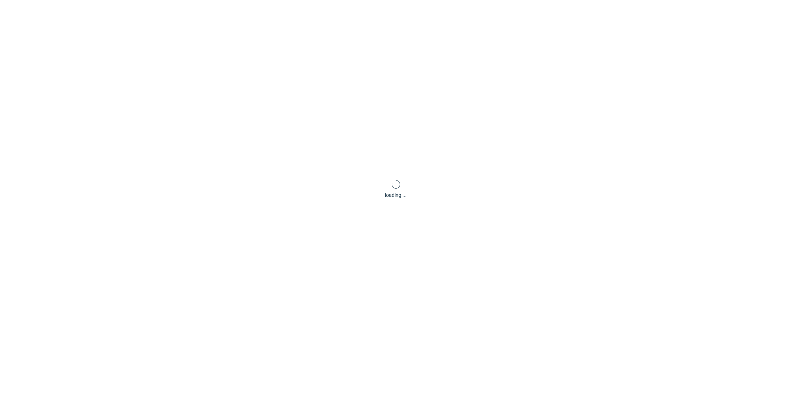
scroll to position [2, 0]
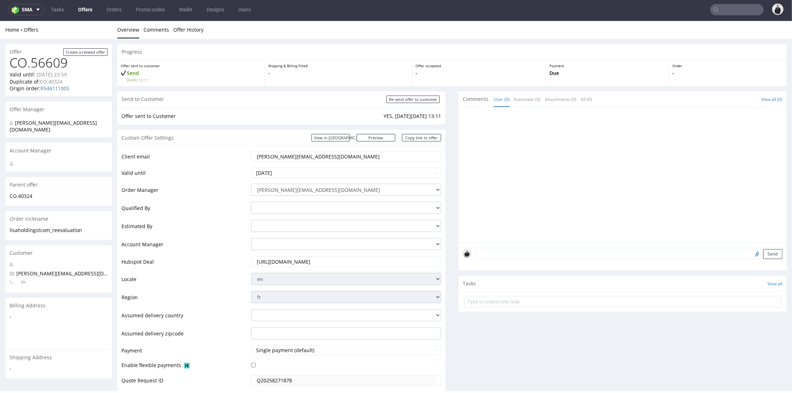
click at [321, 260] on input "https://app-eu1.hubspot.com/contacts/25600958/record/0-3/296717899963" at bounding box center [346, 261] width 180 height 10
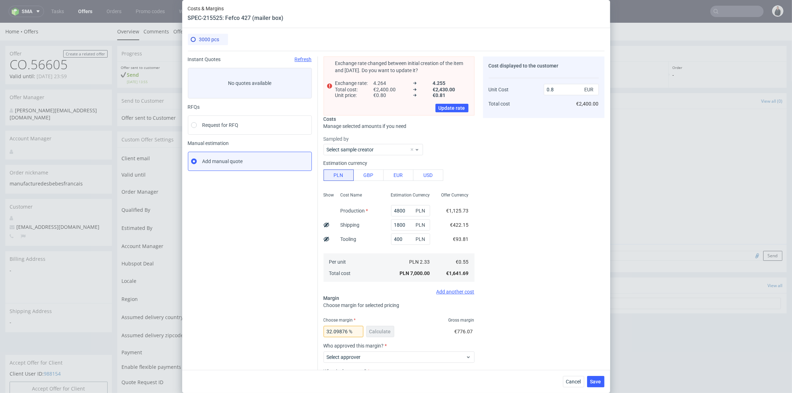
scroll to position [62, 0]
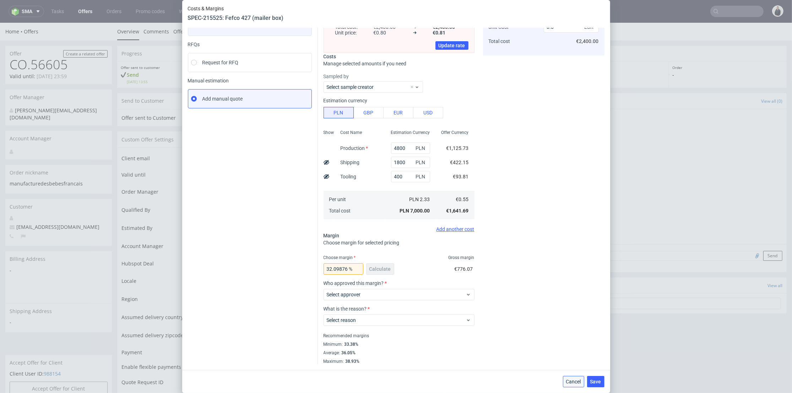
click at [575, 377] on button "Cancel" at bounding box center [573, 381] width 21 height 11
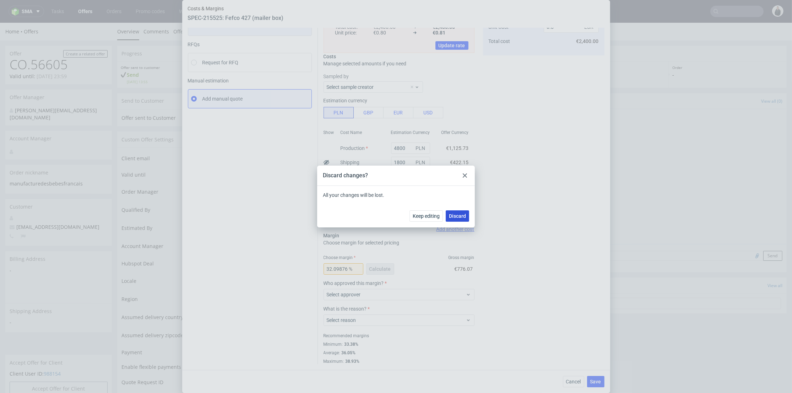
click at [454, 215] on span "Discard" at bounding box center [457, 215] width 17 height 5
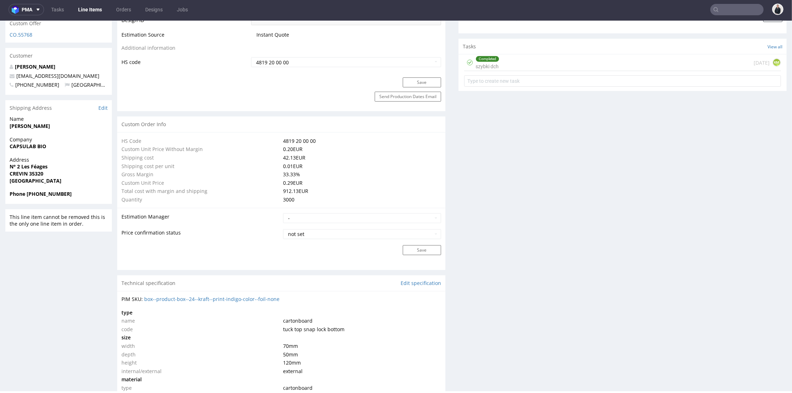
scroll to position [463, 0]
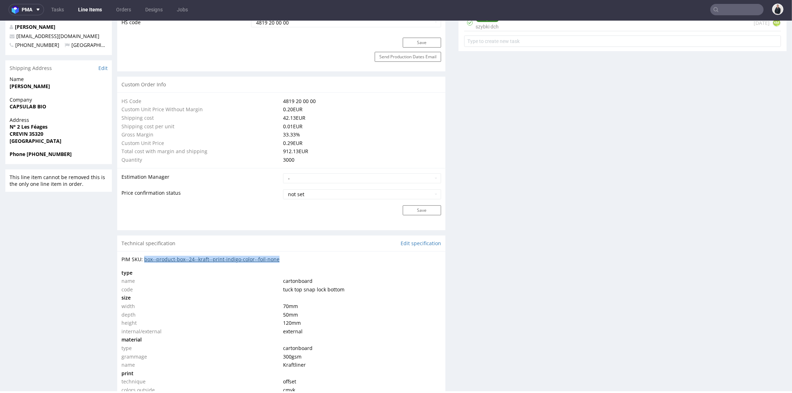
drag, startPoint x: 271, startPoint y: 258, endPoint x: 144, endPoint y: 260, distance: 126.8
click at [144, 260] on div "PIM SKU: box--product-box--24--kraft--print-indigo-color--foil-none" at bounding box center [281, 259] width 320 height 7
copy link "box--product-box--24--kraft--print-indigo-color--foil-none"
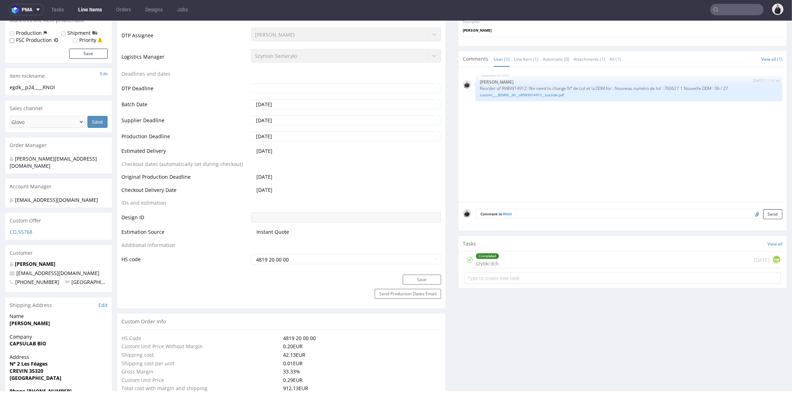
scroll to position [344, 0]
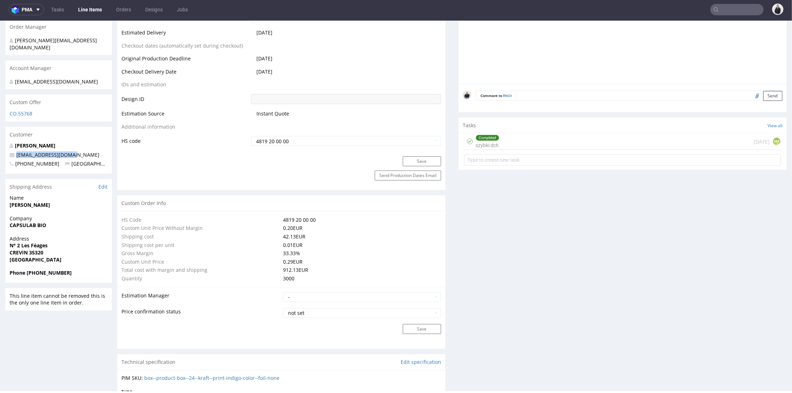
drag, startPoint x: 37, startPoint y: 149, endPoint x: 11, endPoint y: 148, distance: 25.9
click at [11, 151] on p "[EMAIL_ADDRESS][DOMAIN_NAME]" at bounding box center [59, 154] width 98 height 7
copy span "[EMAIL_ADDRESS][DOMAIN_NAME]"
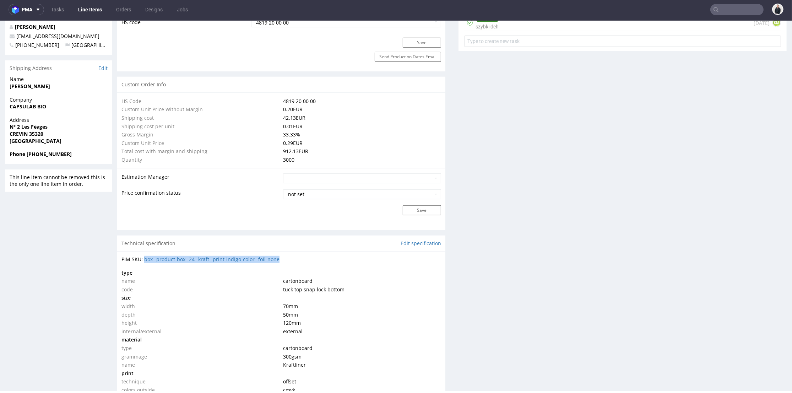
drag, startPoint x: 274, startPoint y: 259, endPoint x: 143, endPoint y: 255, distance: 131.4
click at [143, 256] on div "PIM SKU: box--product-box--24--kraft--print-indigo-color--foil-none" at bounding box center [281, 259] width 320 height 7
copy link "box--product-box--24--kraft--print-indigo-color--foil-none"
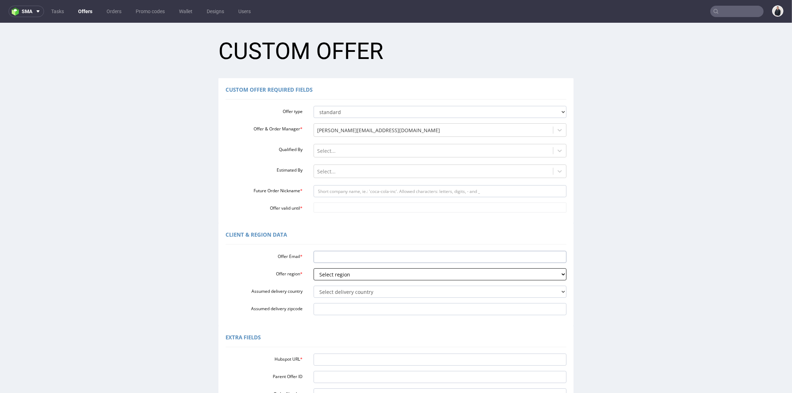
drag, startPoint x: 338, startPoint y: 260, endPoint x: 338, endPoint y: 270, distance: 10.3
click at [338, 260] on input "Offer Email *" at bounding box center [439, 257] width 253 height 12
paste input "[EMAIL_ADDRESS][DOMAIN_NAME]"
type input "[EMAIL_ADDRESS][DOMAIN_NAME]"
drag, startPoint x: 336, startPoint y: 277, endPoint x: 345, endPoint y: 279, distance: 8.8
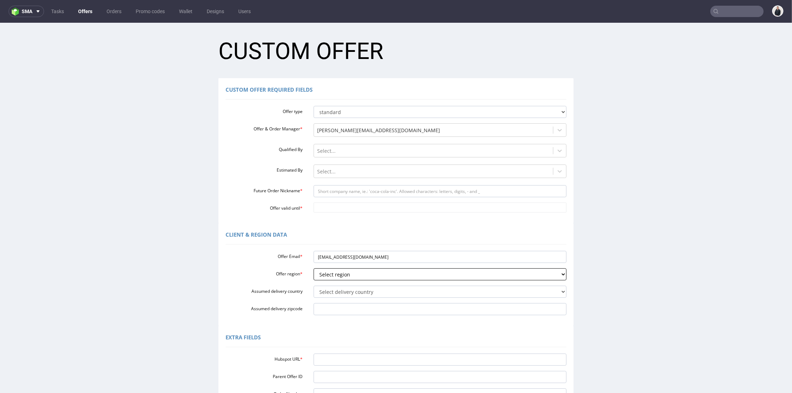
click at [336, 277] on select "Select region eu gb de pl fr it es" at bounding box center [439, 274] width 253 height 12
select select "fr"
click at [313, 268] on select "Select region eu gb de pl fr it es" at bounding box center [439, 274] width 253 height 12
click at [343, 291] on select "Select delivery country [GEOGRAPHIC_DATA] [GEOGRAPHIC_DATA] [GEOGRAPHIC_DATA] […" at bounding box center [439, 291] width 253 height 12
select select "75"
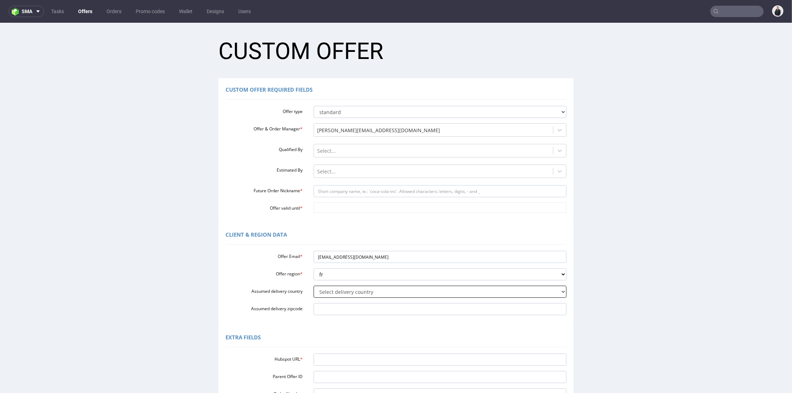
click at [313, 285] on select "Select delivery country [GEOGRAPHIC_DATA] [GEOGRAPHIC_DATA] [GEOGRAPHIC_DATA] […" at bounding box center [439, 291] width 253 height 12
drag, startPoint x: 336, startPoint y: 255, endPoint x: 289, endPoint y: 255, distance: 47.2
click at [289, 255] on div "Offer Email * [EMAIL_ADDRESS][DOMAIN_NAME]" at bounding box center [395, 257] width 351 height 12
click at [349, 189] on input "Future Order Nickname *" at bounding box center [439, 191] width 253 height 12
paste input "capsulabbio"
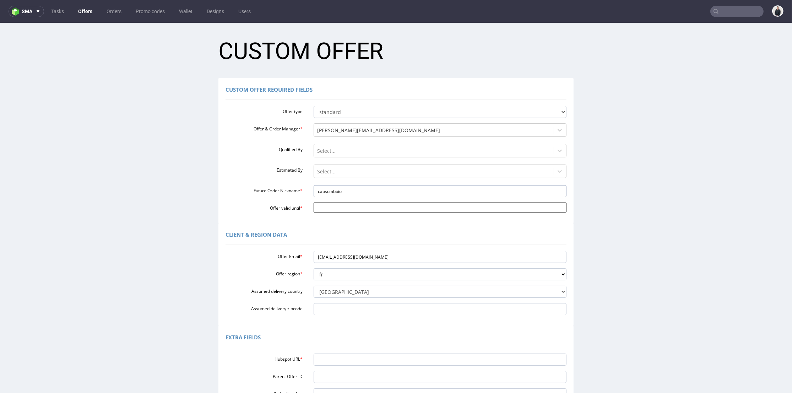
type input "capsulabbio"
click at [331, 204] on body "Production Shipped DTP Orders Offers Shipments Designs Promotions Users Jobs Ad…" at bounding box center [396, 260] width 792 height 475
click at [379, 188] on td "4" at bounding box center [380, 186] width 11 height 11
drag, startPoint x: 369, startPoint y: 210, endPoint x: 371, endPoint y: 206, distance: 4.6
click at [369, 210] on input "[DATE]" at bounding box center [439, 207] width 253 height 10
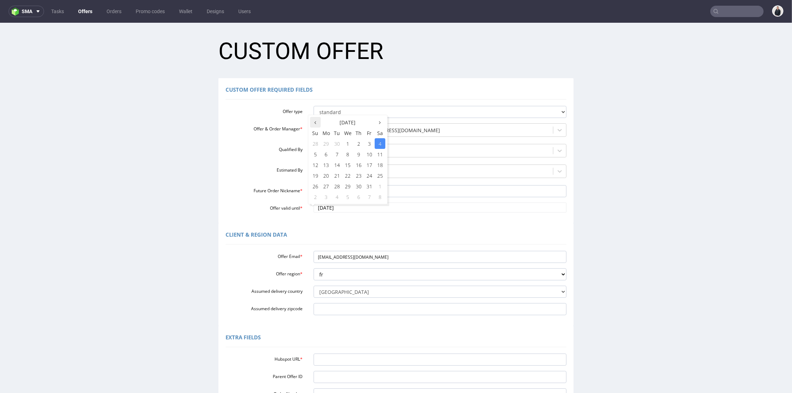
click at [316, 121] on th at bounding box center [315, 122] width 11 height 11
click at [379, 172] on td "27" at bounding box center [380, 175] width 11 height 11
type input "[DATE]"
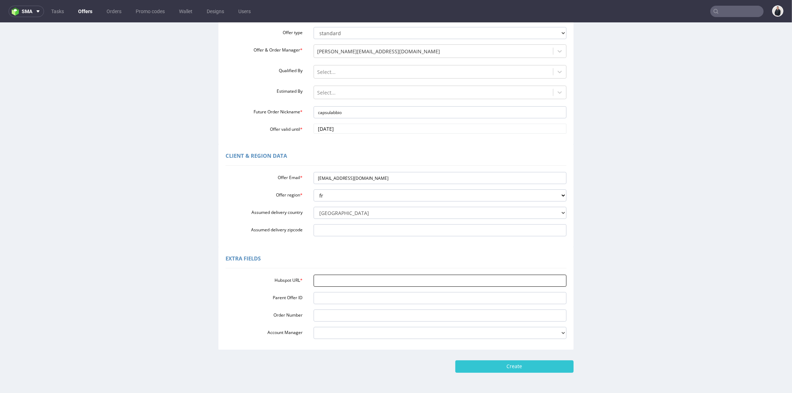
click at [363, 279] on input "Hubspot URL *" at bounding box center [439, 280] width 253 height 12
paste input "[URL][DOMAIN_NAME]"
type input "[URL][DOMAIN_NAME]"
click at [488, 363] on input "Create" at bounding box center [514, 366] width 118 height 12
type input "Please wait..."
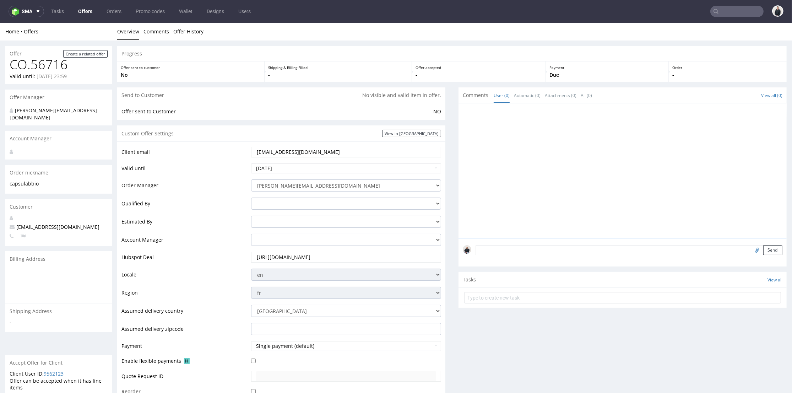
scroll to position [236, 0]
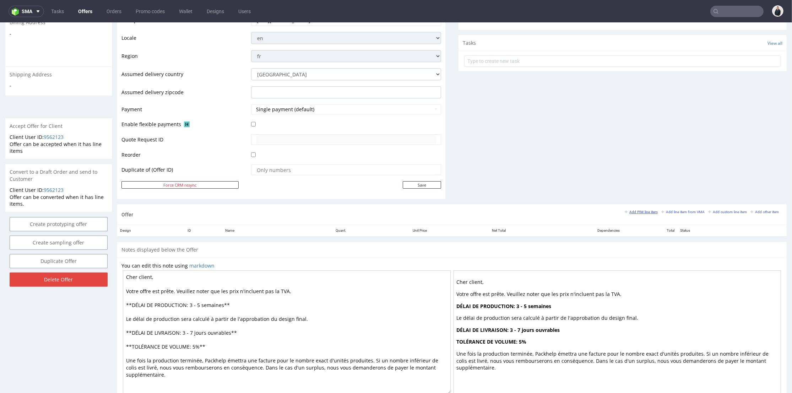
click at [634, 211] on small "Add PIM line item" at bounding box center [641, 212] width 33 height 4
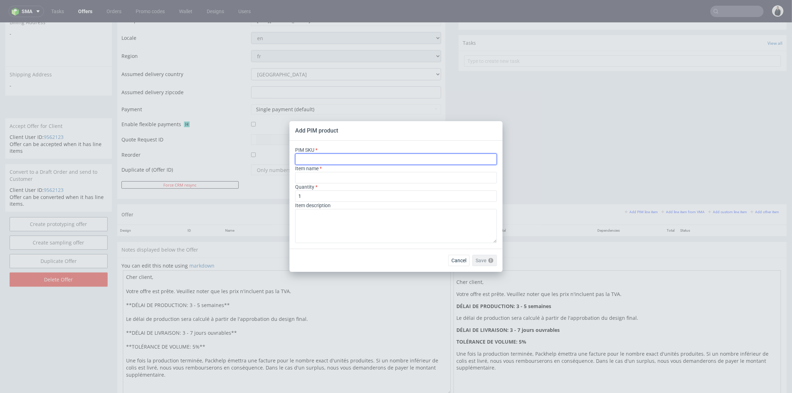
click at [367, 157] on input "text" at bounding box center [396, 158] width 202 height 11
paste input "box--product-box--24--kraft--print-indigo-color--foil-none"
type input "box--product-box--24--kraft--print-indigo-color--foil-none"
type input "Product Box"
type input "box--product-box--24--kraft--print-indigo-color--foil-none"
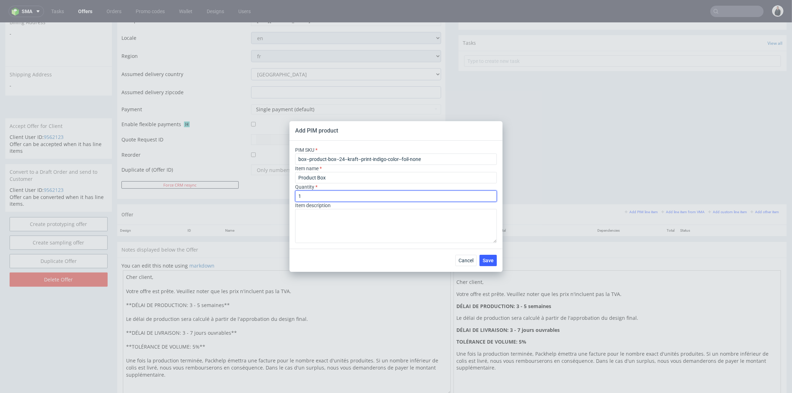
drag, startPoint x: 328, startPoint y: 195, endPoint x: 293, endPoint y: 194, distance: 35.2
click at [277, 198] on div "Add PIM product PIM SKU box--product-box--24--kraft--print-indigo-color--foil-n…" at bounding box center [396, 196] width 792 height 393
type input "250"
click at [489, 258] on span "Save" at bounding box center [487, 260] width 11 height 5
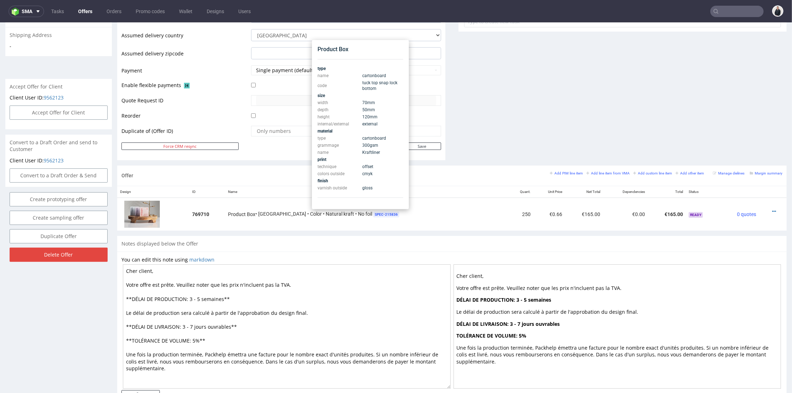
scroll to position [39, 0]
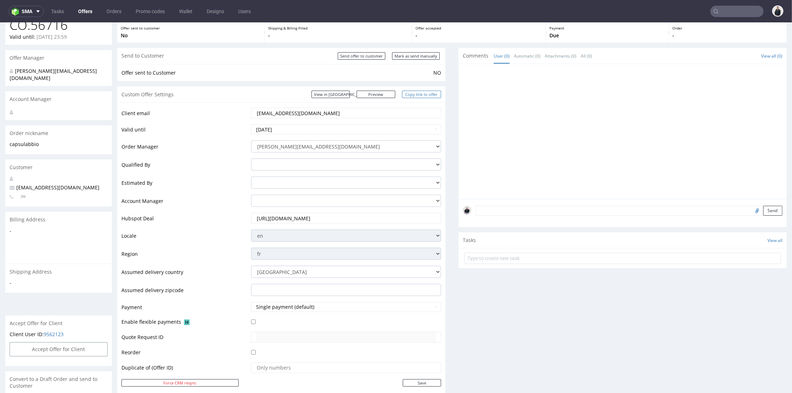
click at [419, 96] on link "Copy link to offer" at bounding box center [421, 94] width 39 height 7
click at [367, 56] on input "Send offer to customer" at bounding box center [362, 55] width 48 height 7
type input "In progress..."
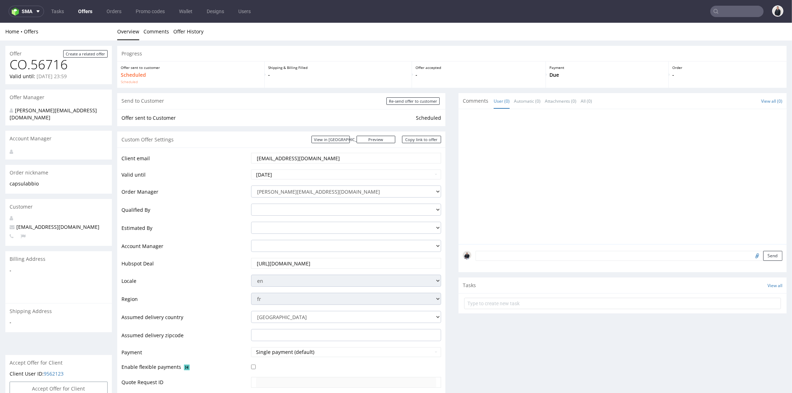
scroll to position [197, 0]
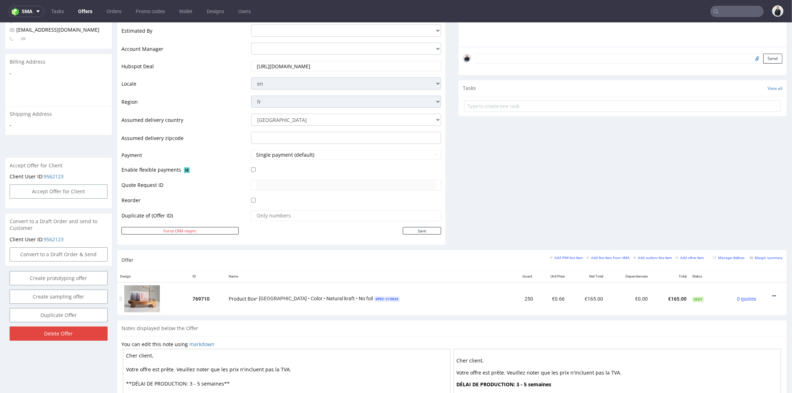
click at [772, 295] on icon at bounding box center [774, 295] width 4 height 5
click at [742, 229] on span "Edit item price" at bounding box center [741, 230] width 57 height 7
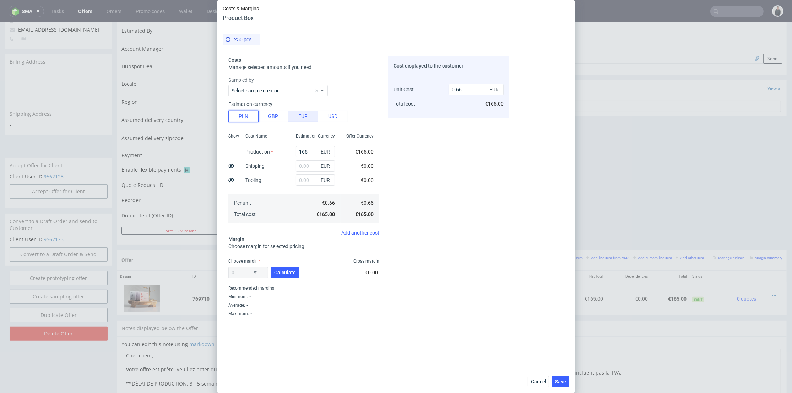
click at [246, 116] on button "PLN" at bounding box center [243, 115] width 30 height 11
type input "0.16"
drag, startPoint x: 298, startPoint y: 151, endPoint x: 283, endPoint y: 148, distance: 15.1
click at [282, 150] on div "Show Cost Name Production Shipping Tooling Per unit Total cost Estimation Curre…" at bounding box center [303, 177] width 151 height 94
type input "335"
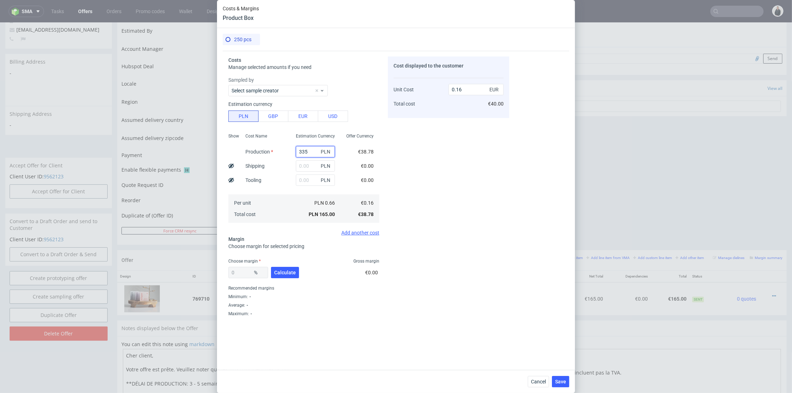
type input "0.31"
type input "335"
click at [303, 164] on input "text" at bounding box center [315, 165] width 39 height 11
type input "70"
click at [443, 146] on div "Cost displayed to the customer Unit Cost Total cost 0.31 EUR €77.50" at bounding box center [448, 198] width 121 height 285
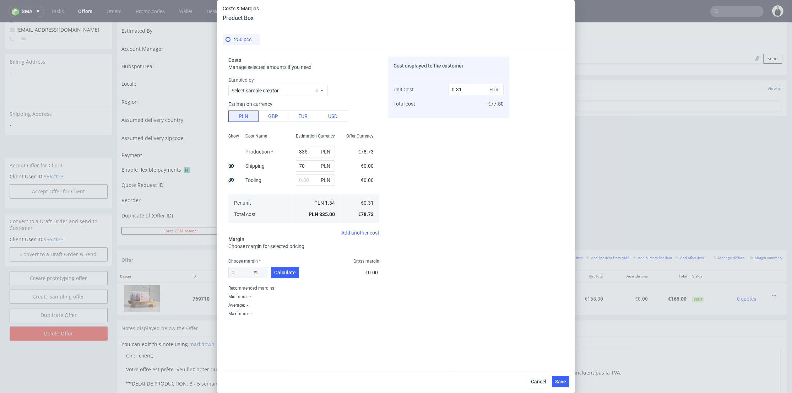
type input "0.38"
click at [284, 273] on span "Calculate" at bounding box center [285, 272] width 22 height 5
type input "55.03"
type input "0.85"
drag, startPoint x: 238, startPoint y: 272, endPoint x: 225, endPoint y: 273, distance: 12.4
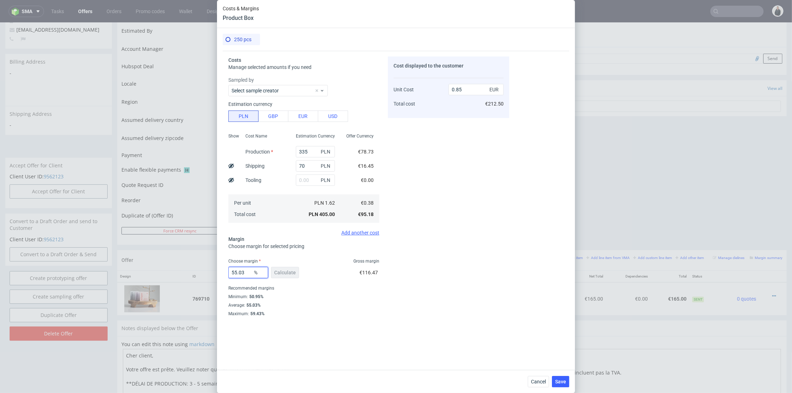
click at [225, 273] on div "Costs Manage selected amounts if you need Sampled by Select sample creator Esti…" at bounding box center [366, 196] width 287 height 290
type input "50"
click at [459, 231] on div "Cost displayed to the customer Unit Cost Total cost 0.77 EUR €192.50" at bounding box center [448, 198] width 121 height 285
drag, startPoint x: 455, startPoint y: 89, endPoint x: 469, endPoint y: 91, distance: 14.0
click at [469, 91] on input "0.77" at bounding box center [475, 89] width 55 height 11
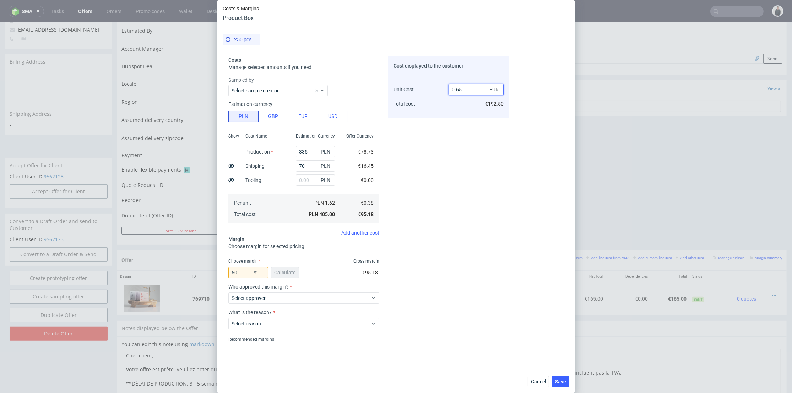
type input "0.65"
click at [440, 133] on div "Cost displayed to the customer Unit Cost Total cost 0.65 EUR €192.50" at bounding box center [448, 198] width 121 height 285
type input "41.53846153846154"
drag, startPoint x: 456, startPoint y: 87, endPoint x: 464, endPoint y: 87, distance: 8.2
click at [464, 87] on input "0.66" at bounding box center [475, 89] width 55 height 11
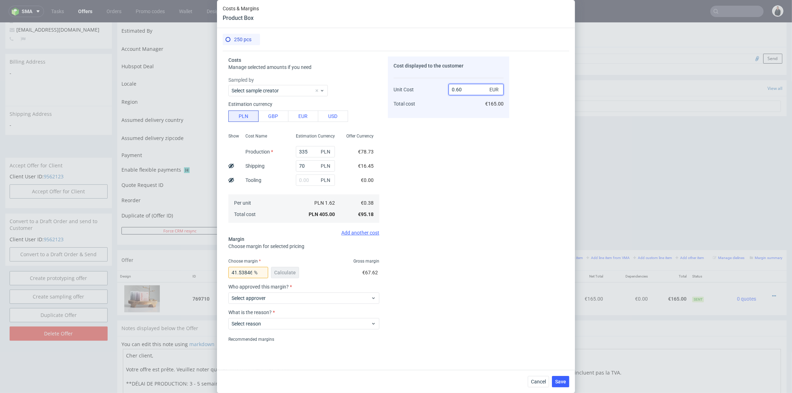
type input "0.60"
click at [454, 125] on div "Cost displayed to the customer Unit Cost Total cost 0.60 EUR €165.00" at bounding box center [448, 198] width 121 height 285
type input "36.666666666666664"
click at [277, 299] on span "Select approver" at bounding box center [300, 297] width 139 height 7
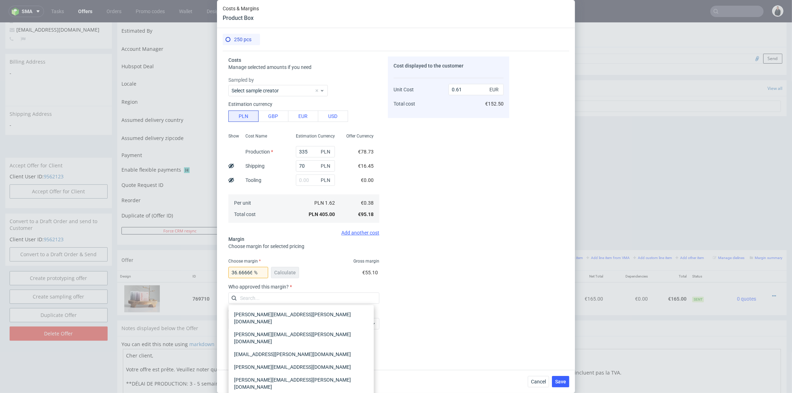
click at [443, 223] on div "Cost displayed to the customer Unit Cost Total cost 0.61 EUR €152.50" at bounding box center [448, 198] width 121 height 285
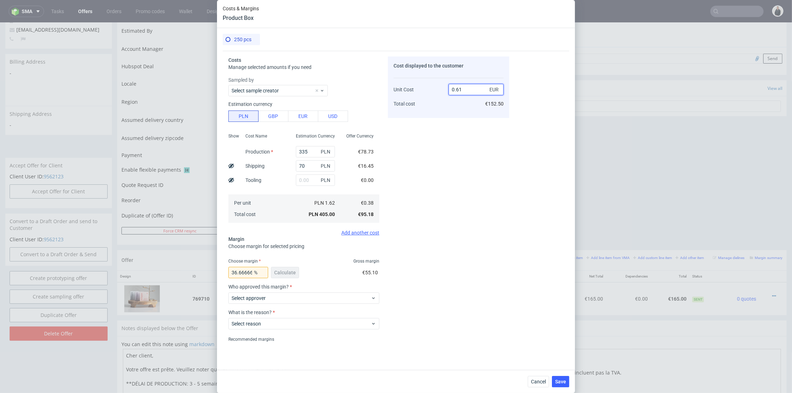
drag, startPoint x: 459, startPoint y: 89, endPoint x: 464, endPoint y: 89, distance: 5.0
click at [464, 89] on input "0.61" at bounding box center [475, 89] width 55 height 11
type input "0.64"
click at [451, 161] on div "Cost displayed to the customer Unit Cost Total cost 0.64 EUR €152.50" at bounding box center [448, 198] width 121 height 285
type input "40.625"
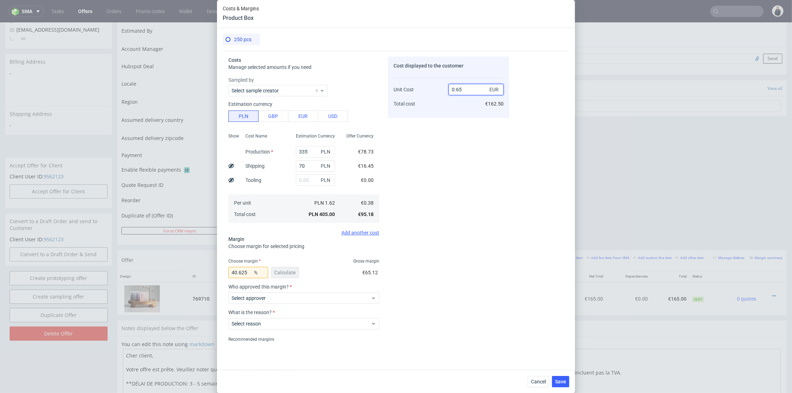
click at [462, 89] on input "0.65" at bounding box center [475, 89] width 55 height 11
type input "0.66"
click at [457, 116] on div "Cost displayed to the customer Unit Cost Total cost 0.66 EUR €162.50" at bounding box center [448, 86] width 121 height 61
type input "42.42424242424242"
drag, startPoint x: 459, startPoint y: 90, endPoint x: 465, endPoint y: 89, distance: 6.1
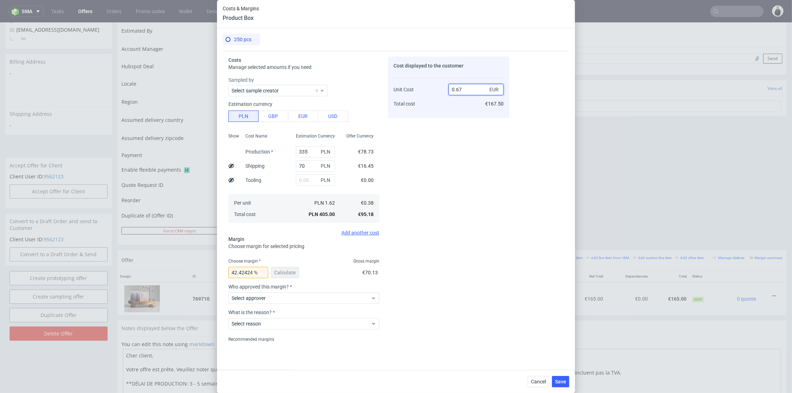
click at [465, 89] on input "0.67" at bounding box center [475, 89] width 55 height 11
type input "0.65"
click at [456, 110] on div "0.65 EUR €167.50" at bounding box center [475, 93] width 55 height 37
type input "41.53846153846154"
type input "0.66"
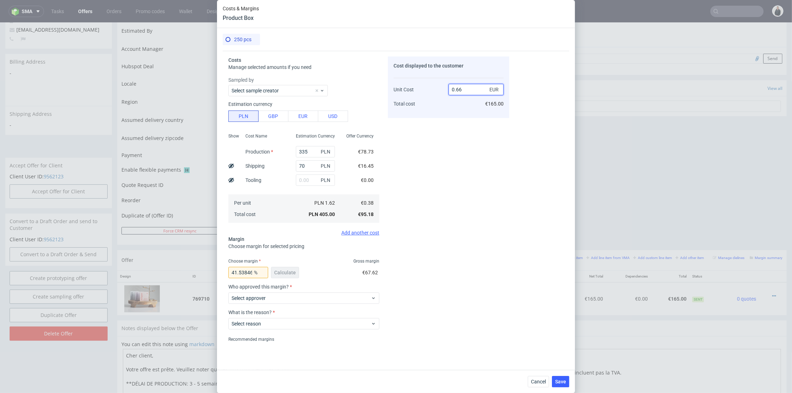
drag, startPoint x: 458, startPoint y: 90, endPoint x: 465, endPoint y: 89, distance: 6.8
click at [465, 89] on input "0.66" at bounding box center [475, 89] width 55 height 11
click at [442, 174] on div "Cost displayed to the customer Unit Cost Total cost 0.66 EUR €165.00" at bounding box center [448, 198] width 121 height 285
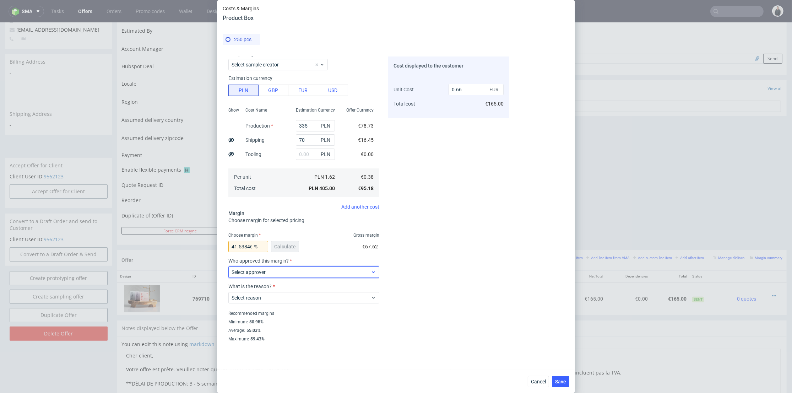
click at [298, 270] on span "Select approver" at bounding box center [300, 271] width 139 height 7
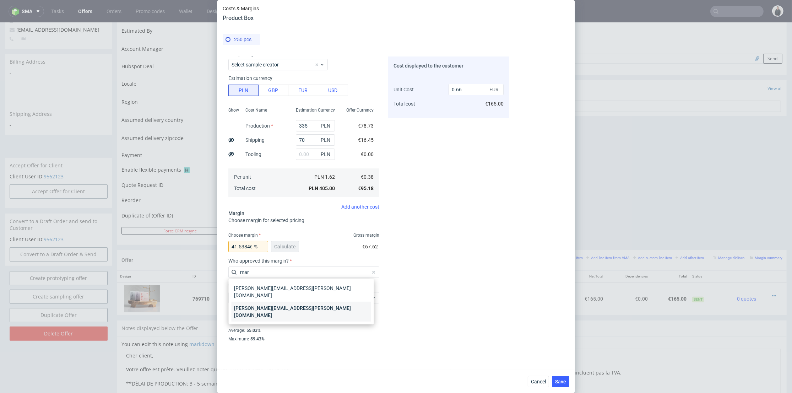
type input "mar"
click at [284, 301] on div "[PERSON_NAME][EMAIL_ADDRESS][PERSON_NAME][DOMAIN_NAME]" at bounding box center [301, 311] width 140 height 20
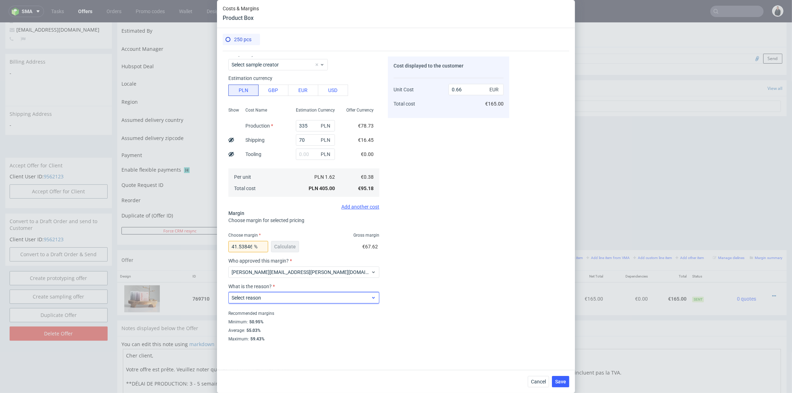
click at [283, 302] on div "Select reason" at bounding box center [303, 297] width 151 height 11
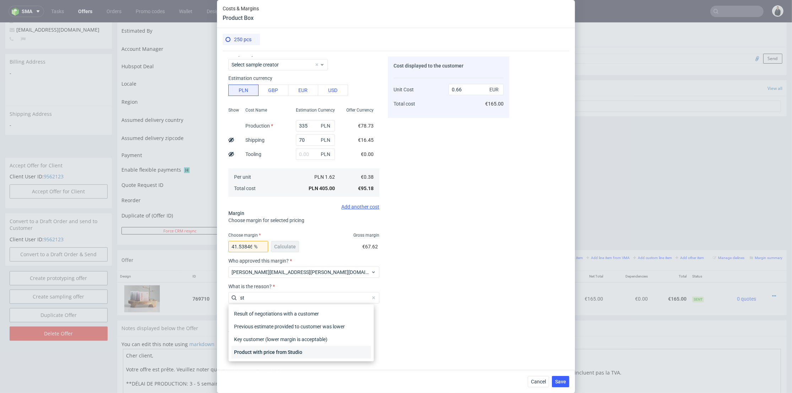
type input "st"
click at [285, 351] on div "Product with price from Studio" at bounding box center [301, 351] width 140 height 13
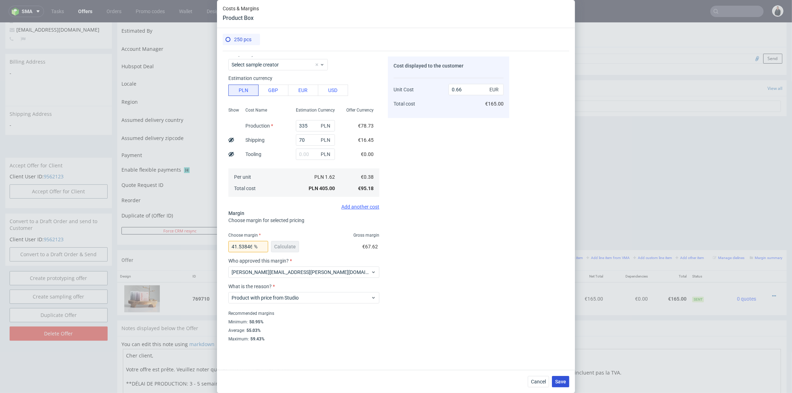
click at [562, 377] on button "Save" at bounding box center [560, 381] width 17 height 11
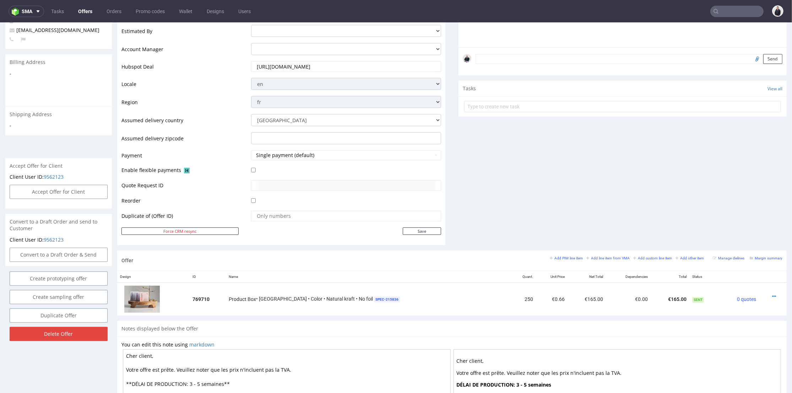
scroll to position [0, 0]
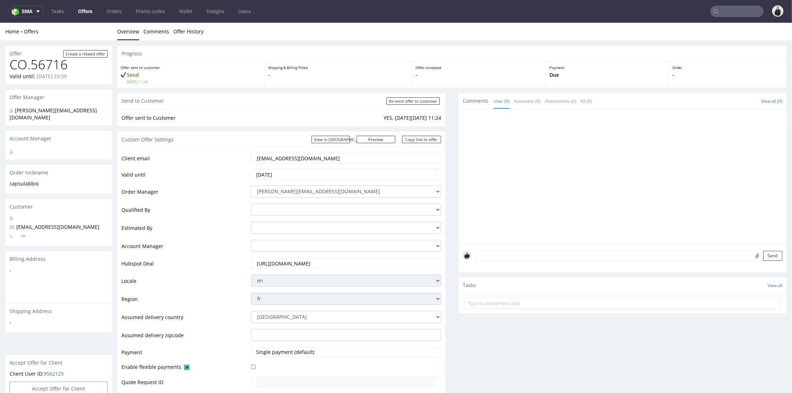
click at [86, 7] on link "Offers" at bounding box center [85, 11] width 23 height 11
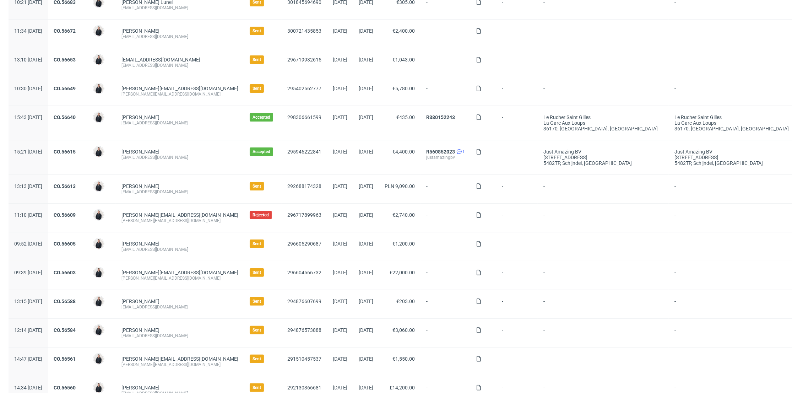
scroll to position [315, 0]
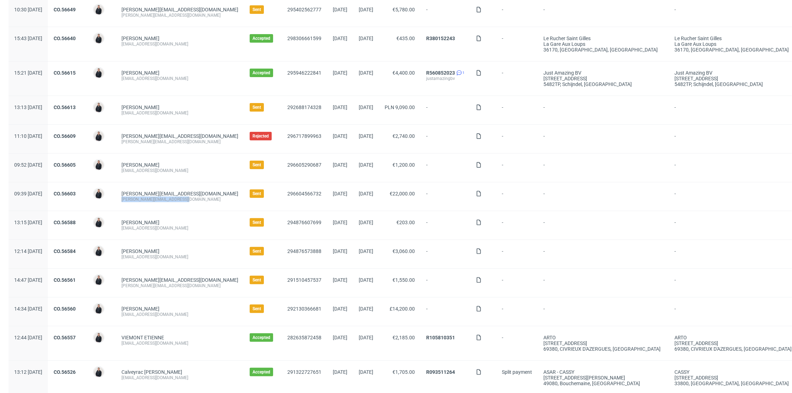
drag, startPoint x: 209, startPoint y: 201, endPoint x: 138, endPoint y: 202, distance: 70.7
click at [138, 202] on div "[PERSON_NAME][EMAIL_ADDRESS][DOMAIN_NAME] [DOMAIN_NAME][EMAIL_ADDRESS][DOMAIN_N…" at bounding box center [180, 196] width 128 height 28
copy div "[PERSON_NAME][EMAIL_ADDRESS][DOMAIN_NAME]"
click at [76, 191] on link "CO.56603" at bounding box center [65, 194] width 22 height 6
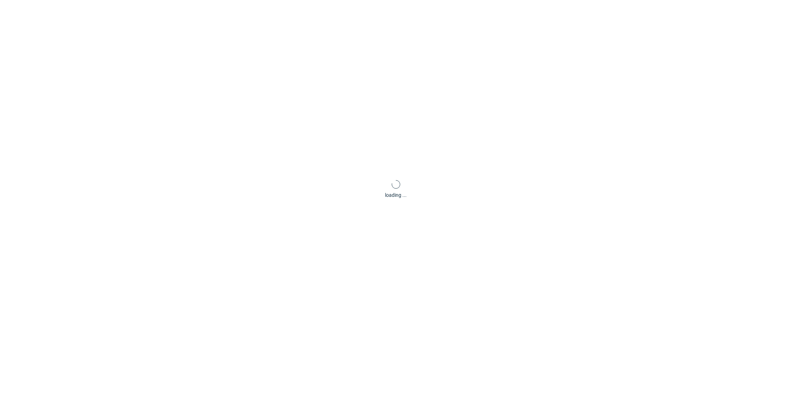
scroll to position [2, 0]
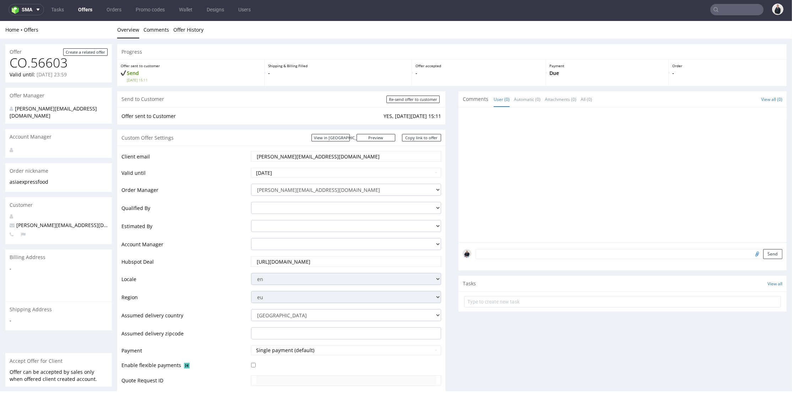
click at [338, 266] on input "[URL][DOMAIN_NAME]" at bounding box center [346, 261] width 180 height 10
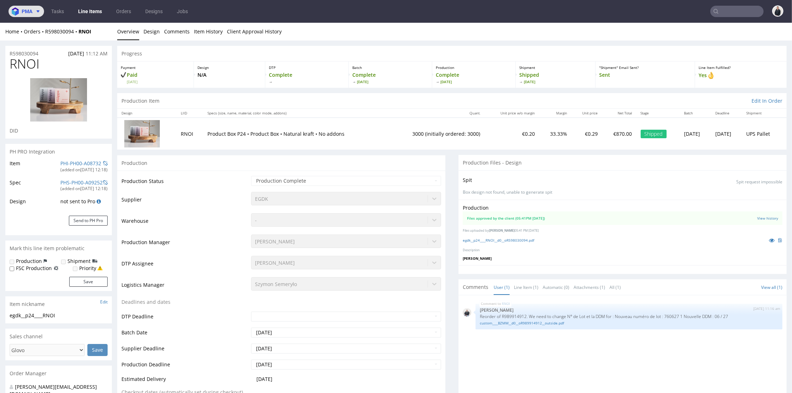
click at [31, 11] on span "pma" at bounding box center [27, 11] width 11 height 5
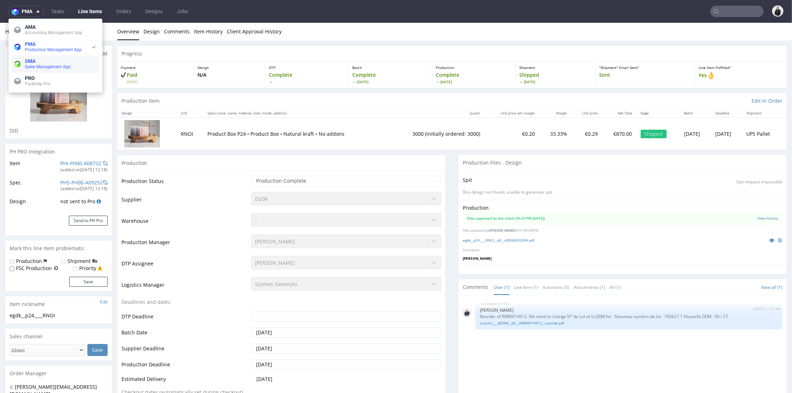
click at [56, 61] on span "SMA" at bounding box center [61, 61] width 72 height 6
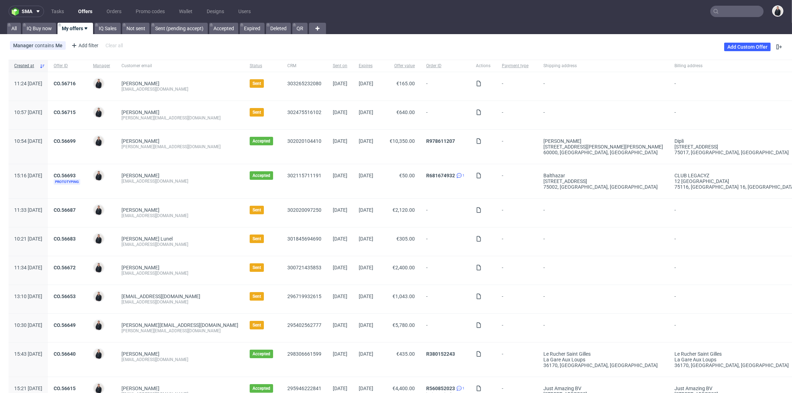
click at [86, 12] on link "Offers" at bounding box center [85, 11] width 23 height 11
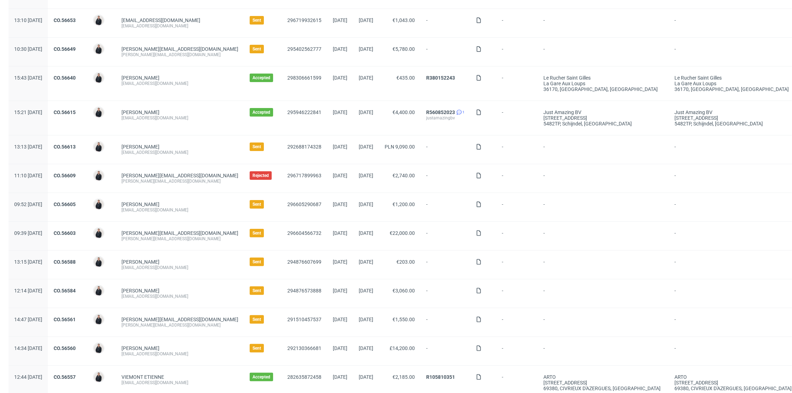
scroll to position [355, 0]
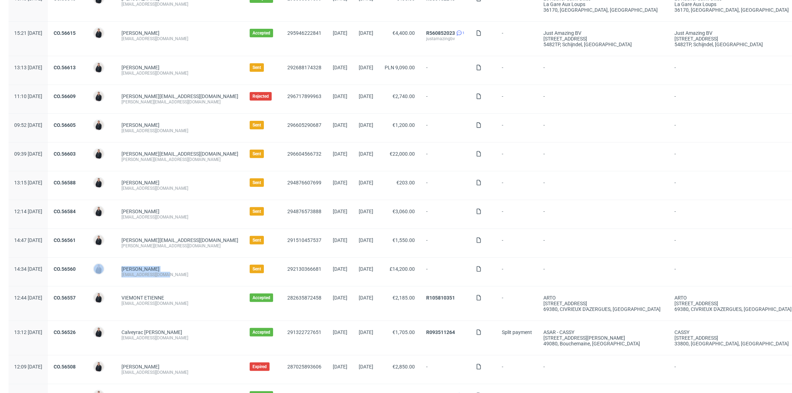
drag, startPoint x: 186, startPoint y: 274, endPoint x: 132, endPoint y: 274, distance: 54.3
click at [132, 274] on div "14:34 [DATE] CO.56560 [PERSON_NAME] [PERSON_NAME] [EMAIL_ADDRESS][DOMAIN_NAME] …" at bounding box center [411, 271] width 804 height 29
click at [76, 266] on link "CO.56560" at bounding box center [65, 269] width 22 height 6
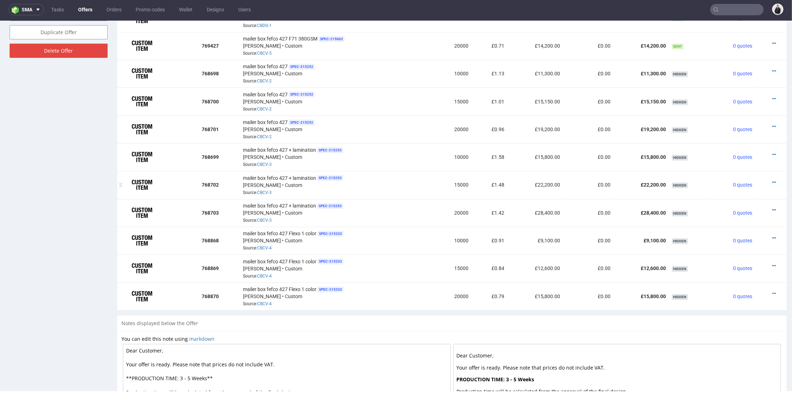
scroll to position [355, 0]
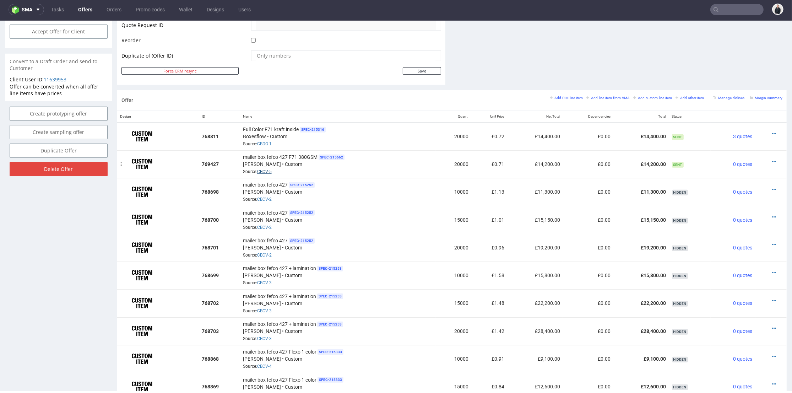
click at [269, 171] on link "CBCV-5" at bounding box center [264, 171] width 15 height 5
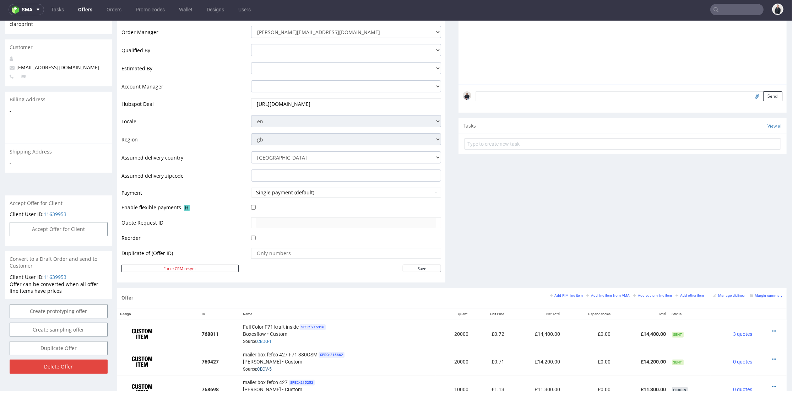
scroll to position [0, 0]
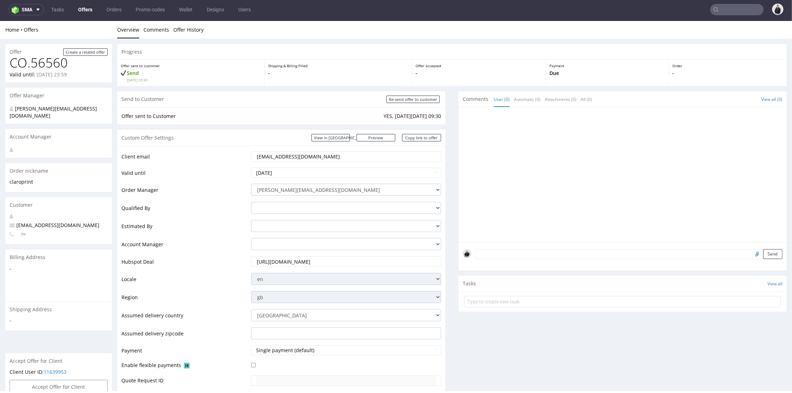
click at [306, 149] on div "Client email [EMAIL_ADDRESS][DOMAIN_NAME] Valid until [DATE] Order Manager [PER…" at bounding box center [281, 293] width 328 height 294
click at [307, 159] on input "[EMAIL_ADDRESS][DOMAIN_NAME]" at bounding box center [346, 156] width 180 height 10
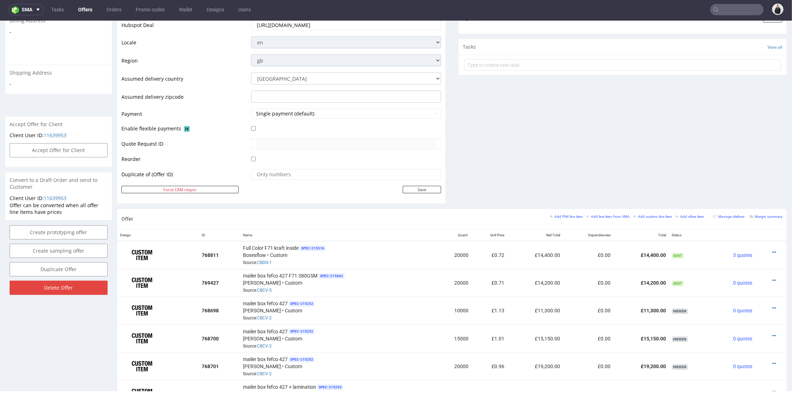
scroll to position [473, 0]
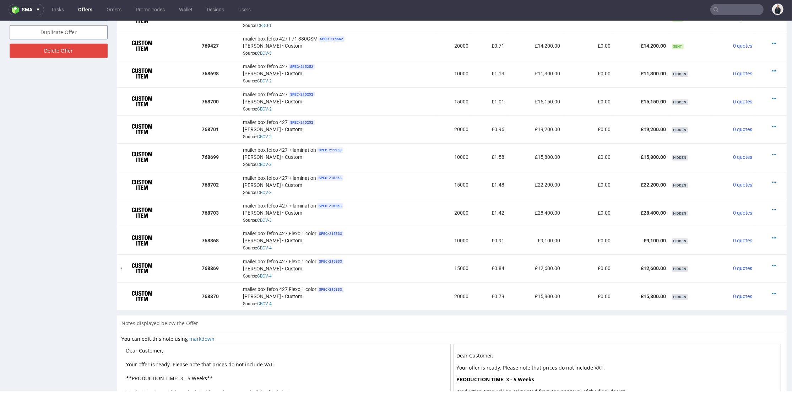
click div "mailer box fefco 427 Flexo 1 color SPEC- 215333 [PERSON_NAME] • Custom Source: …"
click div
click icon
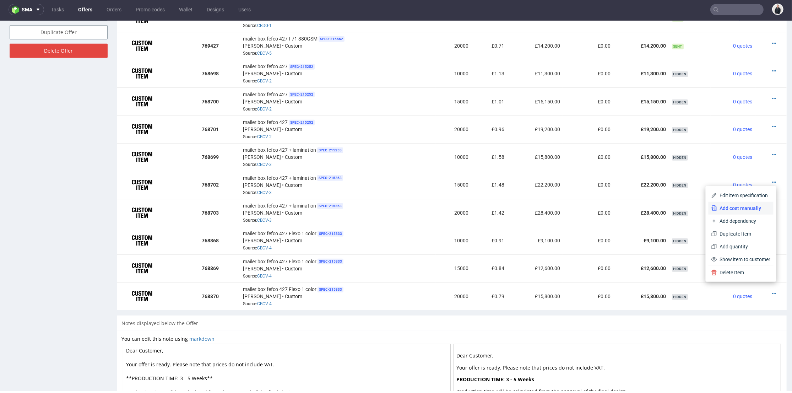
click span "Add cost manually"
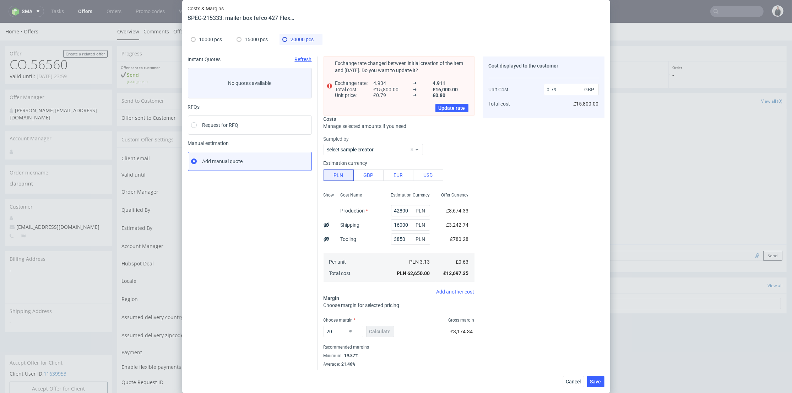
scroll to position [11, 0]
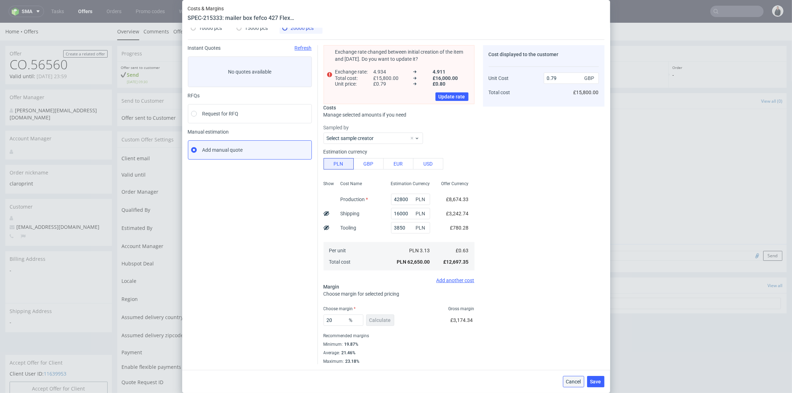
click span "Cancel"
